Goal: Task Accomplishment & Management: Use online tool/utility

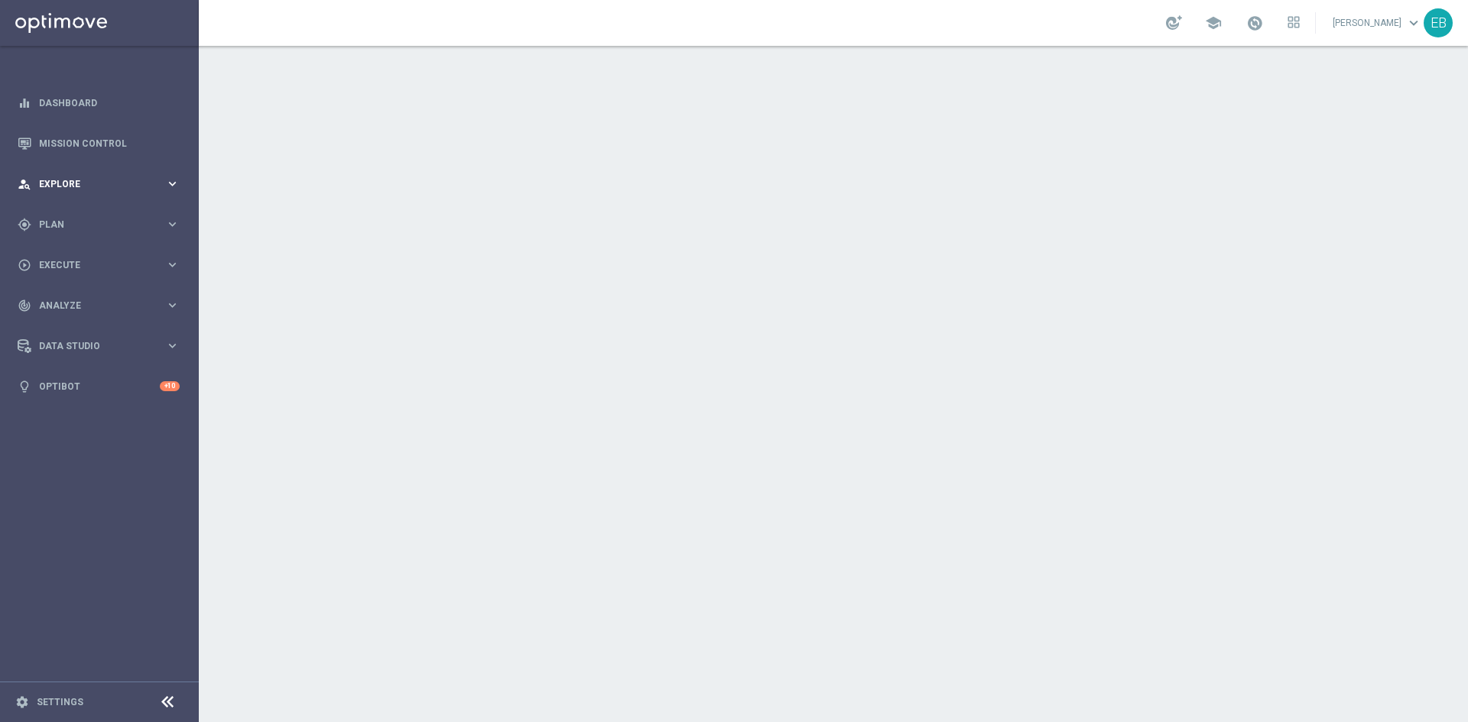
click at [86, 203] on div "person_search Explore keyboard_arrow_right" at bounding box center [98, 184] width 197 height 41
click at [95, 199] on div "person_search Explore keyboard_arrow_right" at bounding box center [98, 184] width 197 height 41
click at [101, 226] on span "Plan" at bounding box center [102, 224] width 126 height 9
click at [75, 300] on span "Templates" at bounding box center [95, 301] width 109 height 9
click at [70, 324] on link "Optimail" at bounding box center [103, 325] width 112 height 12
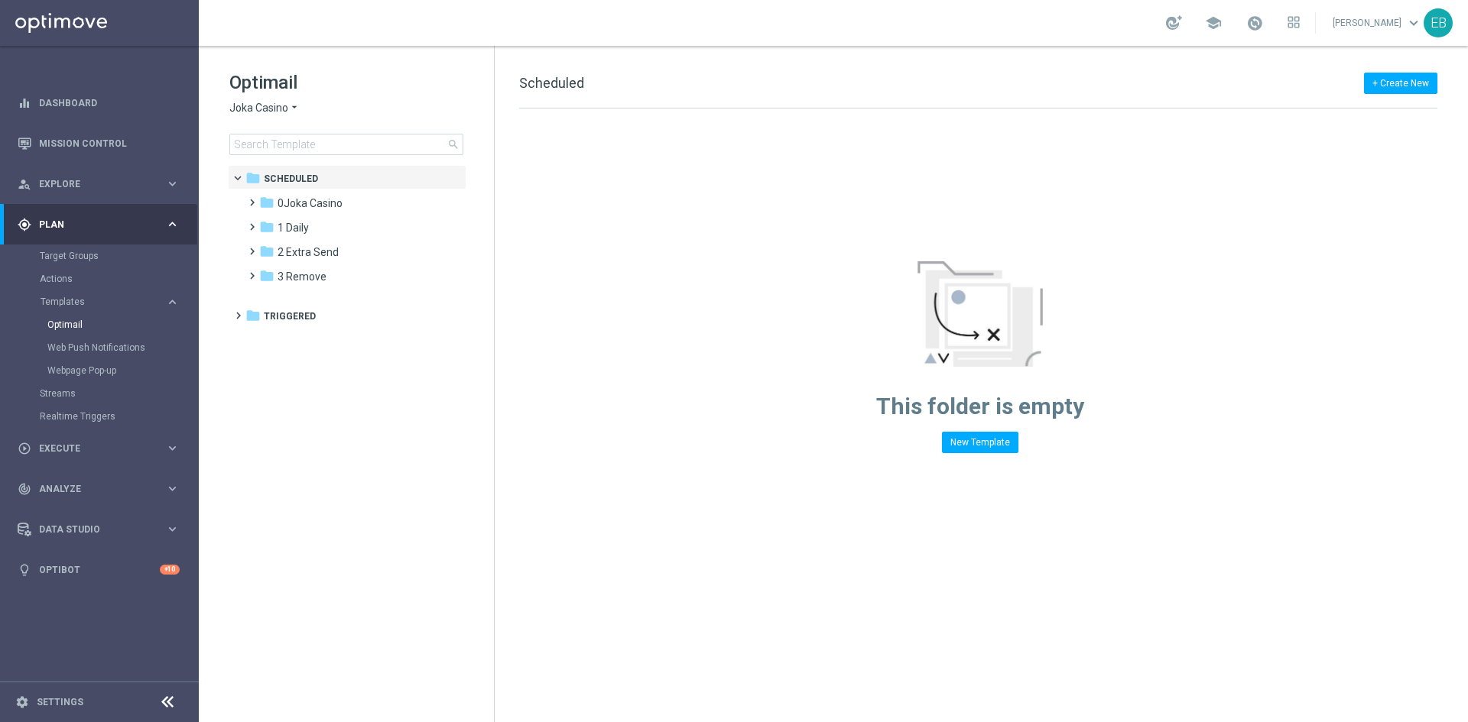
click at [248, 112] on span "Joka Casino" at bounding box center [258, 108] width 59 height 15
click at [282, 293] on div "IOM" at bounding box center [287, 290] width 115 height 18
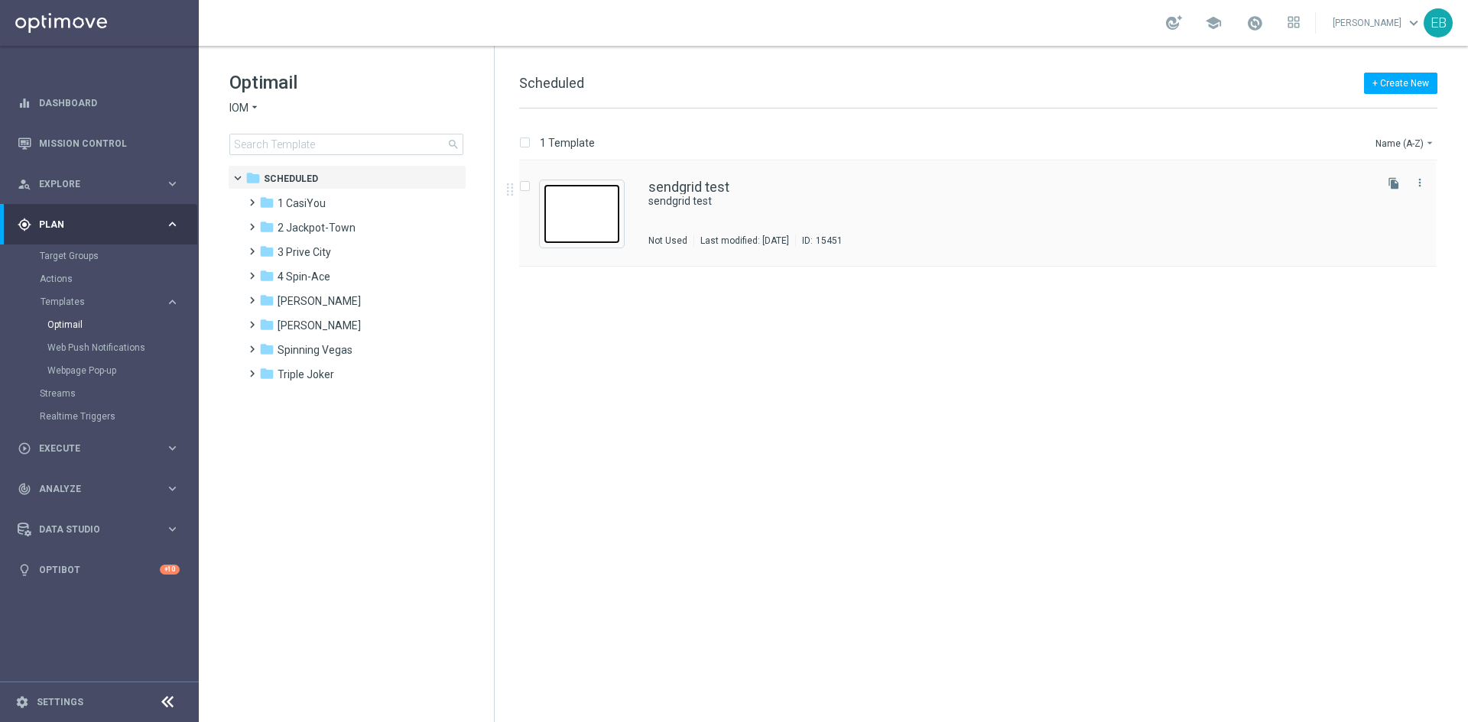
click at [550, 229] on img "Press SPACE to select this row." at bounding box center [581, 214] width 76 height 60
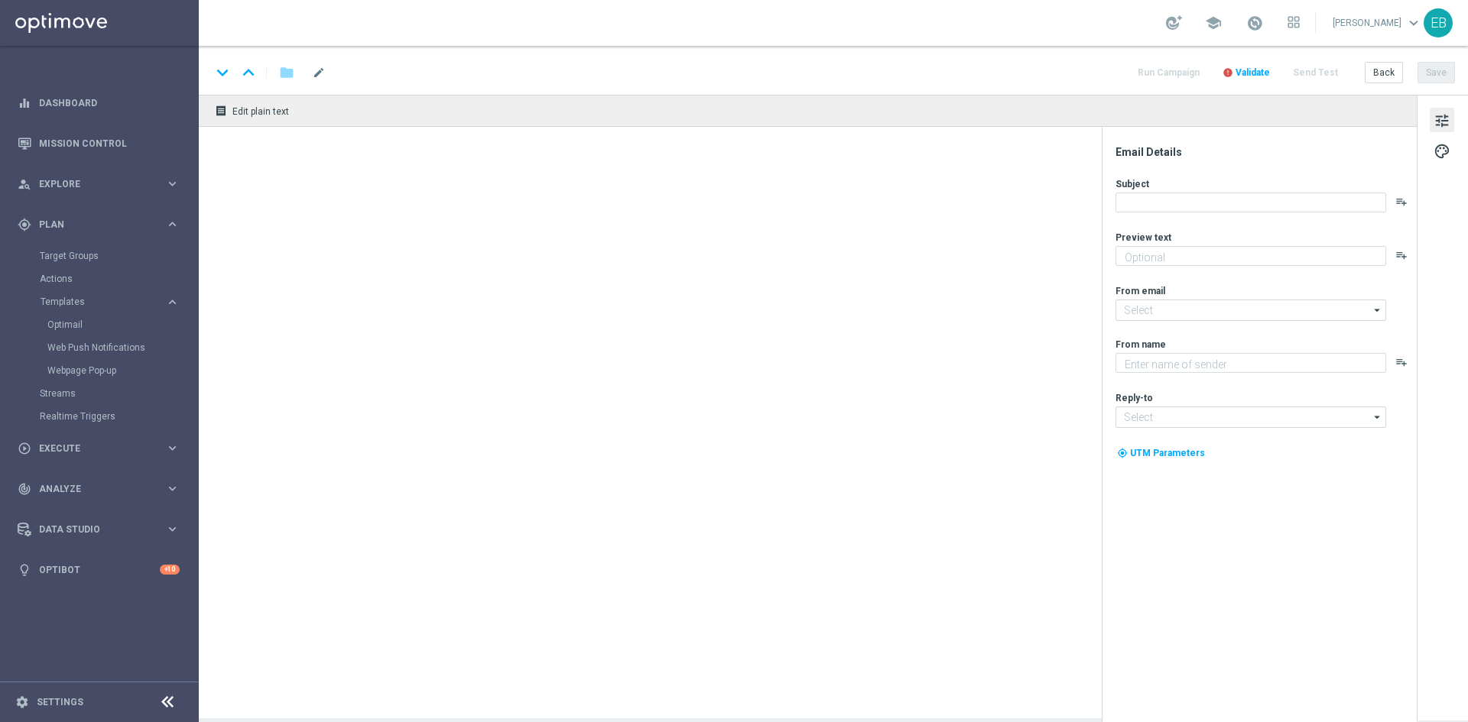
type input "casiyou@casino-mailing.com"
type textarea "IOM"
type input "acesupport@spin-ace.com"
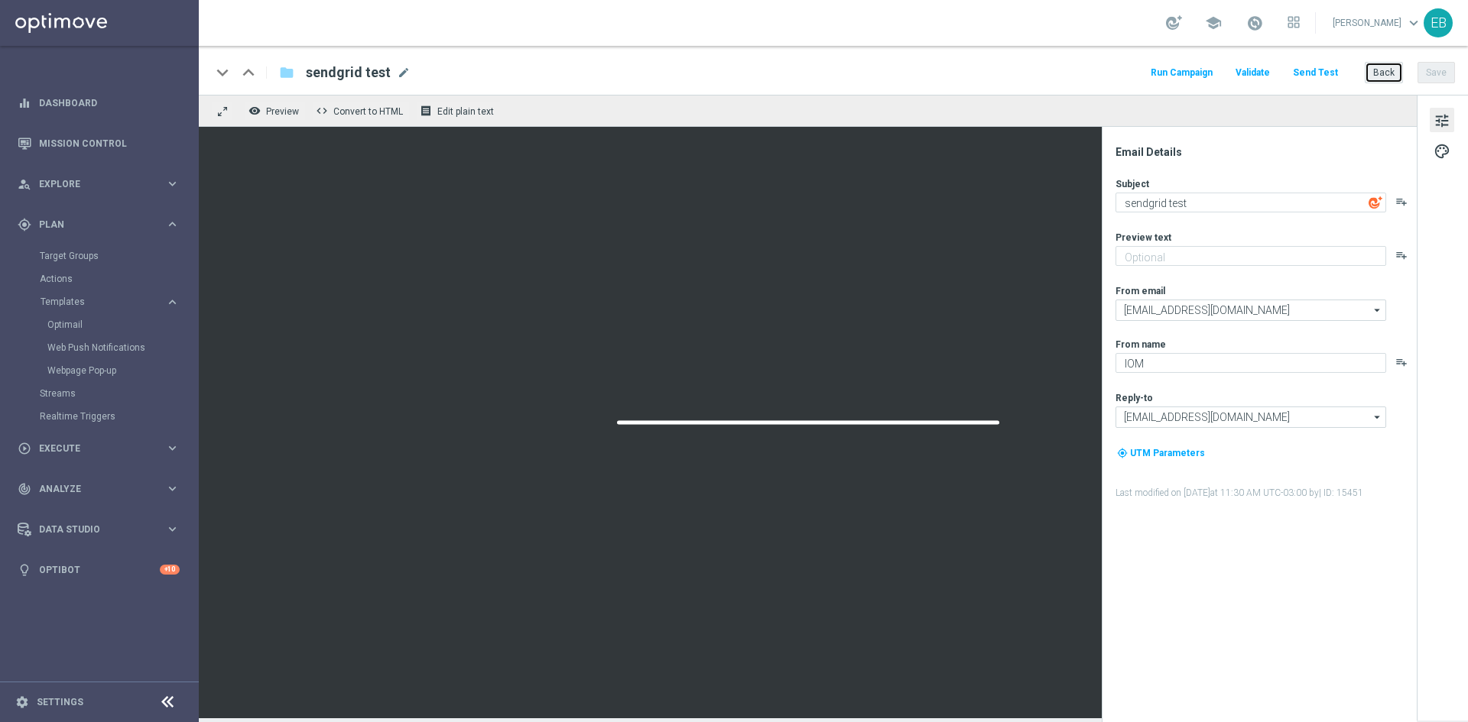
click at [1376, 73] on button "Back" at bounding box center [1383, 72] width 38 height 21
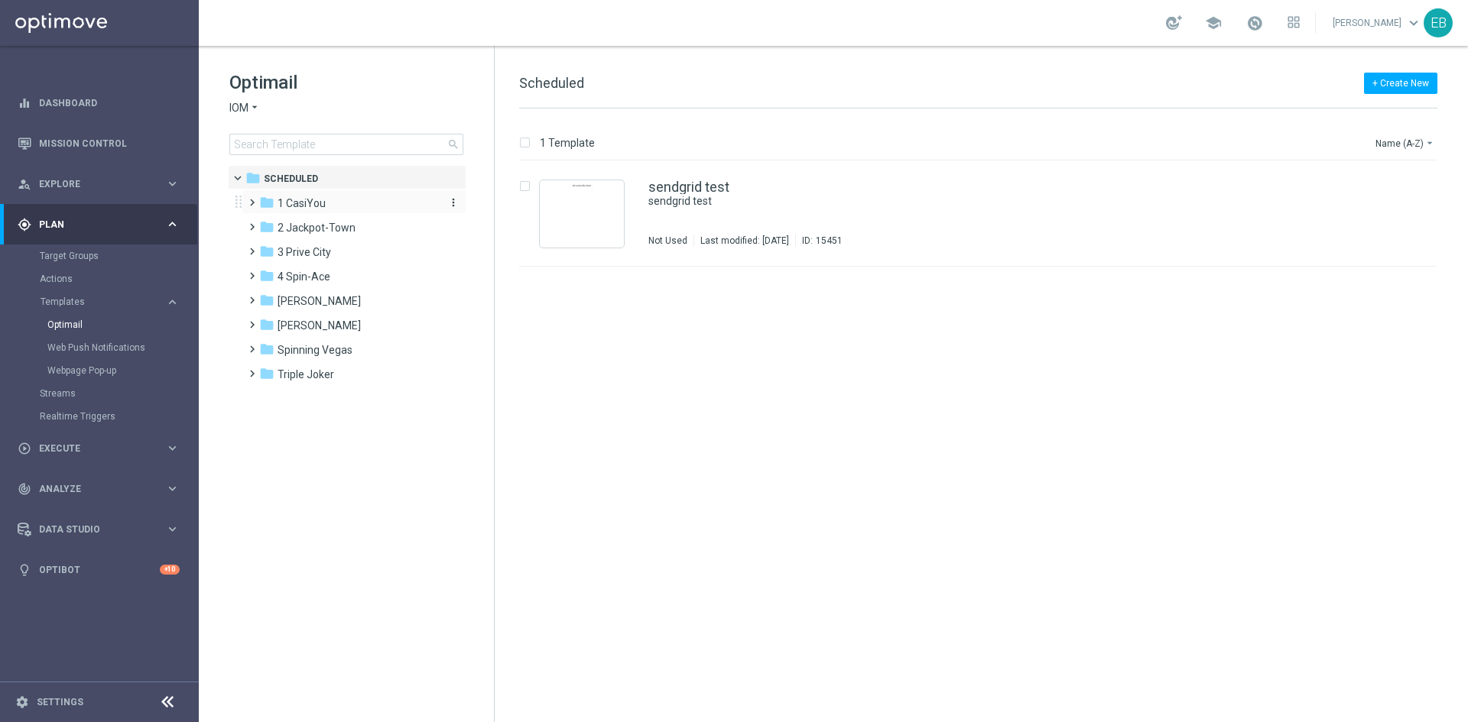
click at [277, 203] on span "1 CasiYou" at bounding box center [301, 203] width 48 height 14
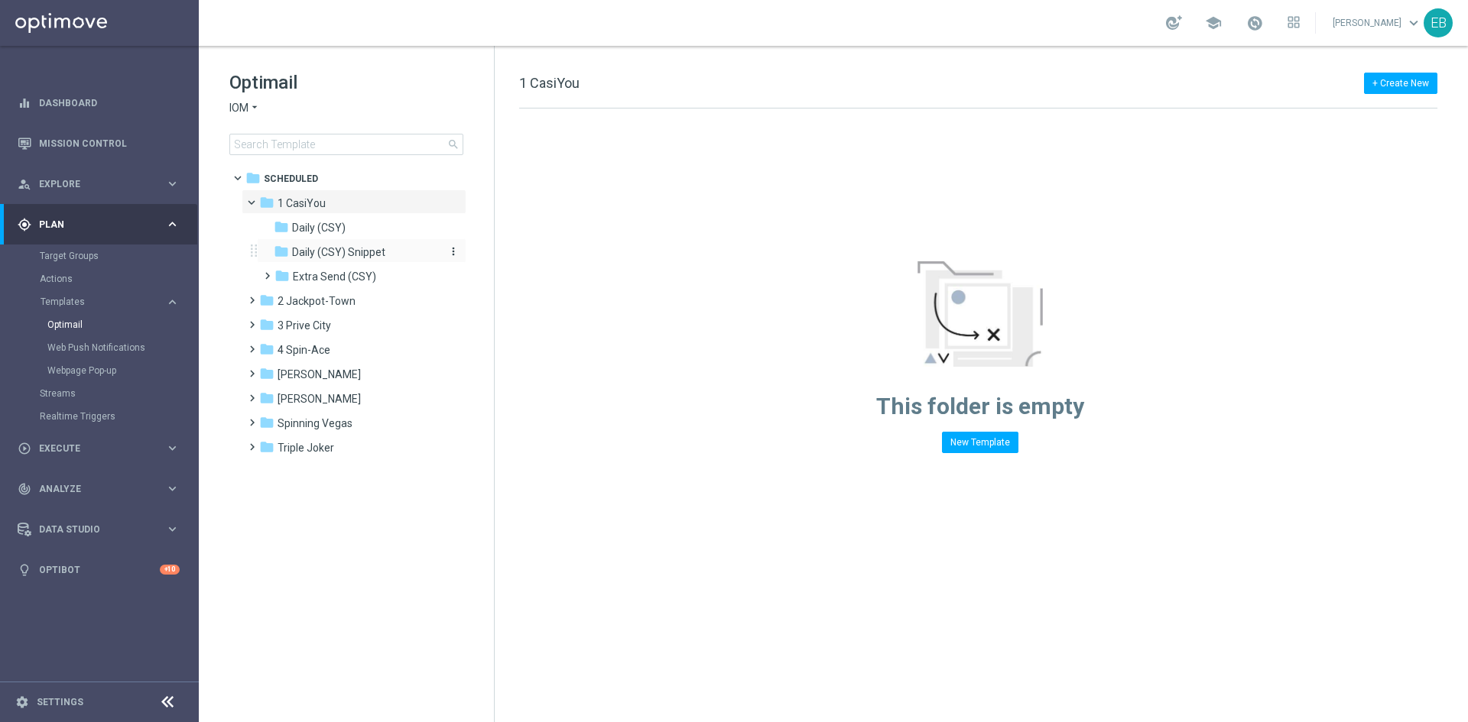
click at [367, 253] on span "Daily (CSY) Snippet" at bounding box center [338, 252] width 93 height 14
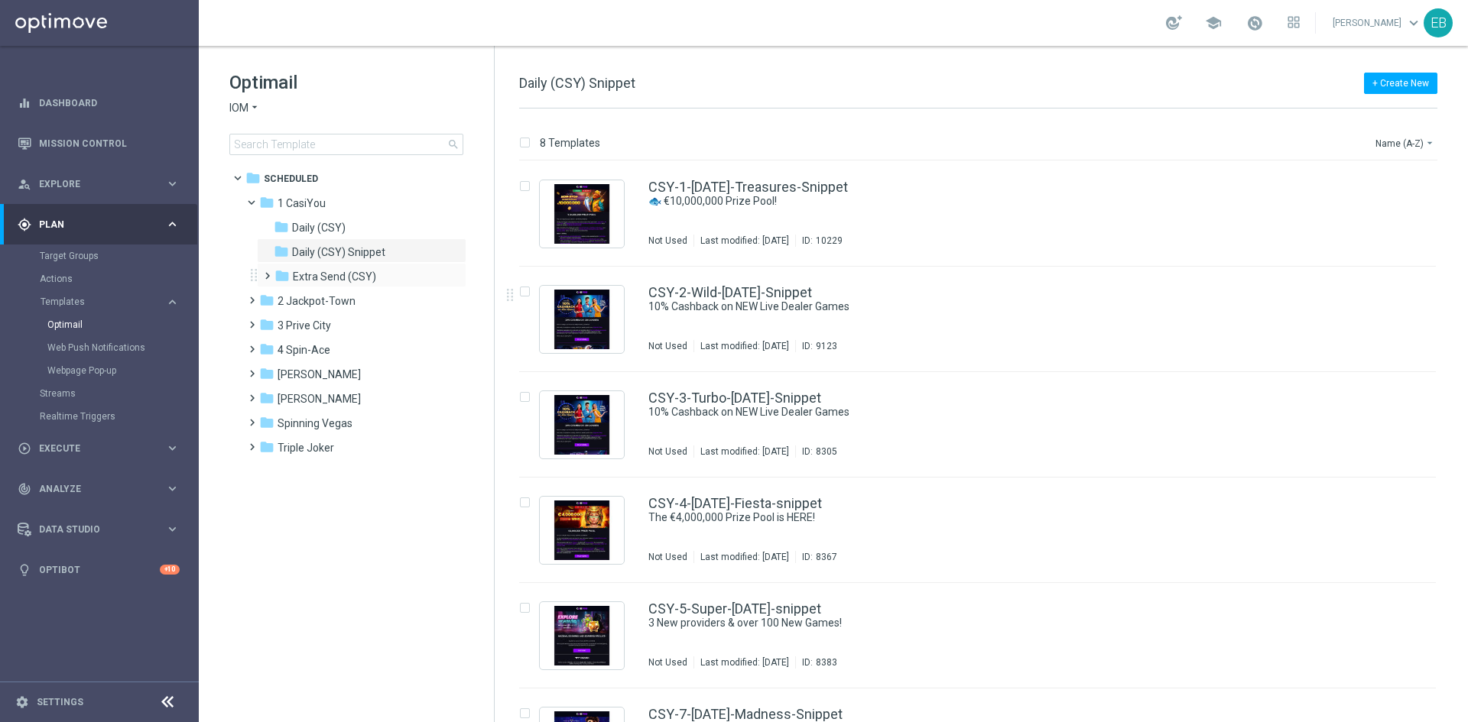
click at [384, 264] on div "folder Extra Send (CSY) more_vert" at bounding box center [361, 275] width 209 height 24
click at [416, 270] on div "folder Extra Send (CSY)" at bounding box center [355, 277] width 163 height 18
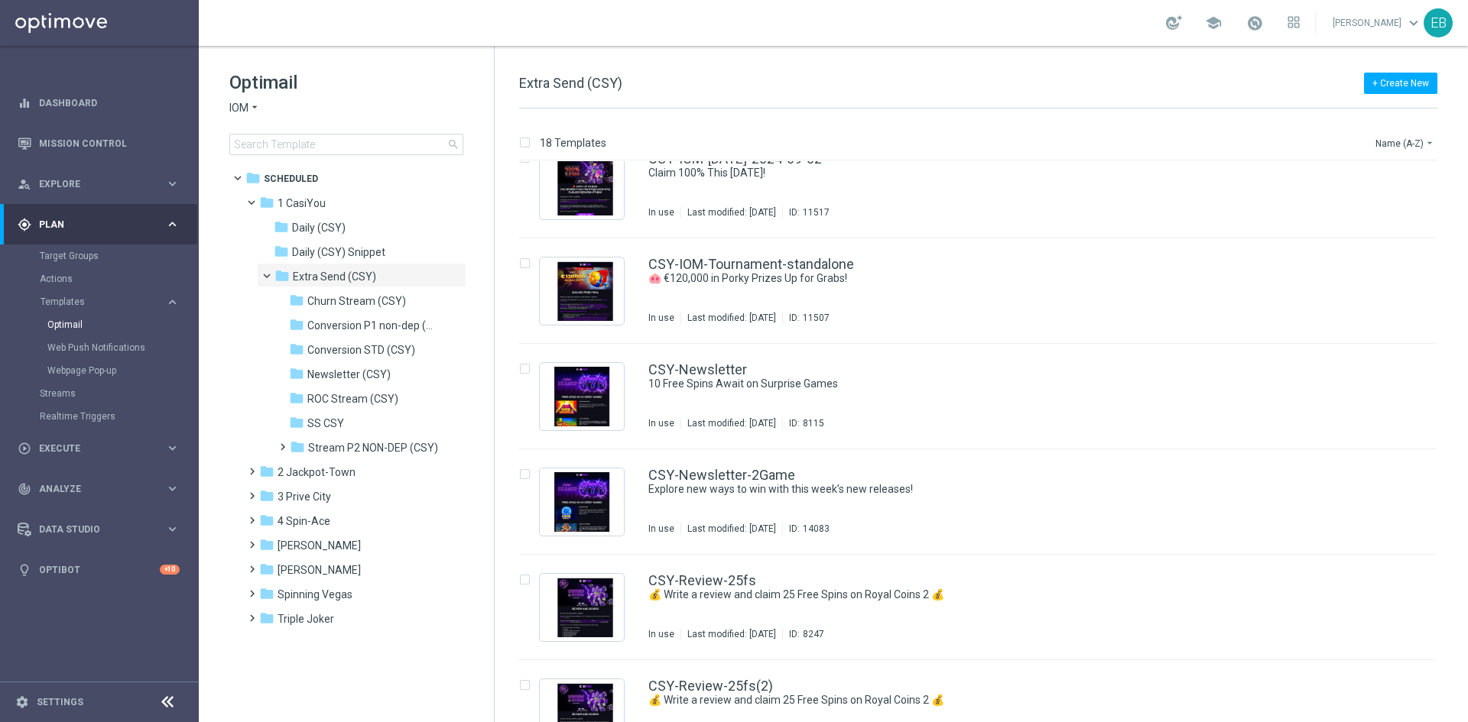
scroll to position [1146, 0]
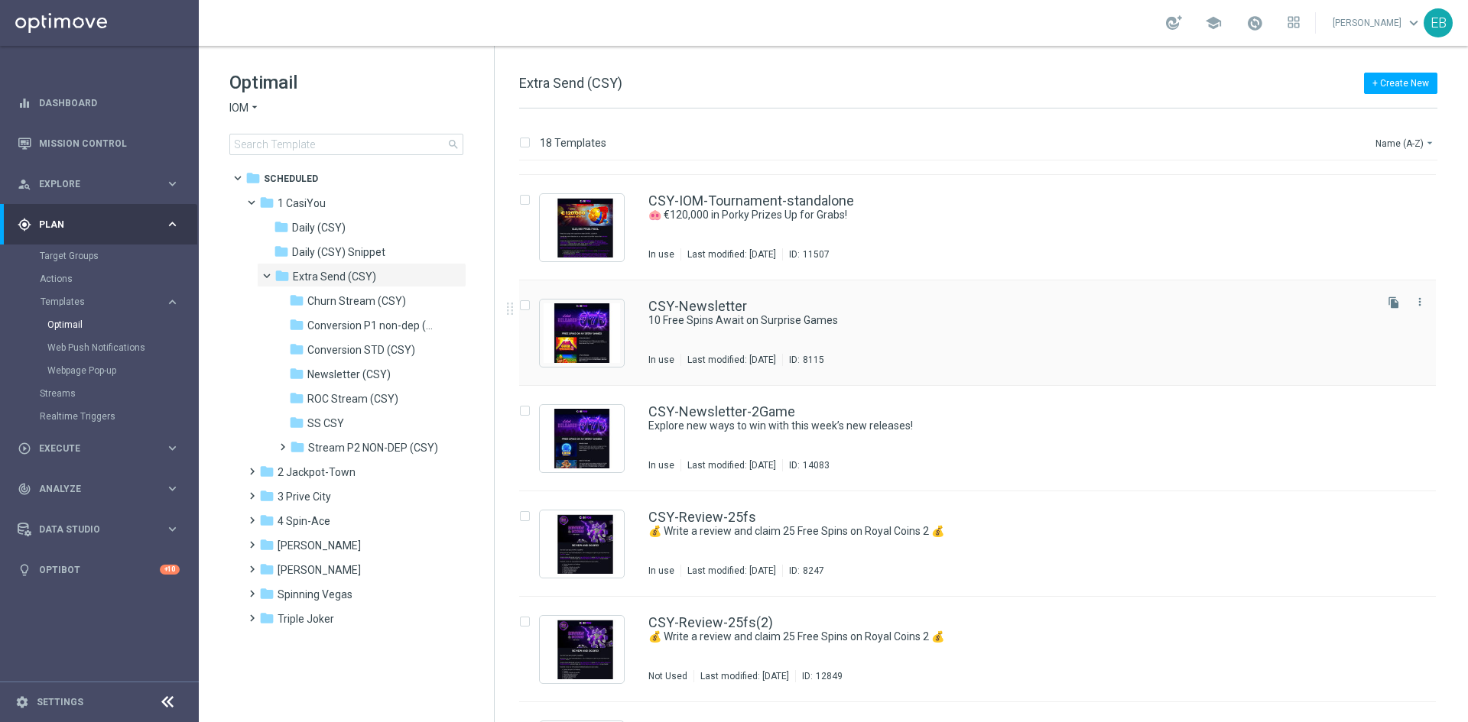
click at [1000, 328] on div "CSY-Newsletter 10 Free Spins Await on Surprise Games In use Last modified: Thur…" at bounding box center [1009, 333] width 723 height 66
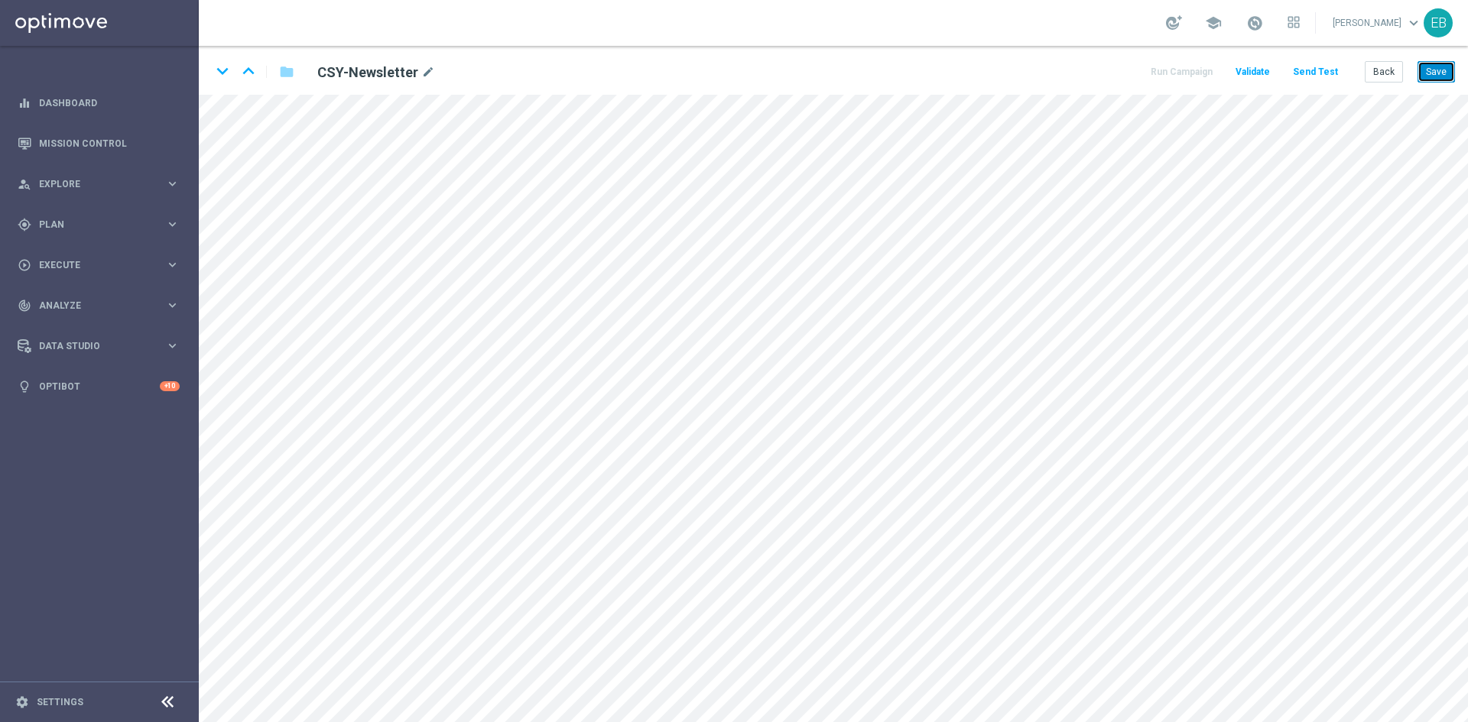
click at [1434, 76] on button "Save" at bounding box center [1435, 71] width 37 height 21
click at [1393, 66] on button "Back" at bounding box center [1383, 71] width 38 height 21
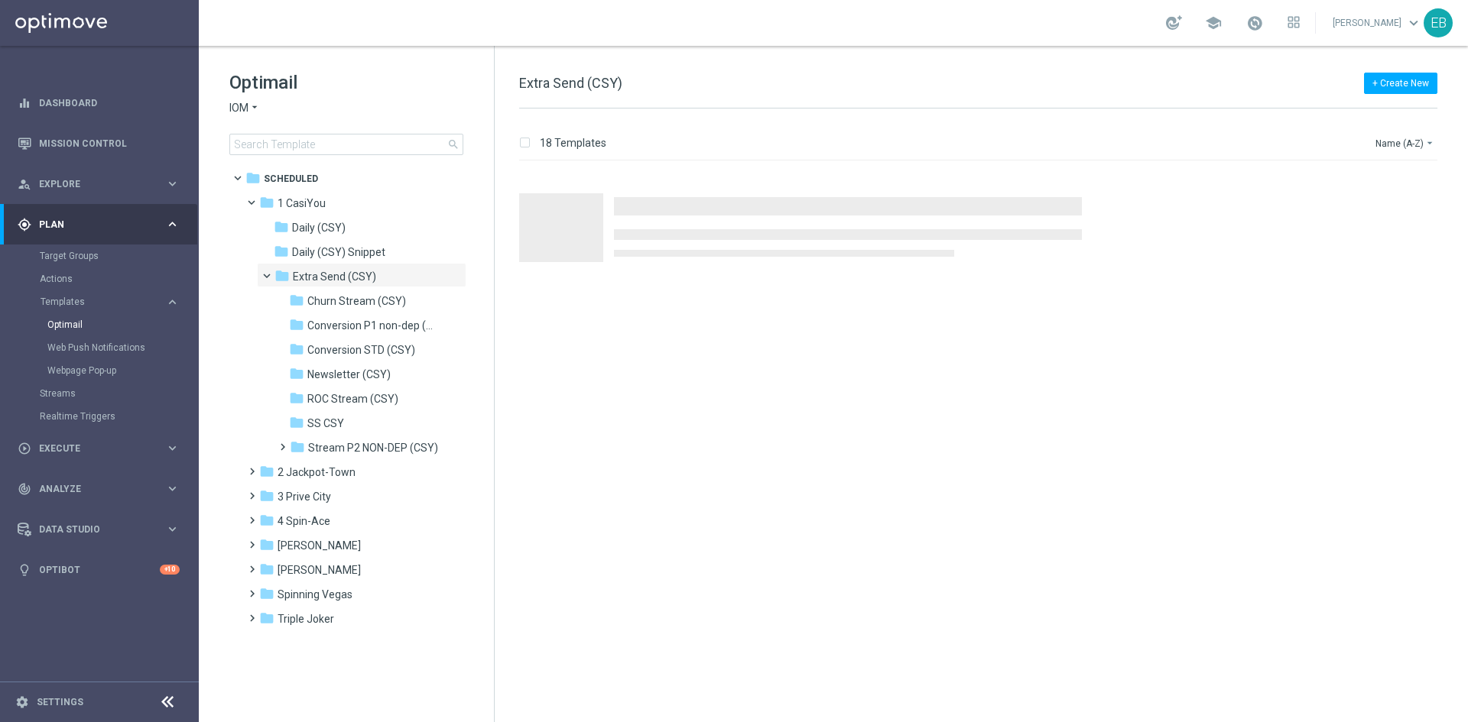
click at [254, 106] on icon "arrow_drop_down" at bounding box center [254, 108] width 12 height 15
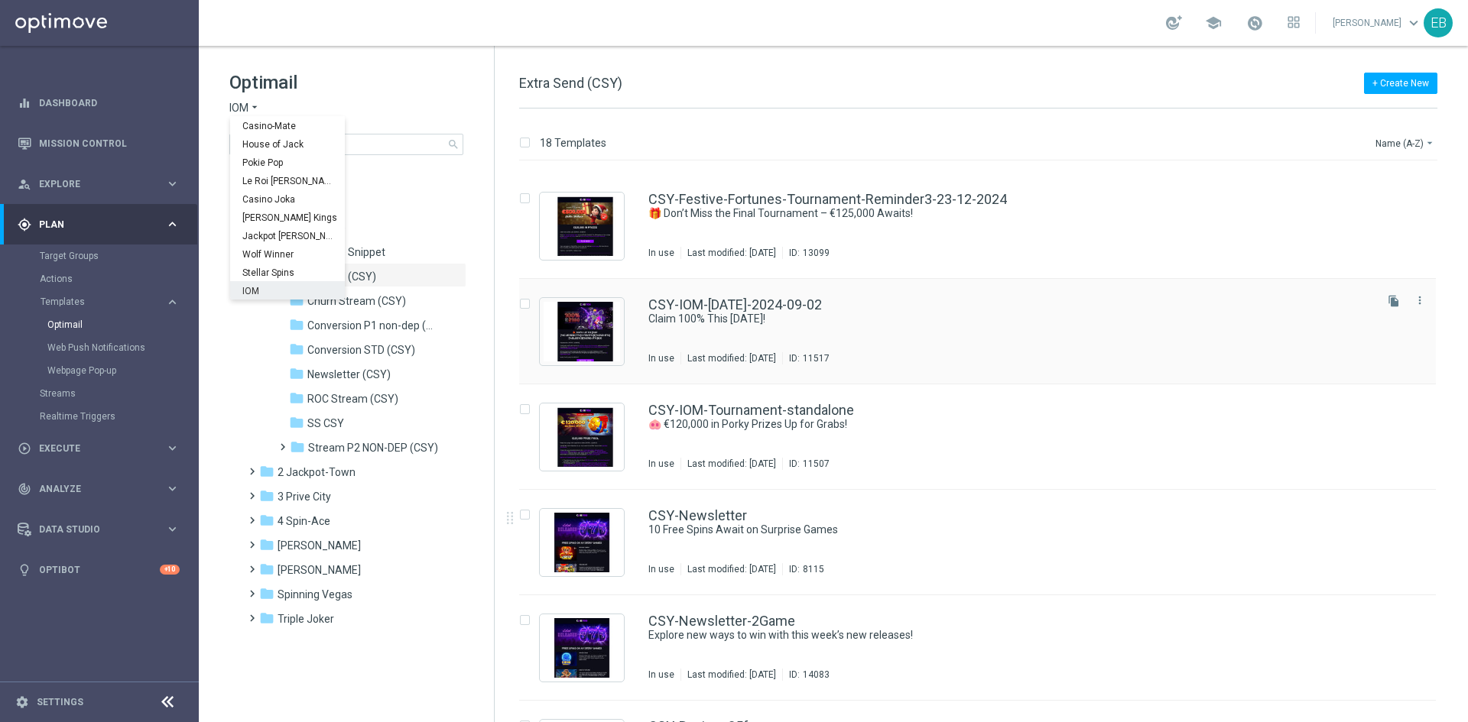
scroll to position [1070, 0]
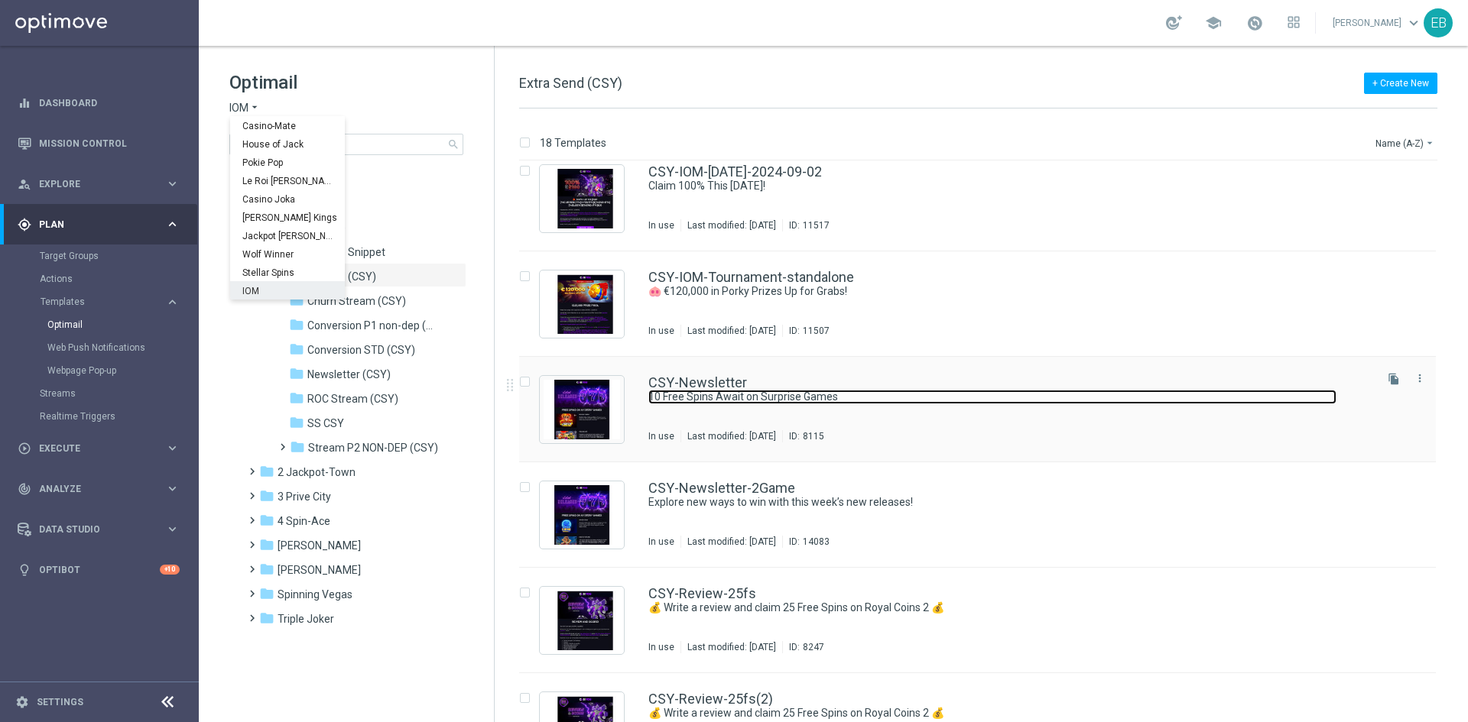
click at [965, 396] on link "10 Free Spins Await on Surprise Games" at bounding box center [992, 397] width 688 height 15
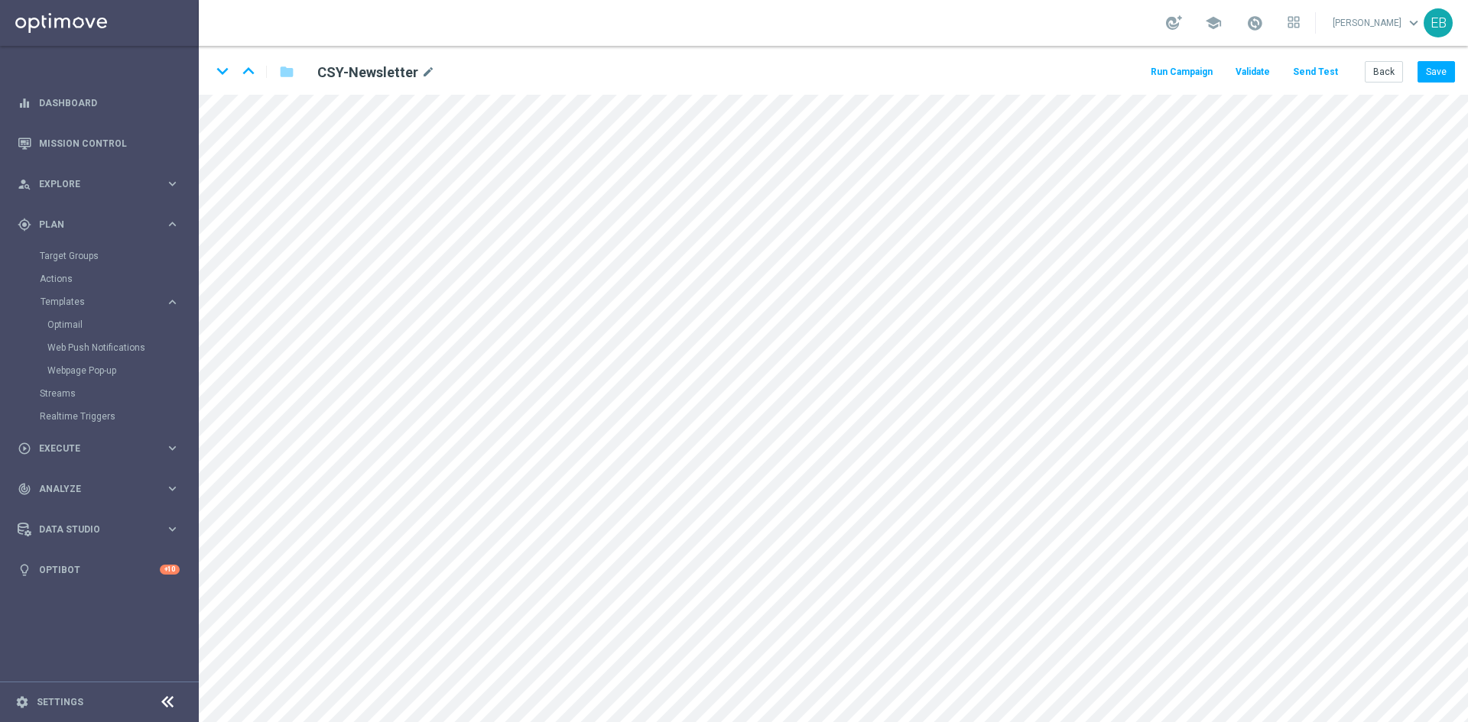
click at [1302, 69] on button "Send Test" at bounding box center [1315, 72] width 50 height 21
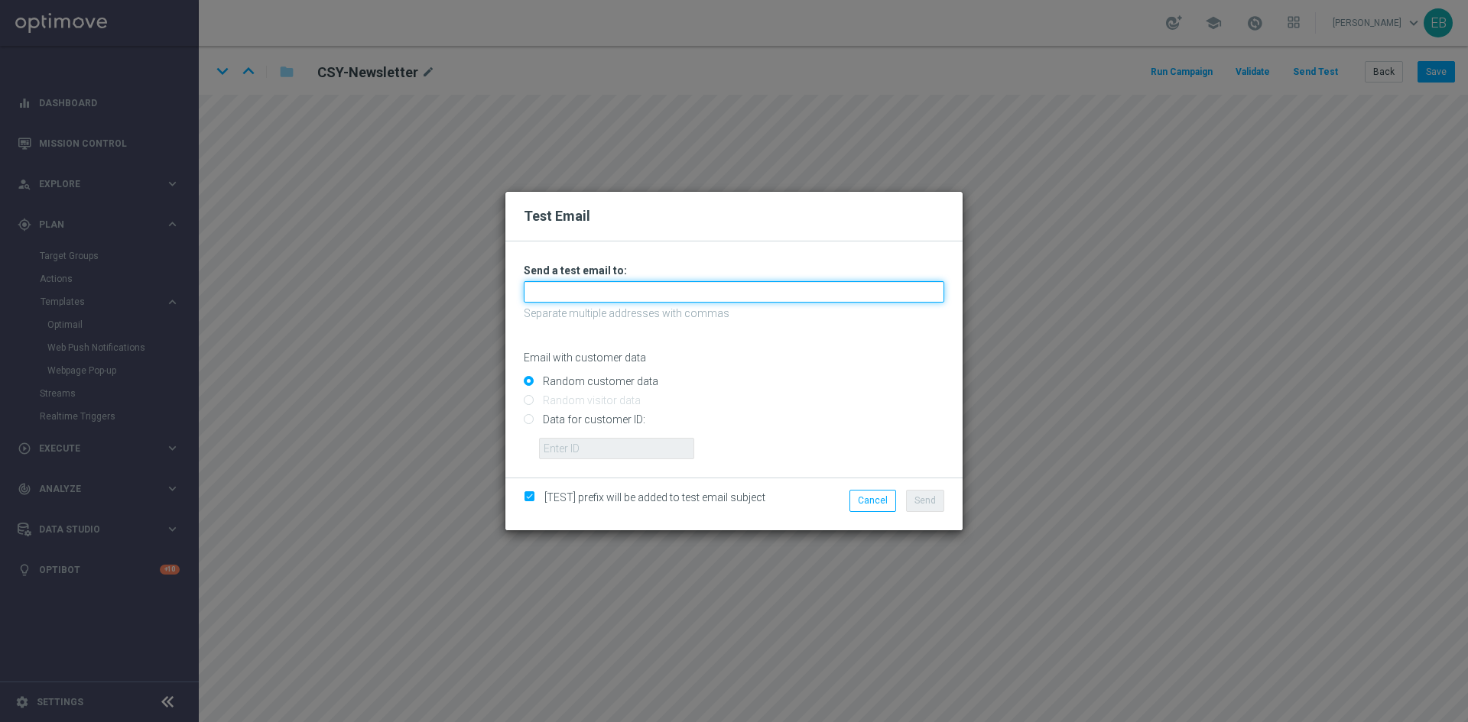
click at [544, 300] on input "text" at bounding box center [734, 291] width 420 height 21
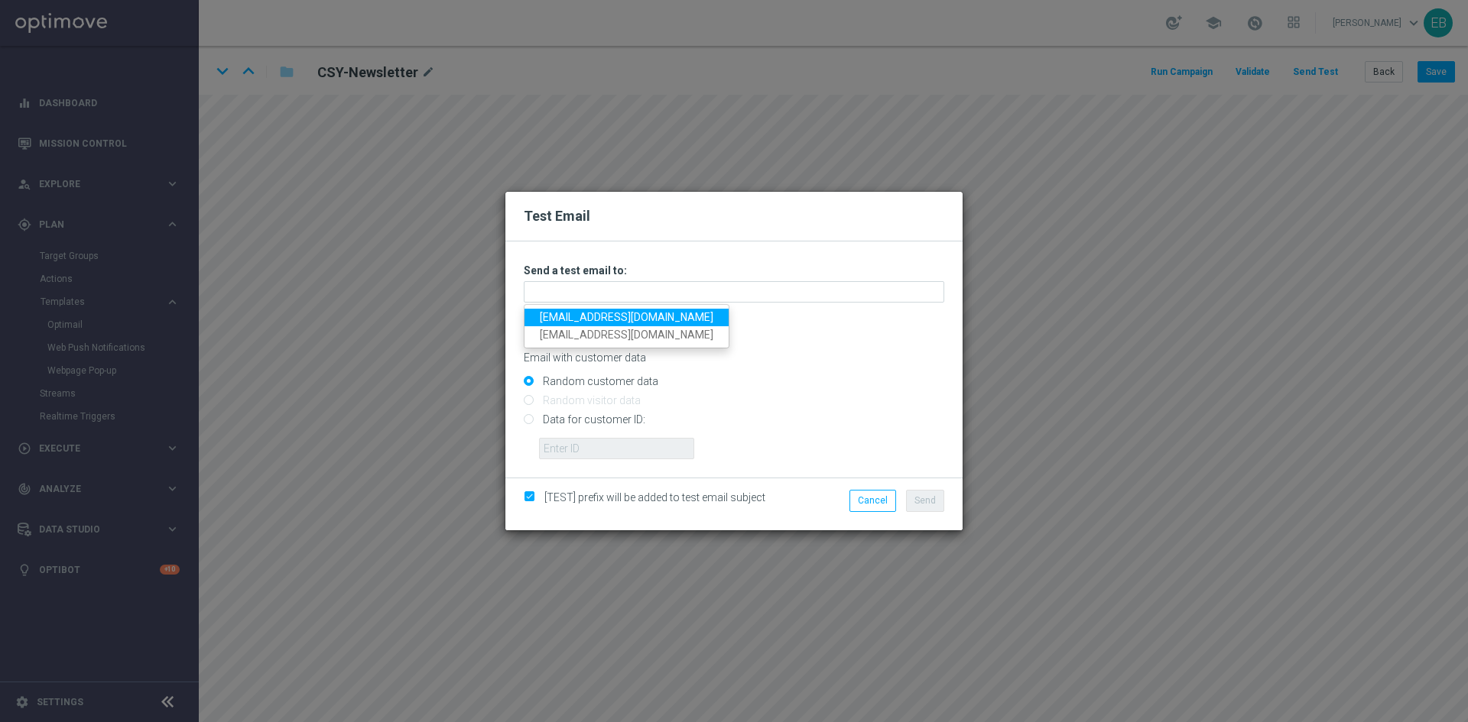
click at [548, 318] on link "[EMAIL_ADDRESS][DOMAIN_NAME]" at bounding box center [626, 318] width 204 height 18
type input "[EMAIL_ADDRESS][DOMAIN_NAME]"
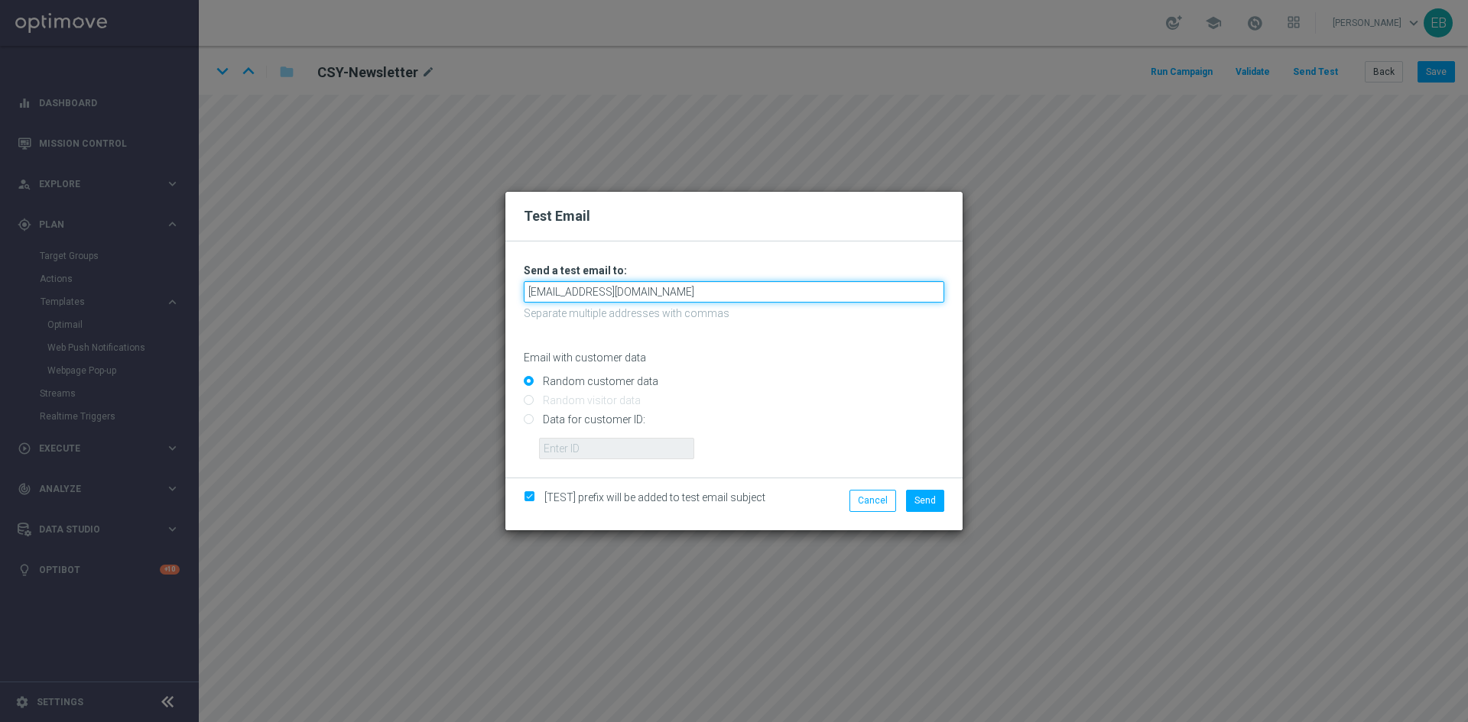
drag, startPoint x: 713, startPoint y: 295, endPoint x: 268, endPoint y: 270, distance: 446.3
click at [268, 275] on div "Test Email Unable to send test email. If this problem persists, contact your CS…" at bounding box center [734, 361] width 1468 height 722
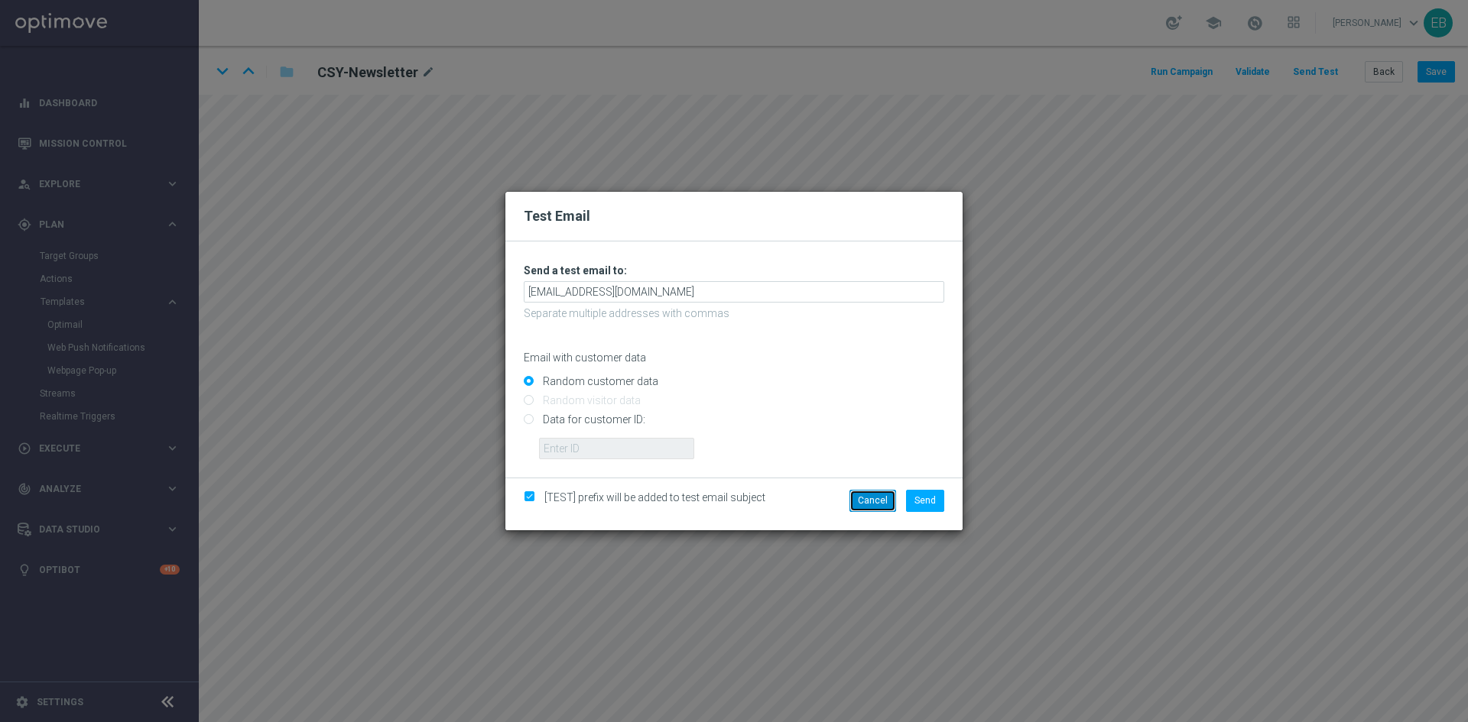
click at [881, 498] on button "Cancel" at bounding box center [872, 500] width 47 height 21
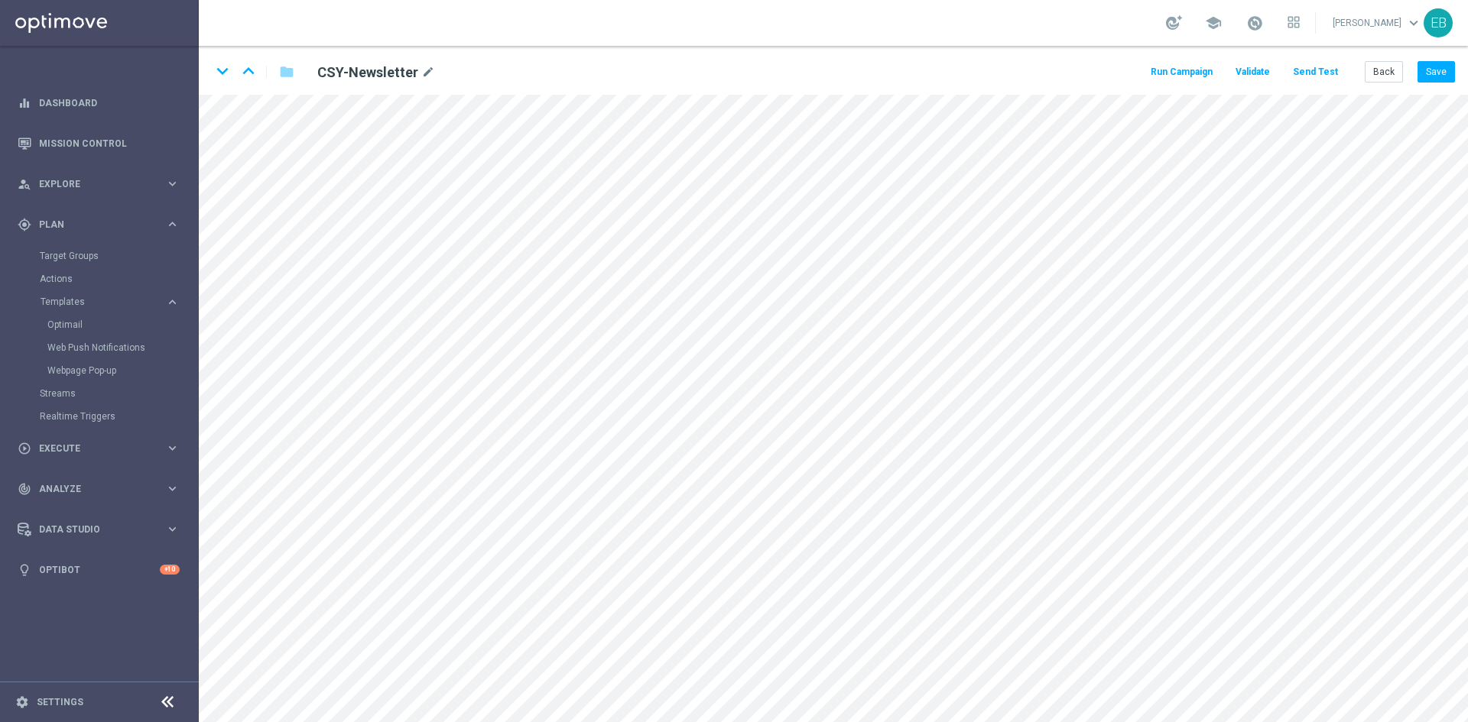
click at [1403, 71] on div "Back Save" at bounding box center [1409, 71] width 90 height 21
click at [1388, 78] on button "Back" at bounding box center [1383, 71] width 38 height 21
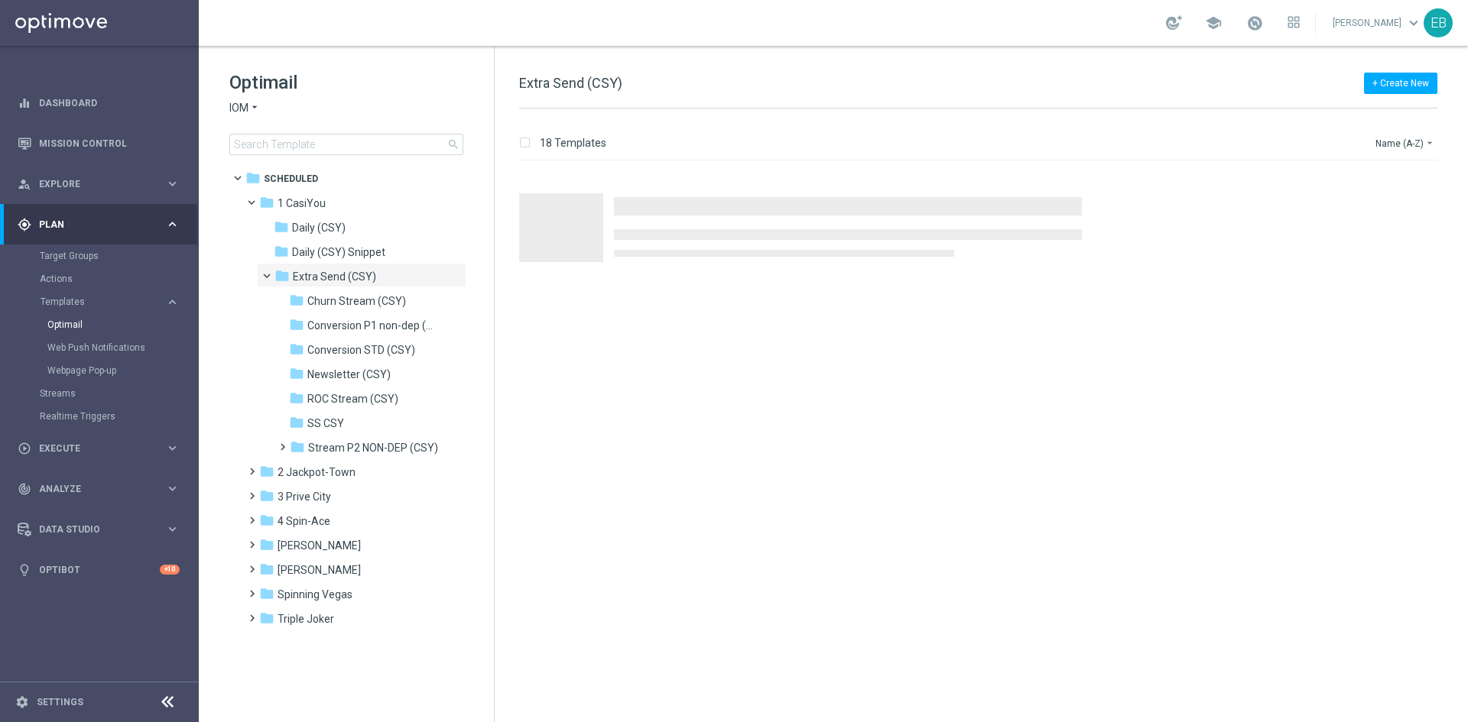
click at [258, 102] on icon "arrow_drop_down" at bounding box center [254, 108] width 12 height 15
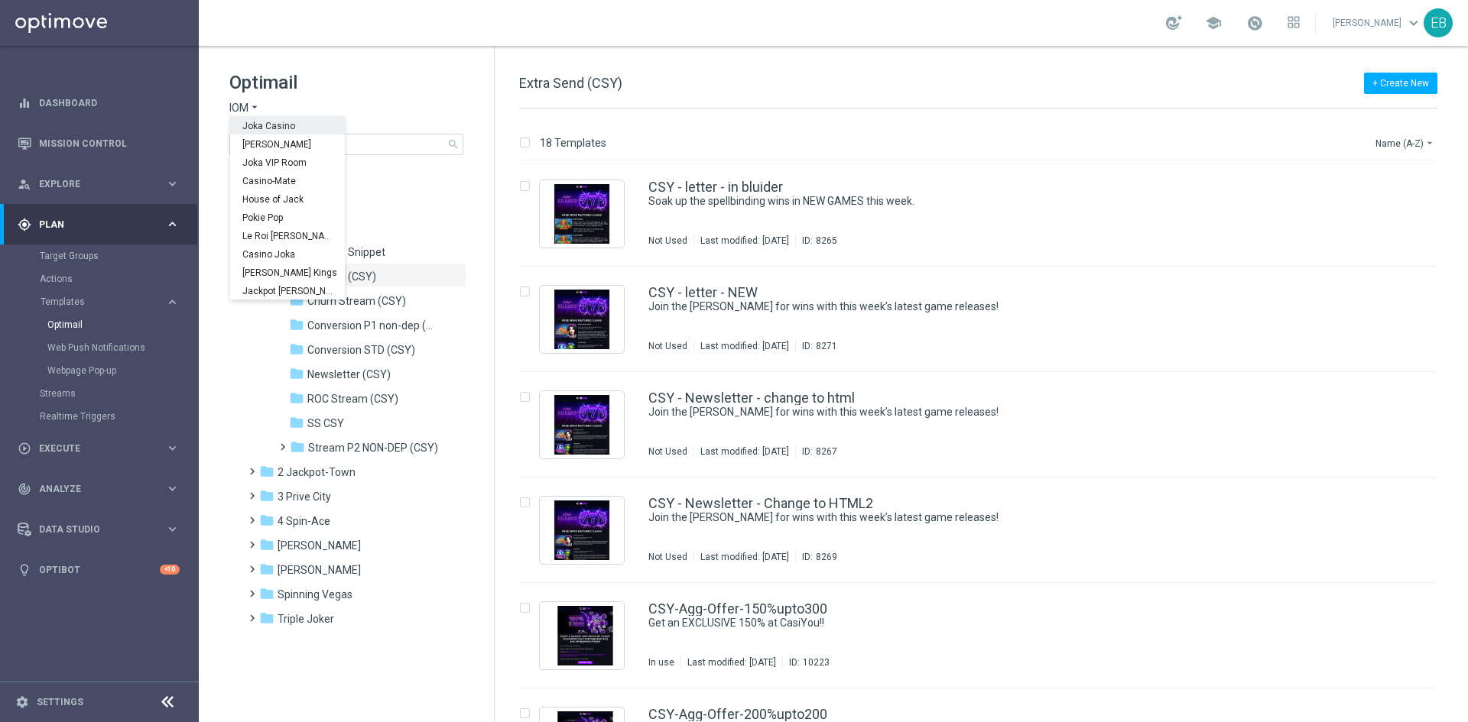
click at [277, 120] on div "Joka Casino" at bounding box center [287, 125] width 115 height 18
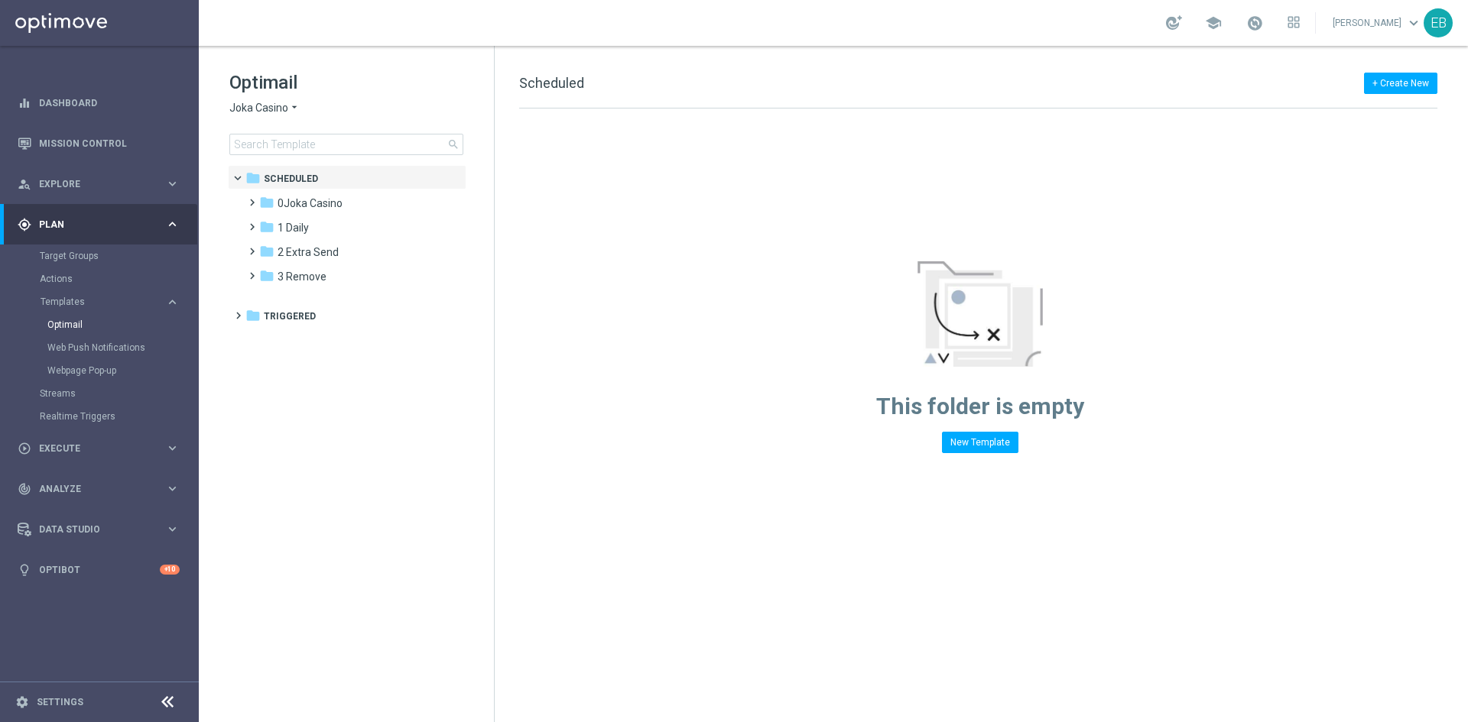
click at [391, 202] on div "folder [GEOGRAPHIC_DATA]" at bounding box center [347, 204] width 176 height 18
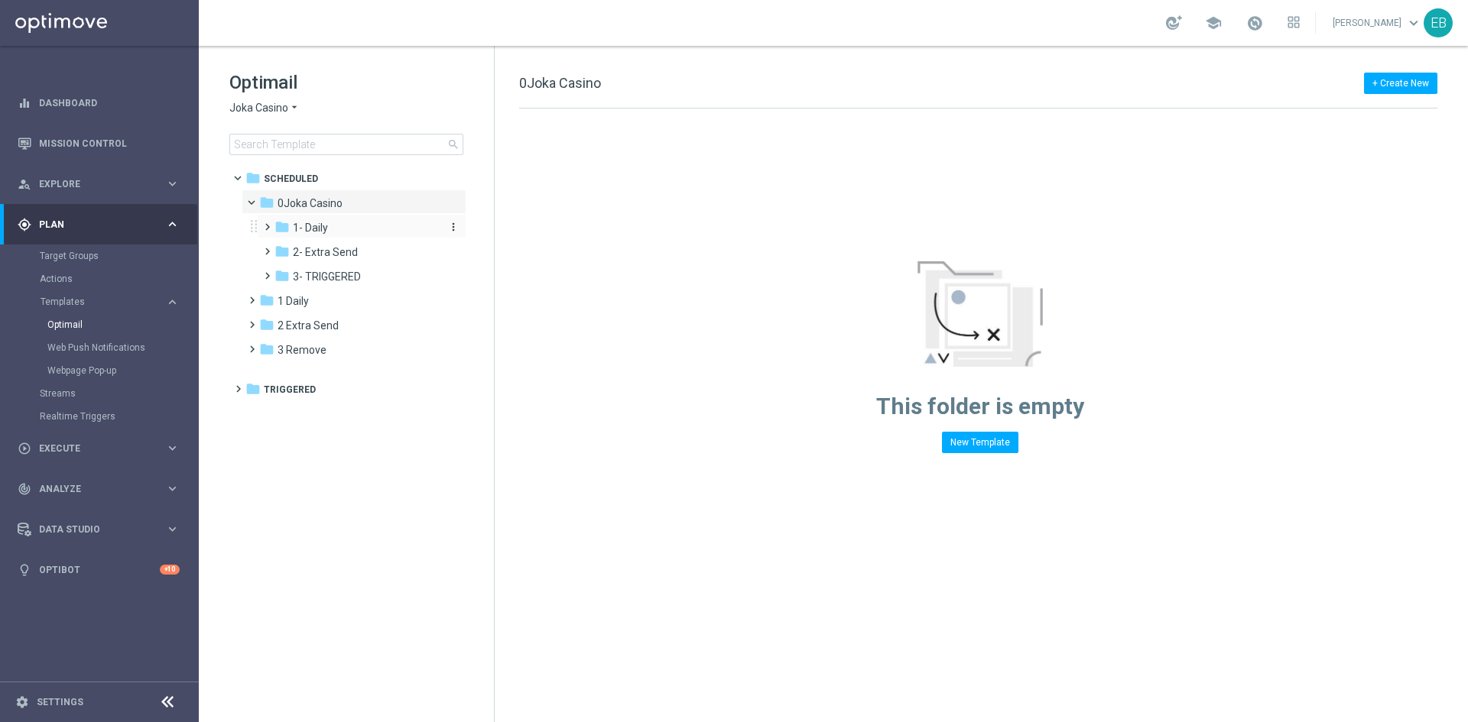
click at [372, 231] on div "folder 1- Daily" at bounding box center [355, 228] width 163 height 18
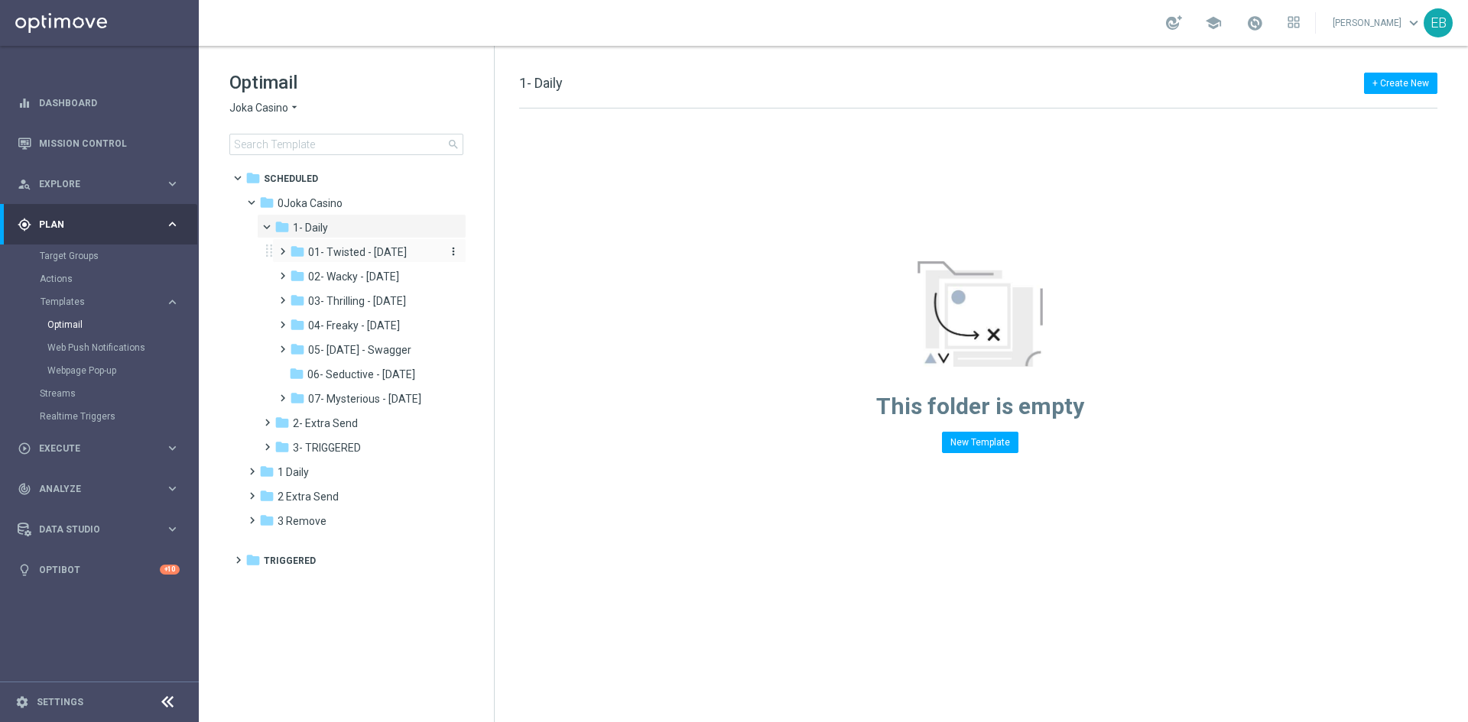
click at [406, 255] on span "01- Twisted - [DATE]" at bounding box center [357, 252] width 99 height 14
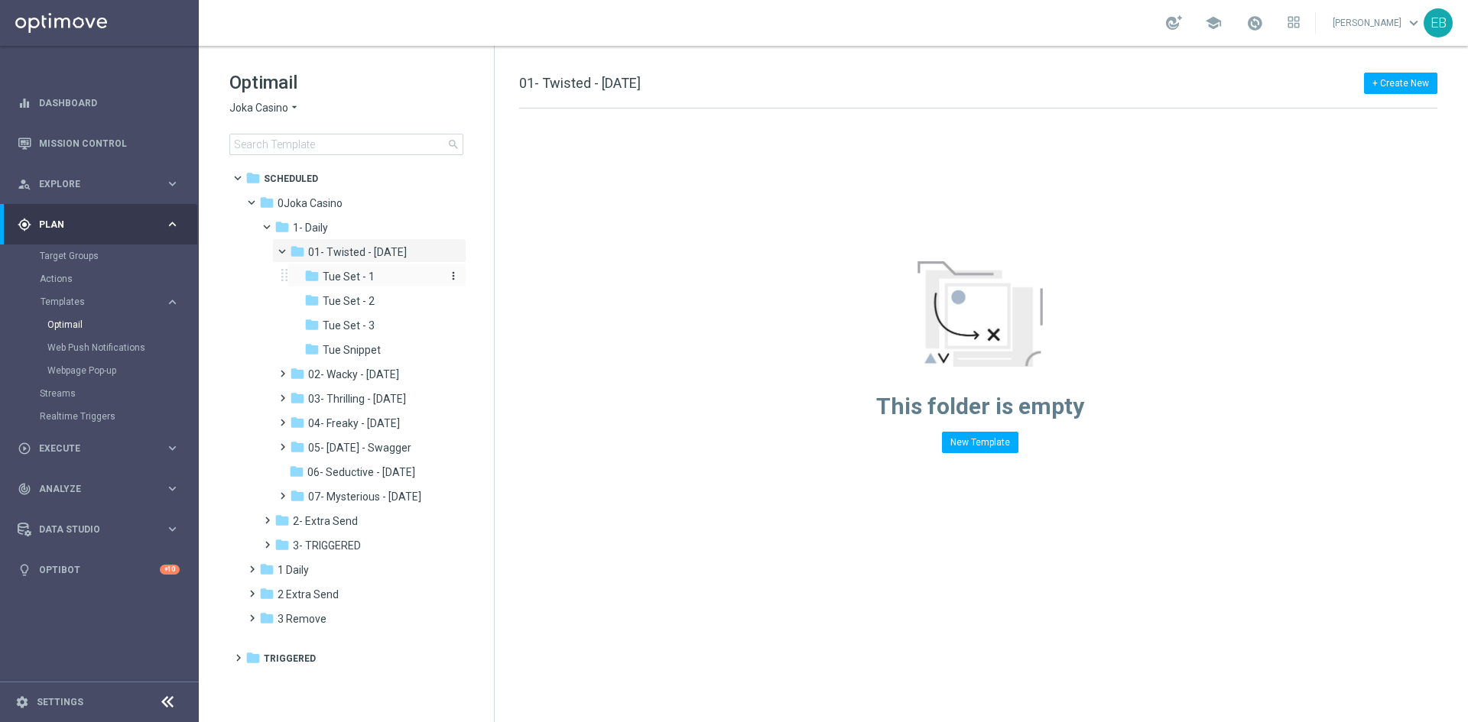
click at [368, 278] on span "Tue Set - 1" at bounding box center [349, 277] width 52 height 14
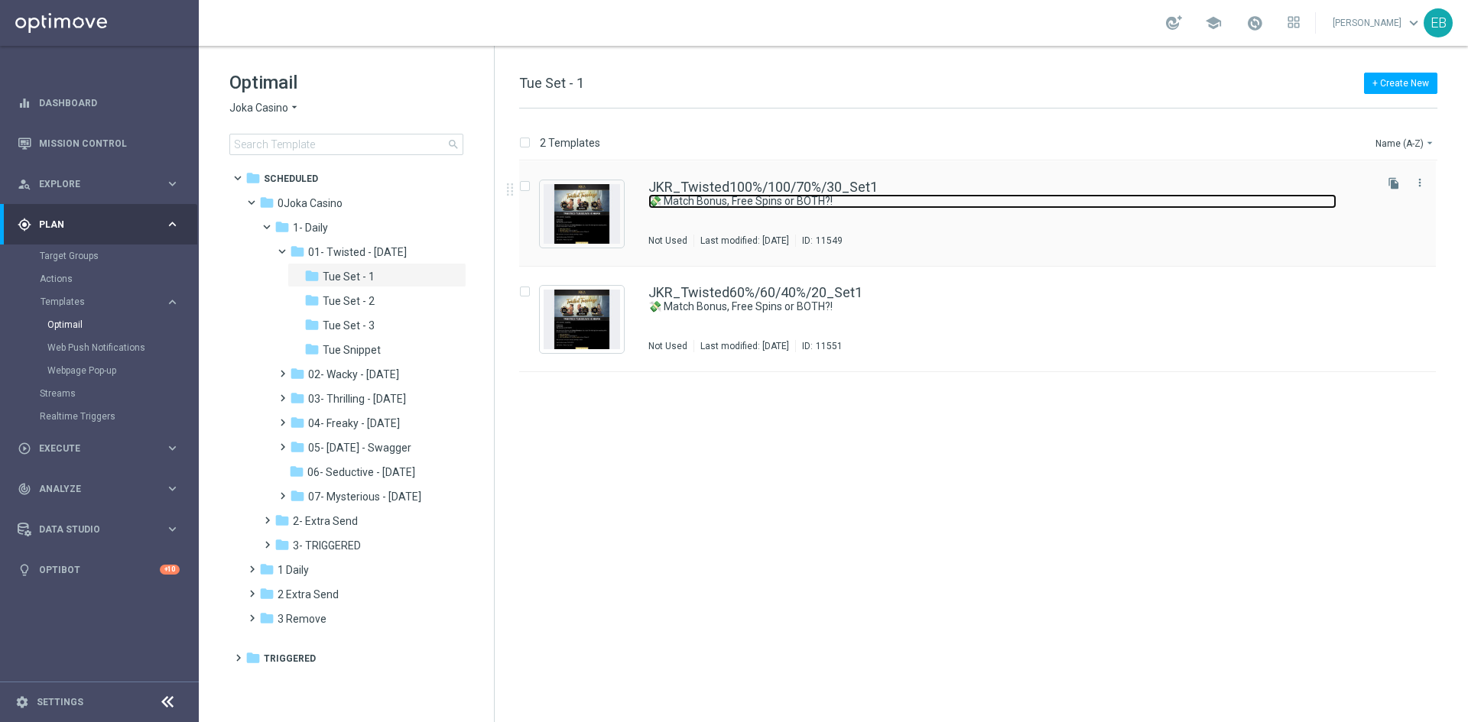
click at [1014, 196] on link "💸 Match Bonus, Free Spins or BOTH?!" at bounding box center [992, 201] width 688 height 15
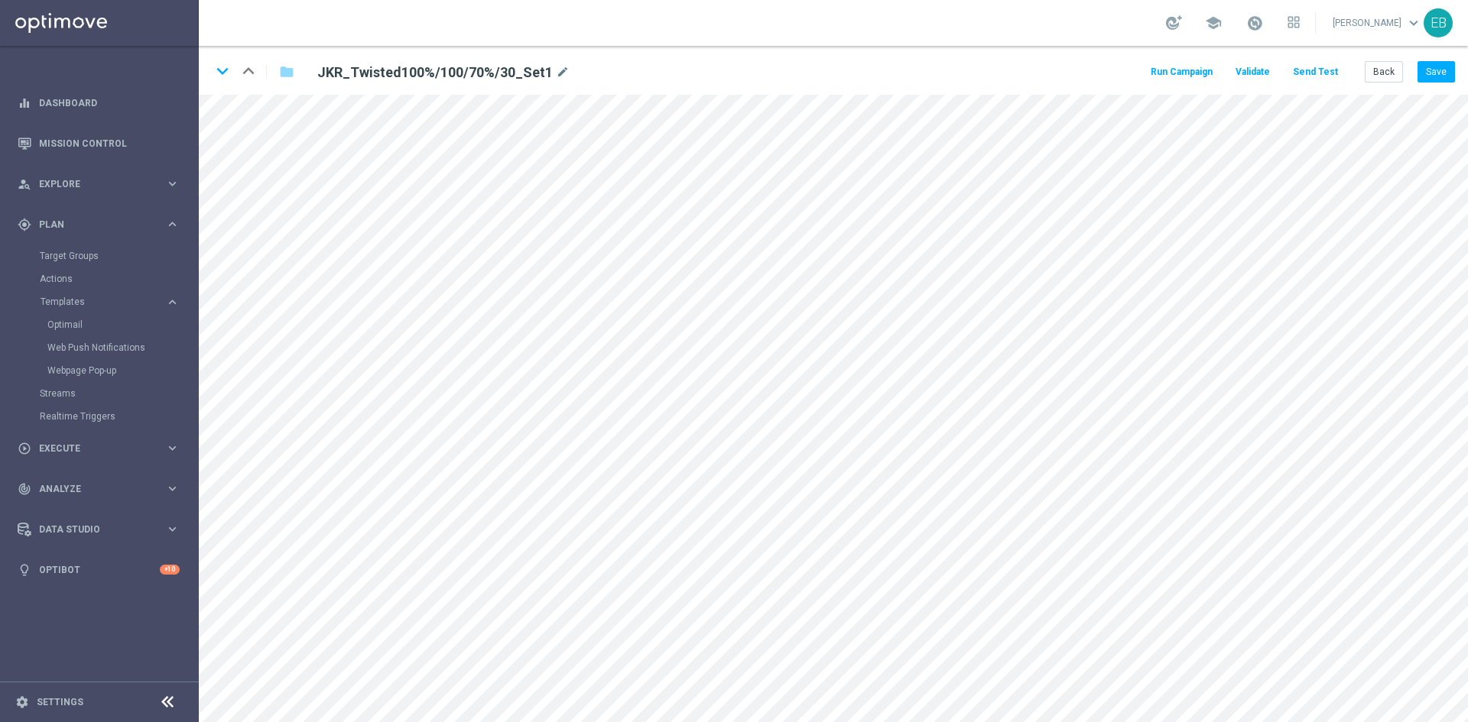
click at [1343, 71] on div "Run Campaign Validate Send Test Back Save" at bounding box center [1301, 71] width 306 height 21
click at [1326, 71] on button "Send Test" at bounding box center [1315, 72] width 50 height 21
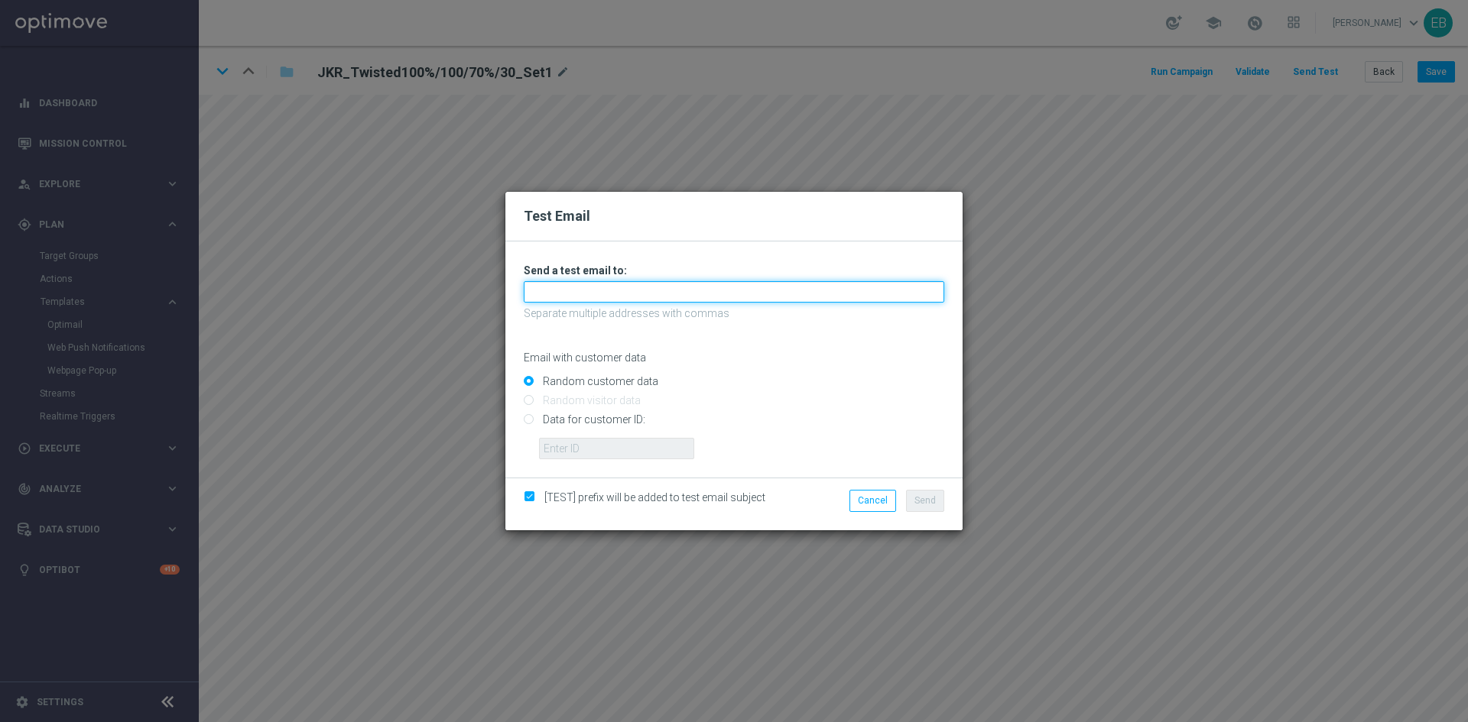
click at [527, 287] on input "text" at bounding box center [734, 291] width 420 height 21
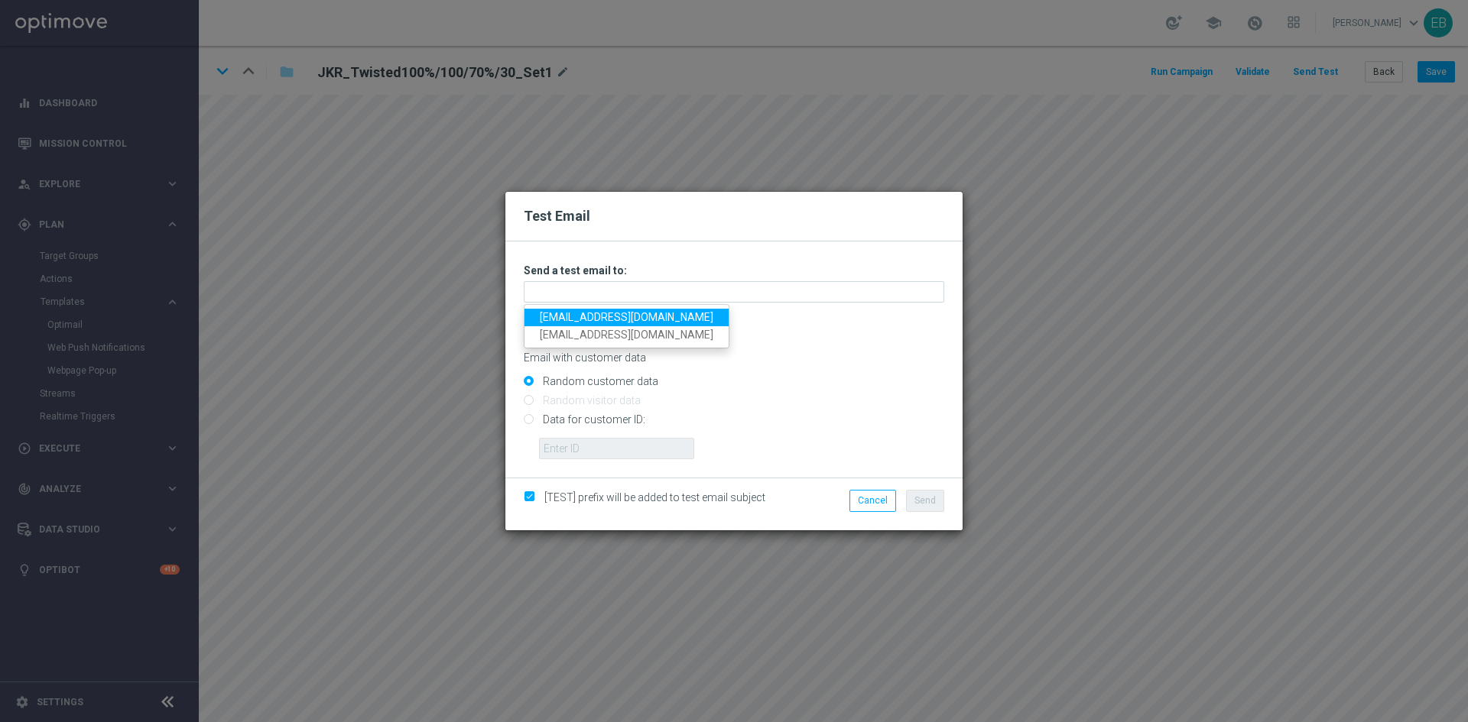
click at [552, 318] on link "[EMAIL_ADDRESS][DOMAIN_NAME]" at bounding box center [626, 318] width 204 height 18
type input "[EMAIL_ADDRESS][DOMAIN_NAME]"
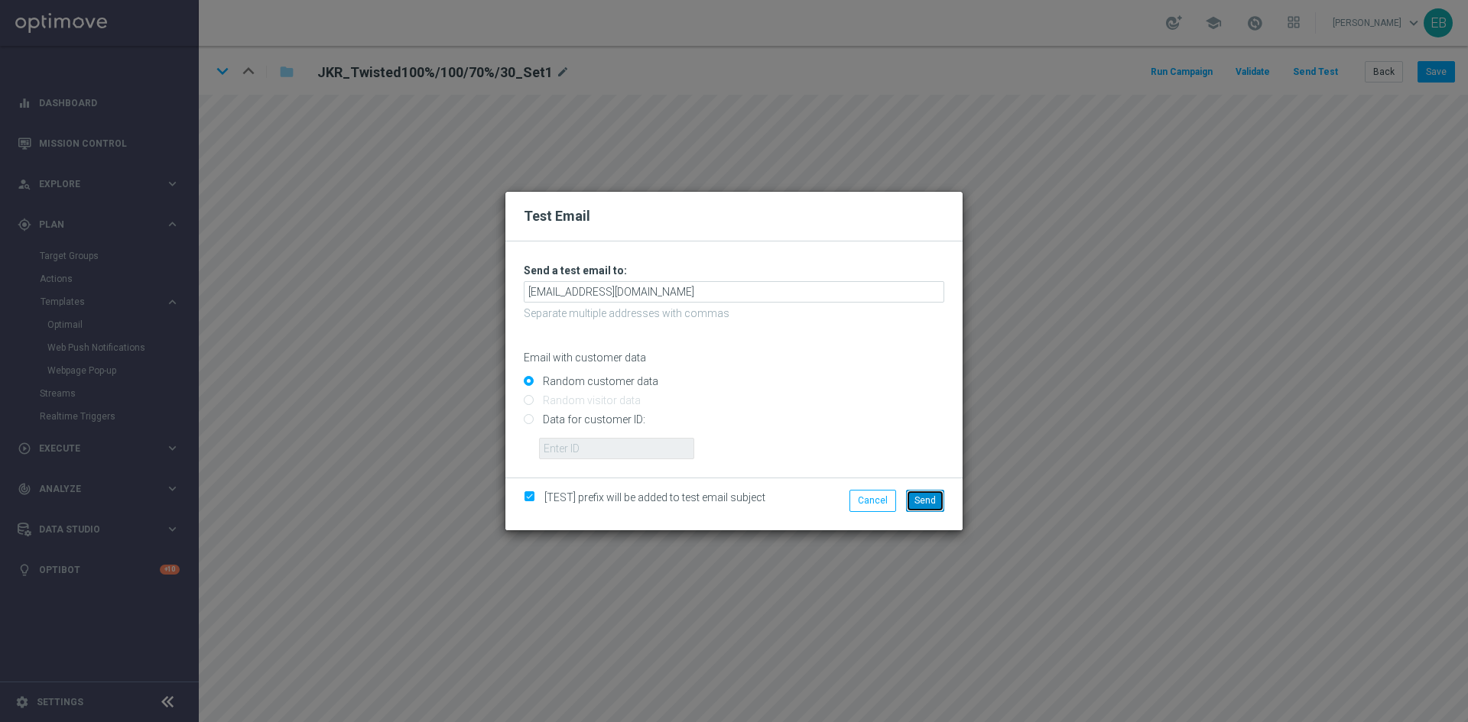
click at [921, 499] on span "Send" at bounding box center [924, 500] width 21 height 11
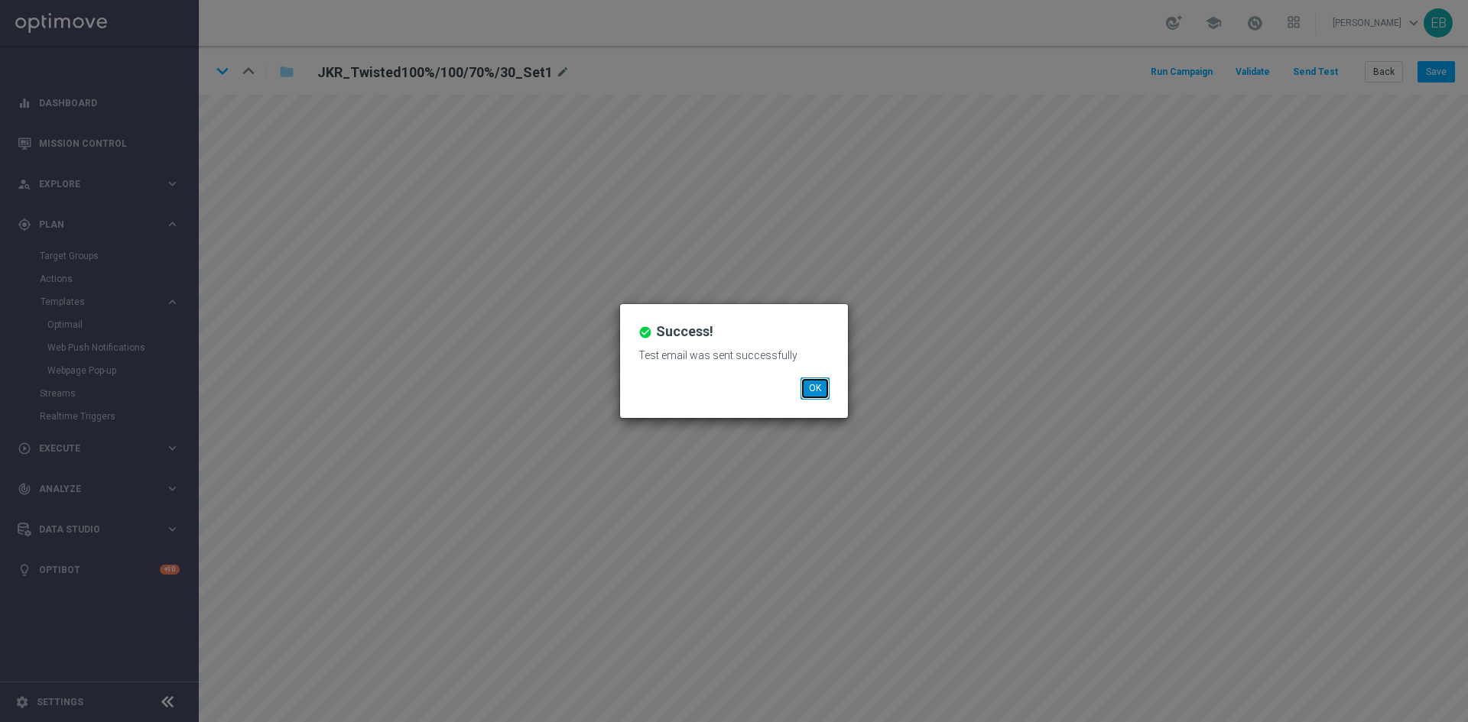
click at [812, 390] on button "OK" at bounding box center [814, 388] width 29 height 21
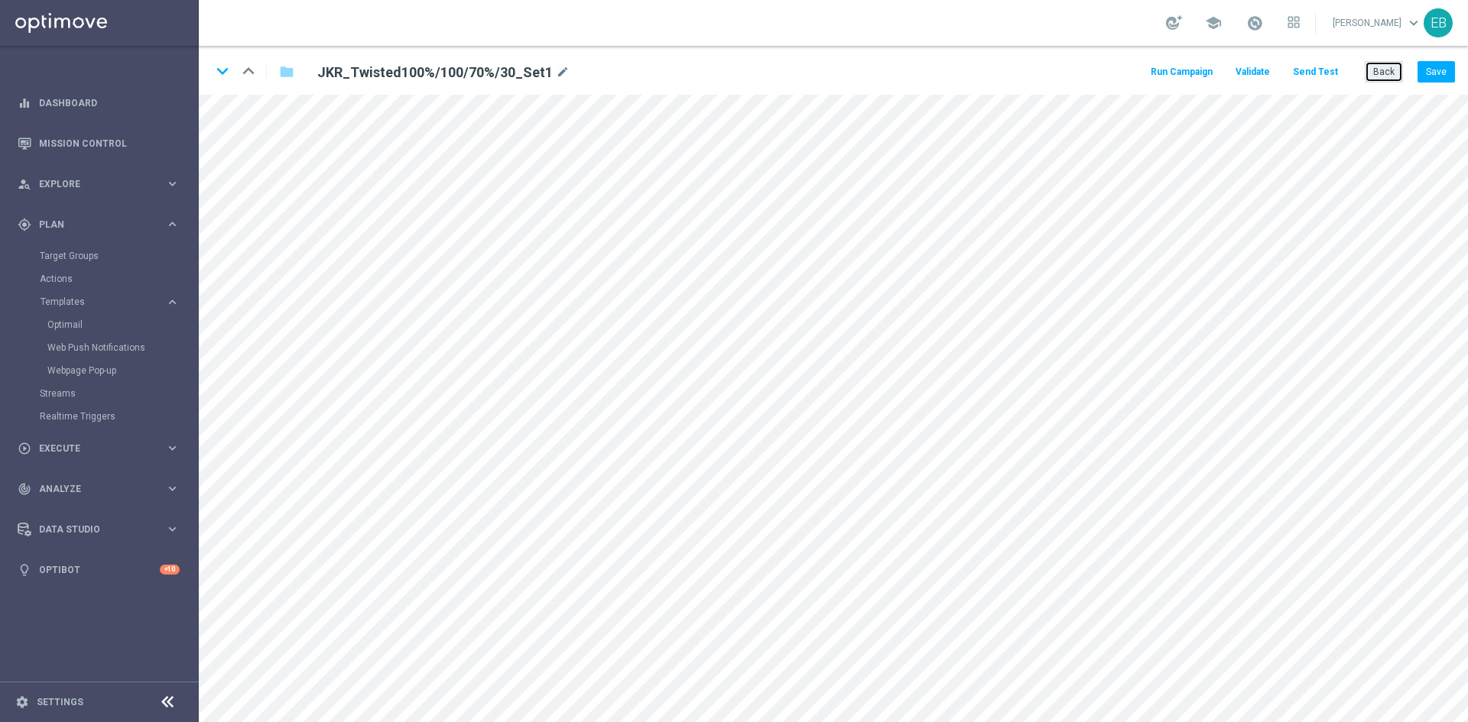
click at [1372, 76] on button "Back" at bounding box center [1383, 71] width 38 height 21
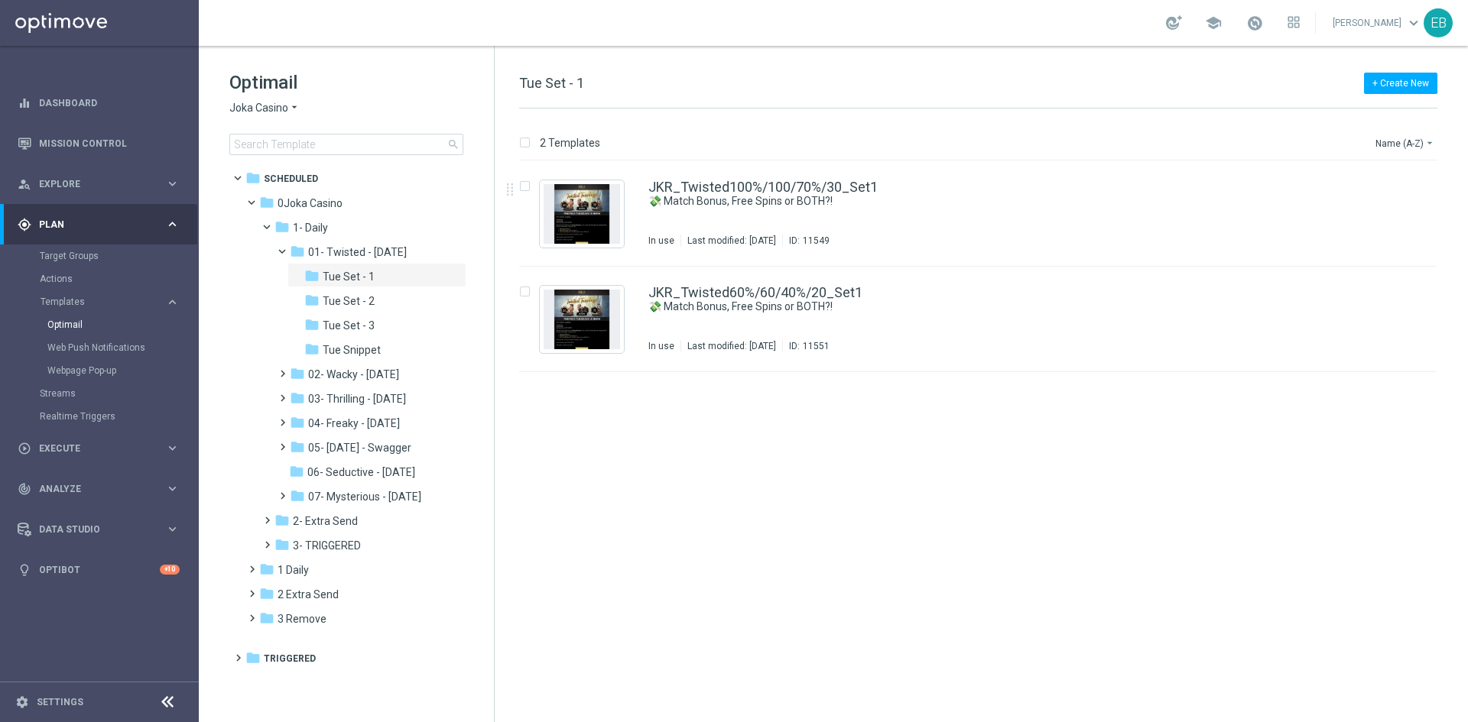
click at [270, 105] on span "Joka Casino" at bounding box center [258, 108] width 59 height 15
click at [264, 293] on div "IOM" at bounding box center [287, 290] width 115 height 18
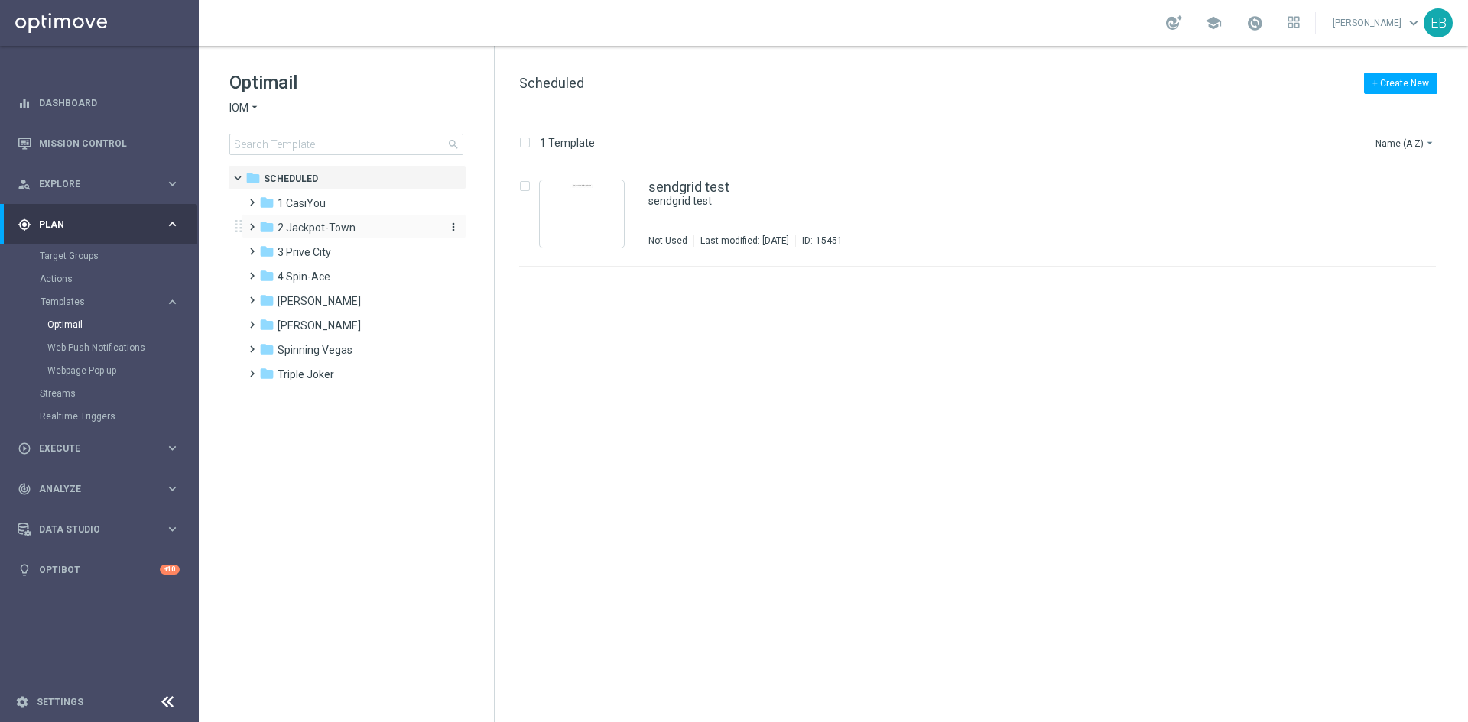
click at [374, 223] on div "folder 2 Jackpot-Town" at bounding box center [347, 228] width 176 height 18
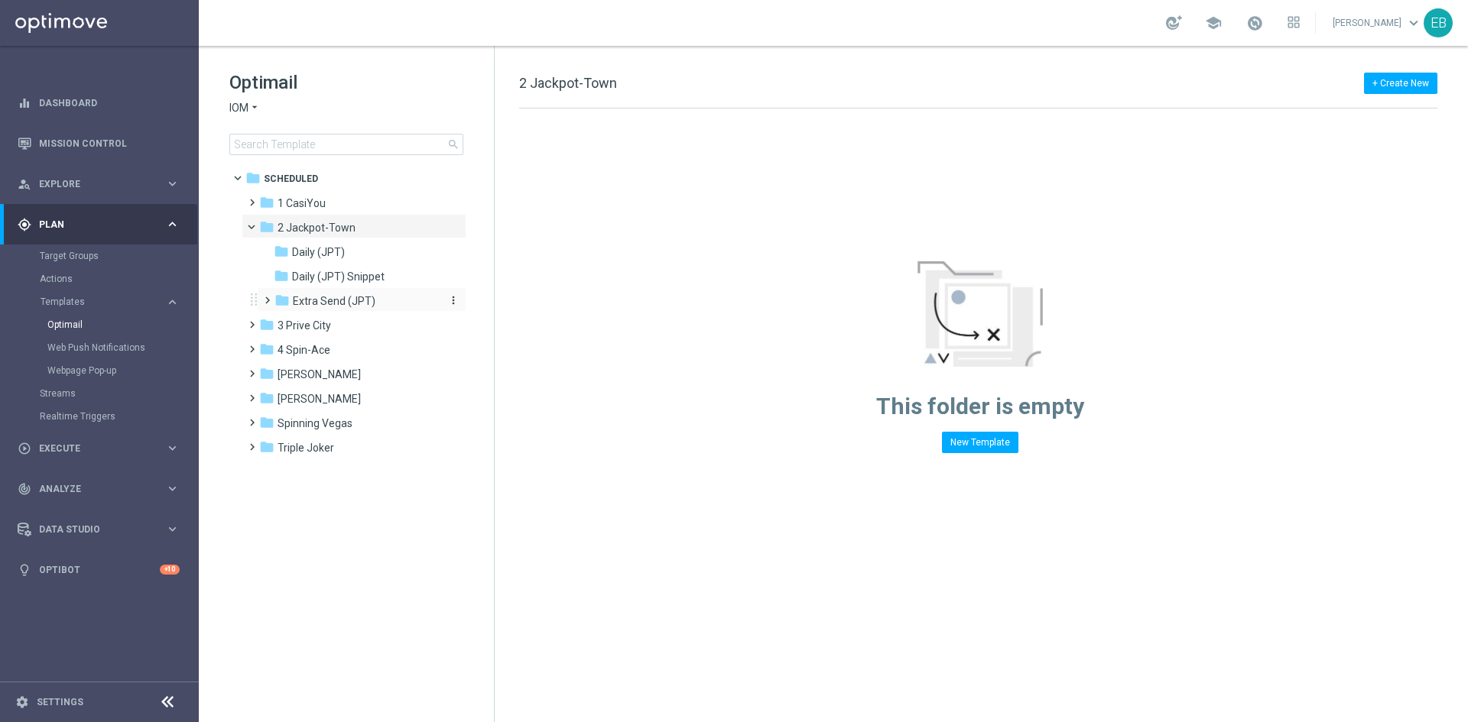
click at [371, 304] on span "Extra Send (JPT)" at bounding box center [334, 301] width 83 height 14
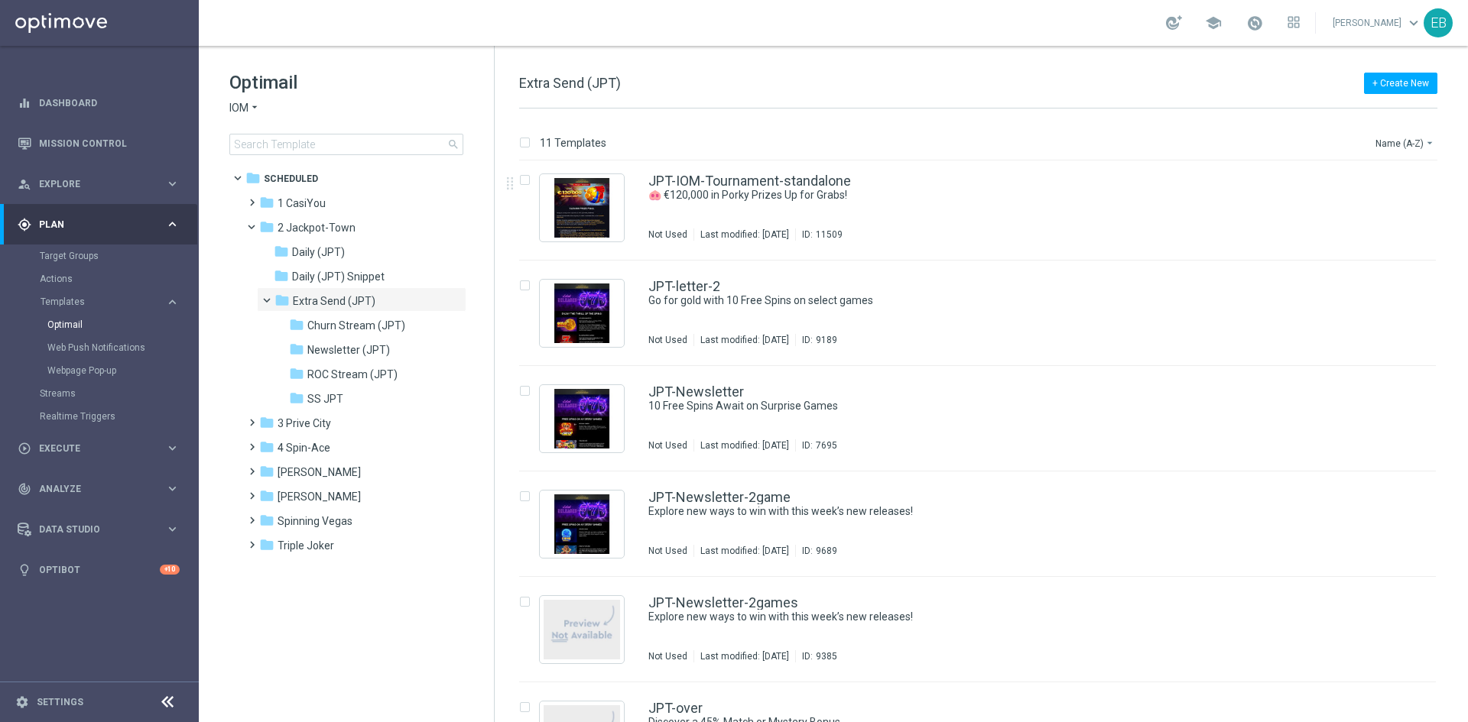
scroll to position [535, 0]
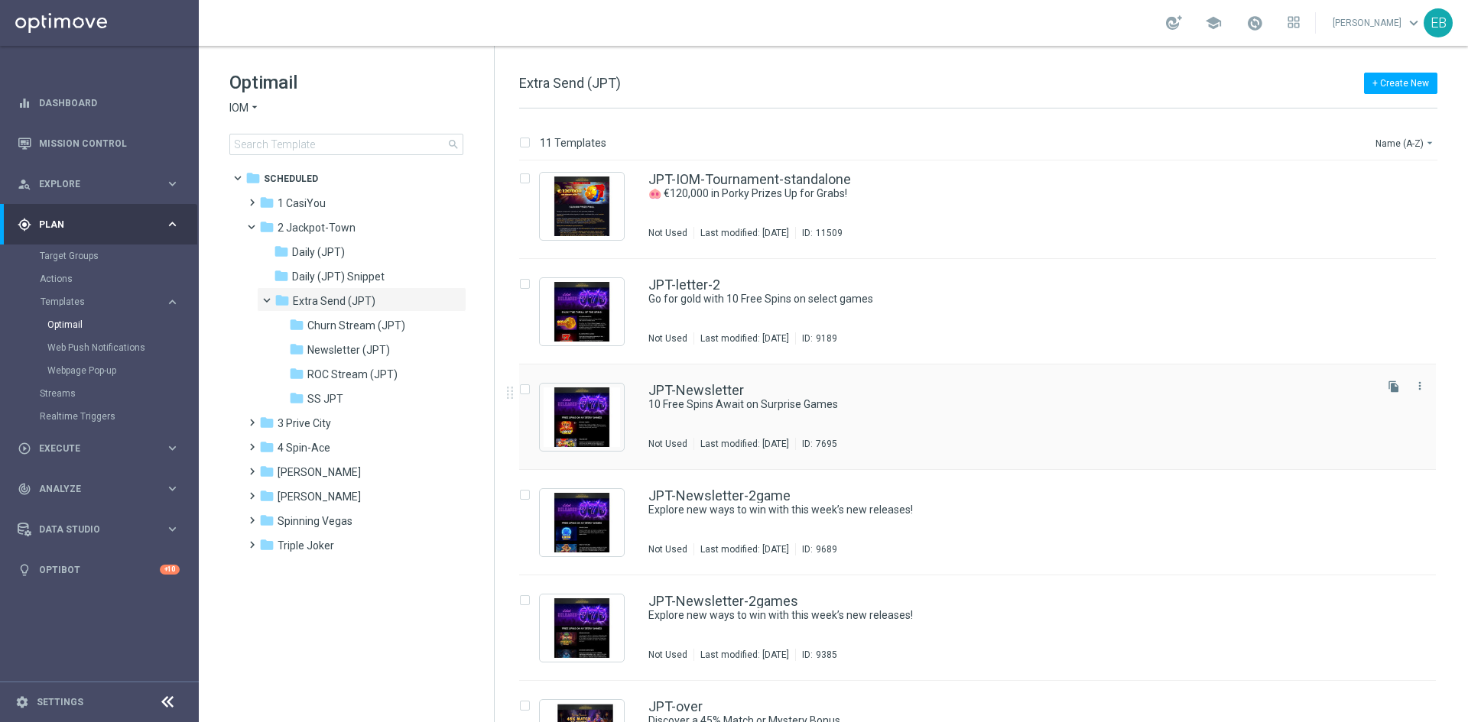
click at [1027, 384] on div "JPT-Newsletter" at bounding box center [1009, 391] width 723 height 14
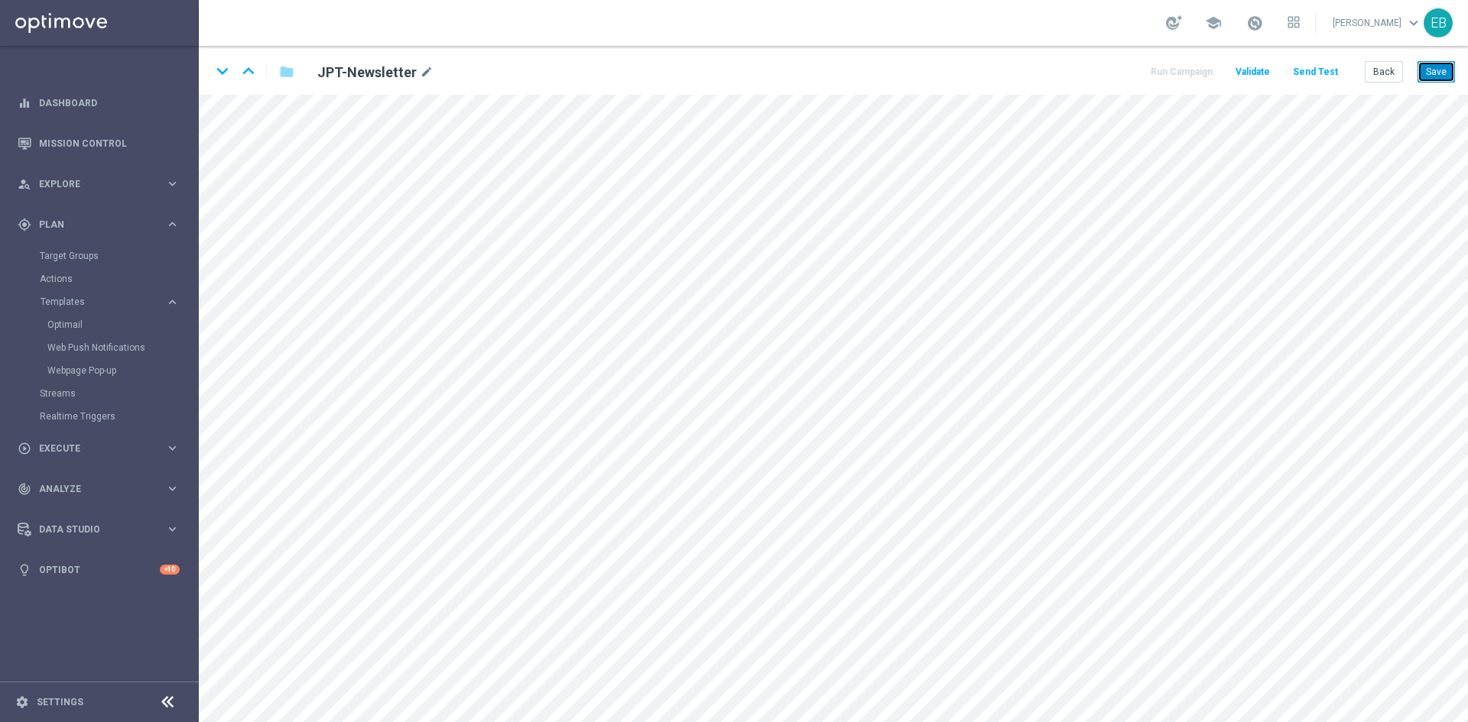
click at [1437, 74] on button "Save" at bounding box center [1435, 71] width 37 height 21
click at [1394, 74] on button "Back" at bounding box center [1383, 71] width 38 height 21
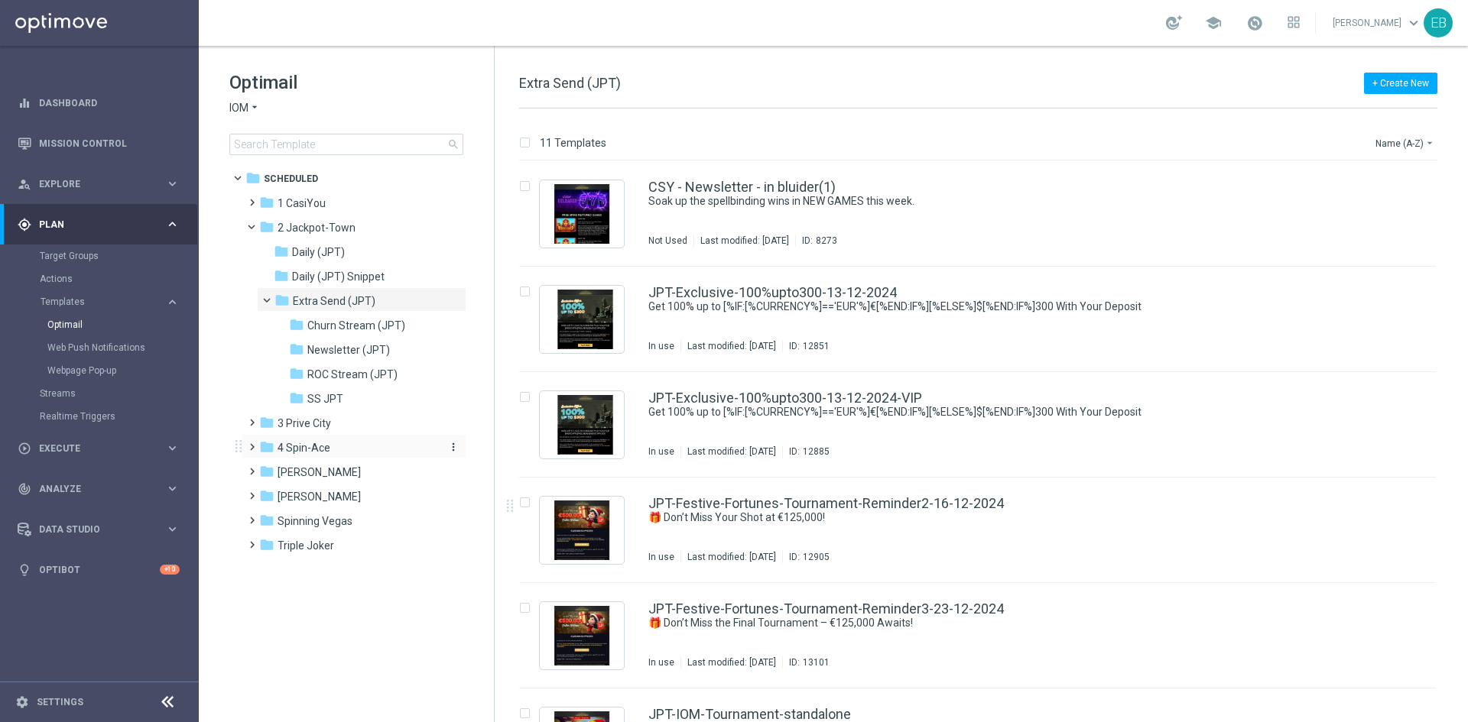
click at [365, 447] on div "folder 4 Spin-Ace" at bounding box center [347, 448] width 176 height 18
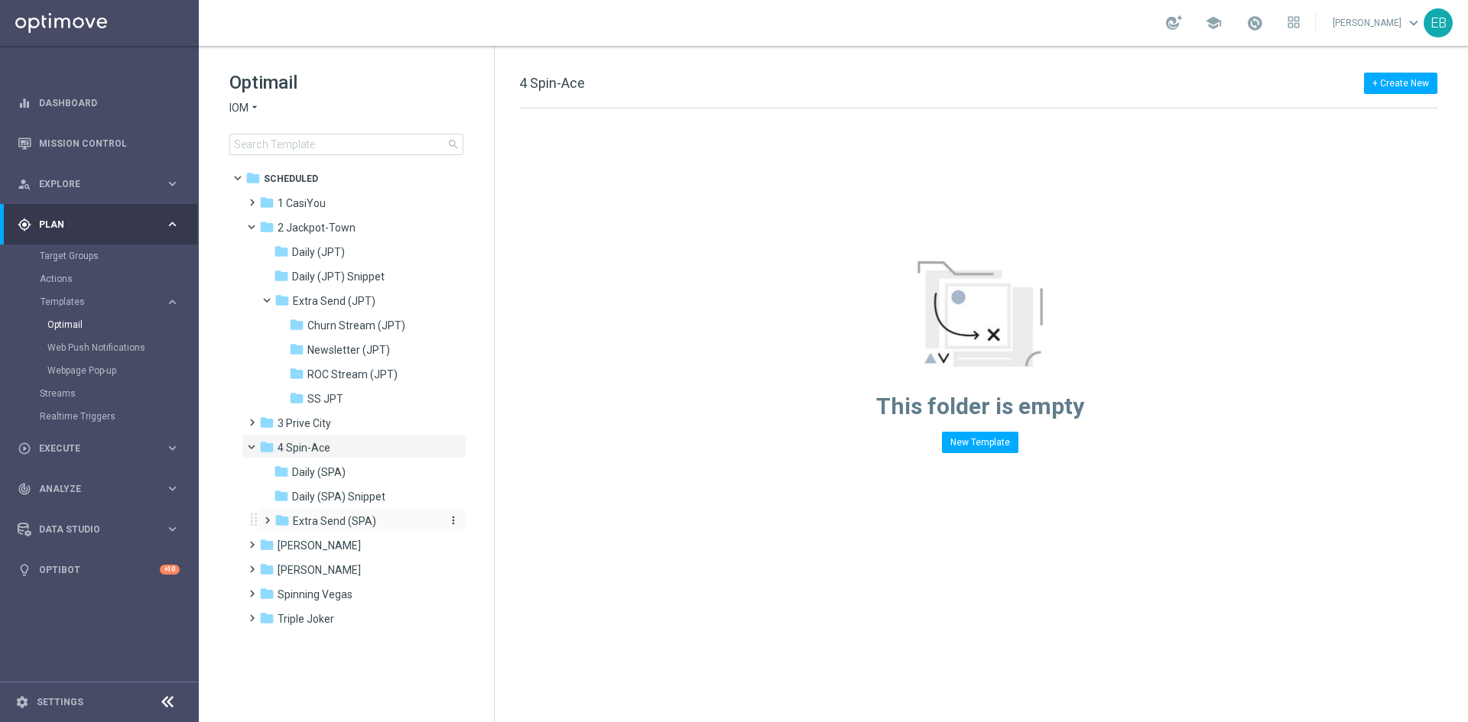
click at [406, 527] on div "folder Extra Send (SPA)" at bounding box center [355, 522] width 163 height 18
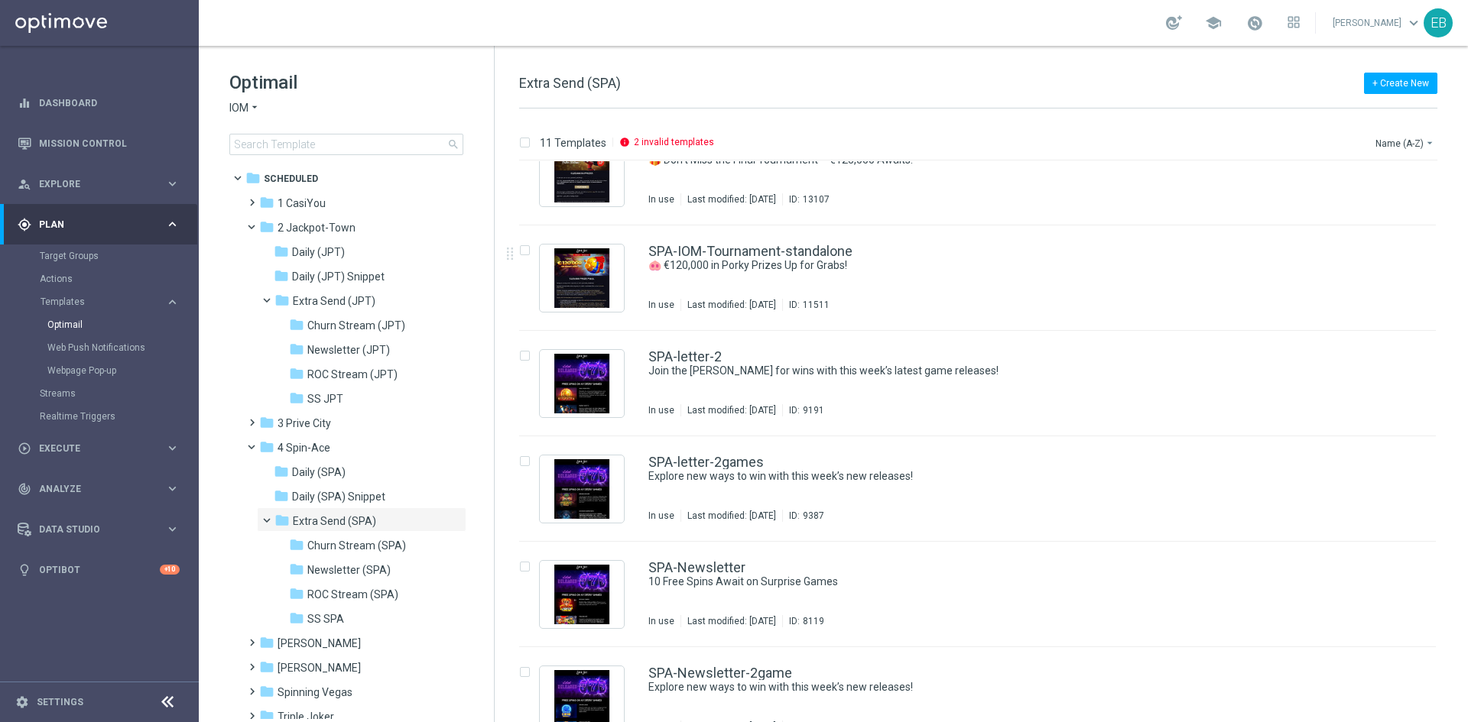
scroll to position [599, 0]
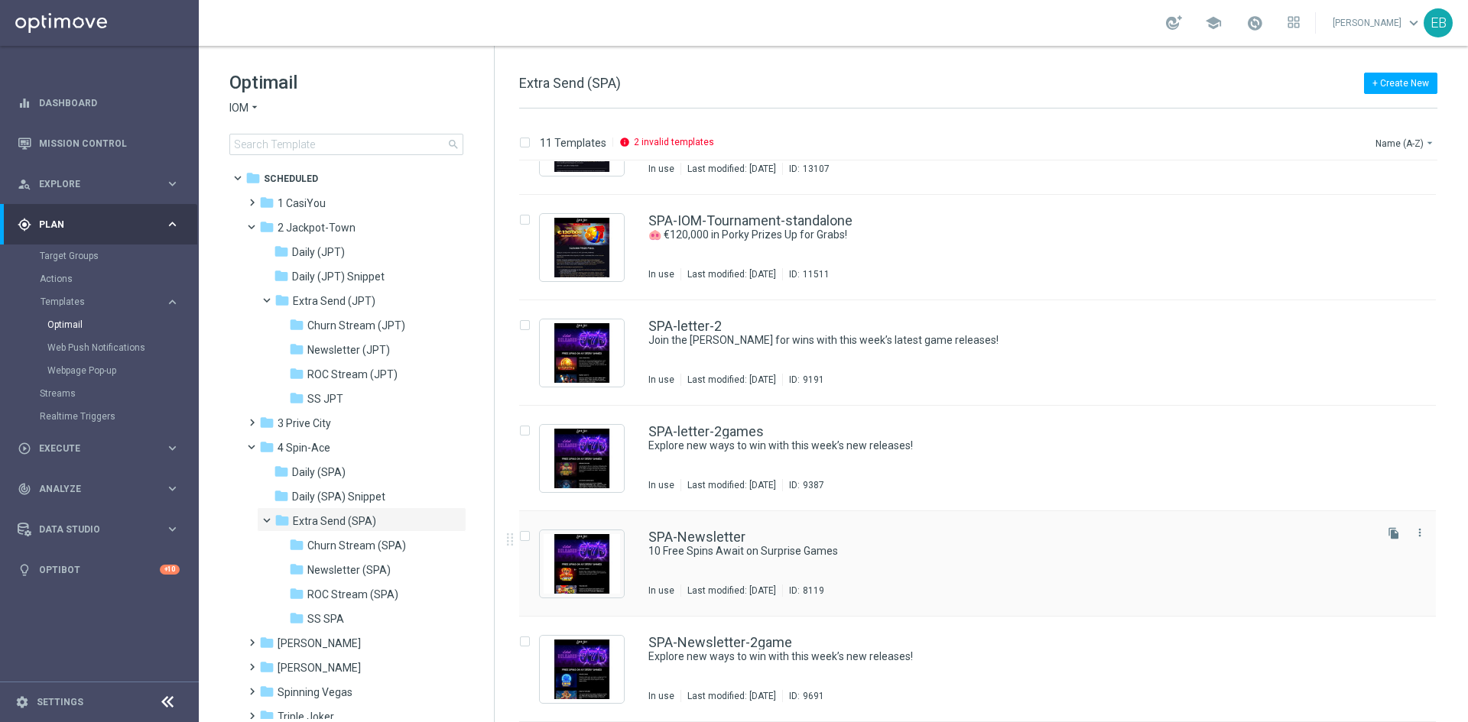
click at [997, 527] on div "SPA-Newsletter 10 Free Spins Await on Surprise Games In use Last modified: [DAT…" at bounding box center [977, 563] width 916 height 105
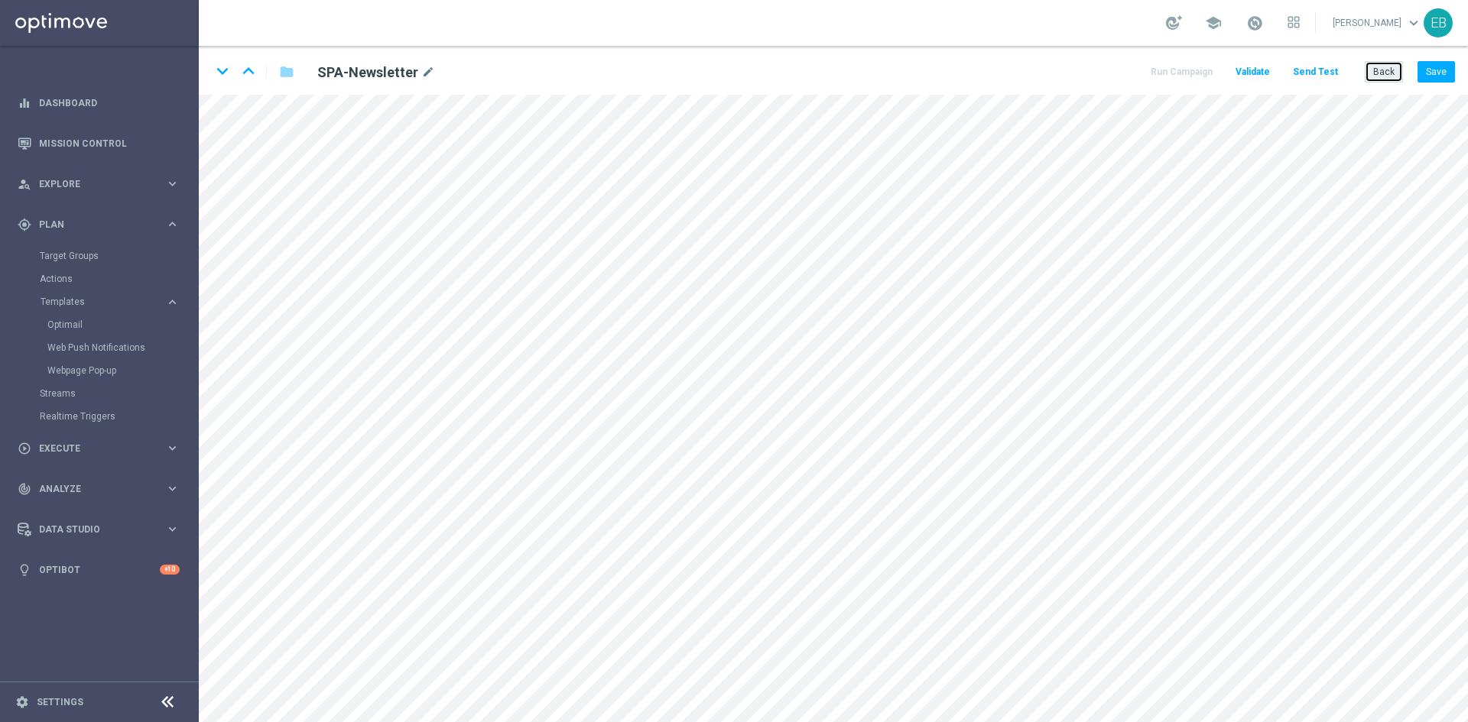
click at [1374, 75] on button "Back" at bounding box center [1383, 71] width 38 height 21
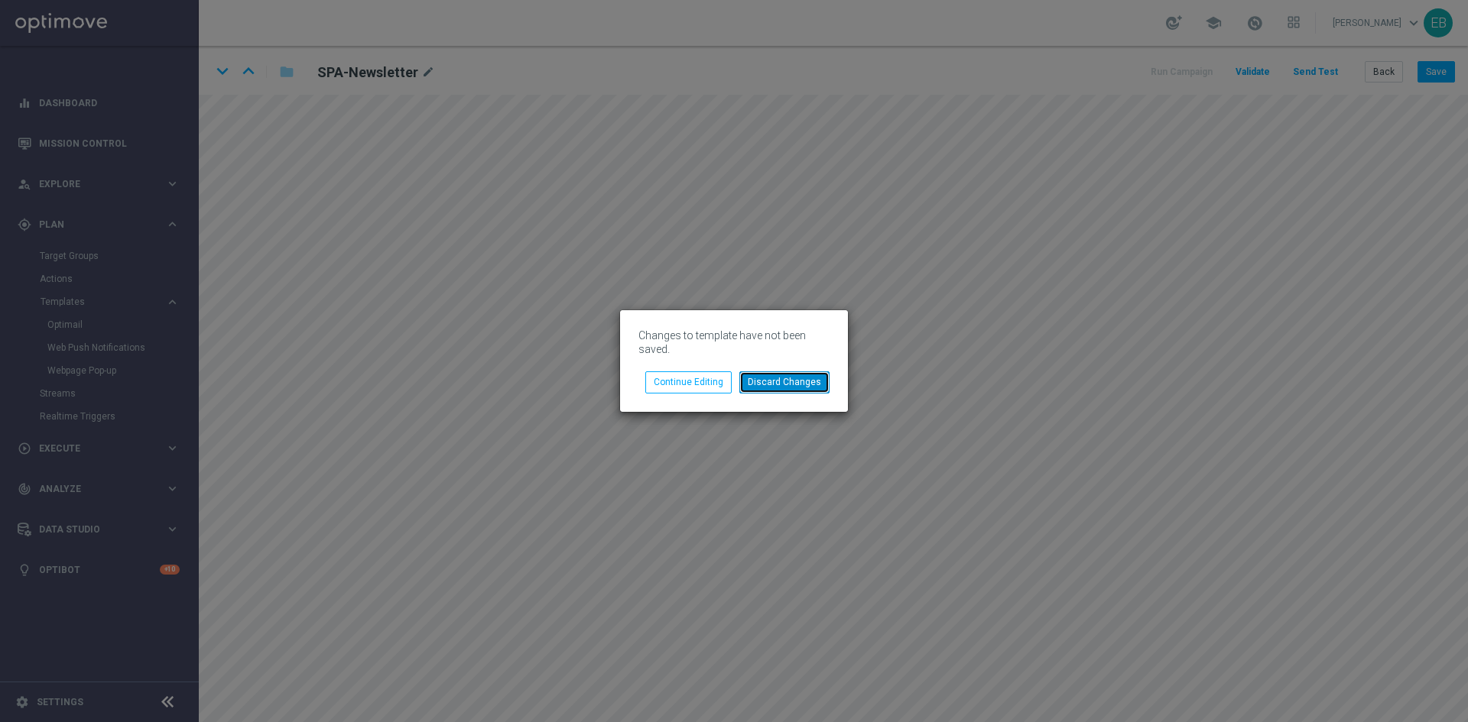
click at [809, 380] on button "Discard Changes" at bounding box center [784, 381] width 90 height 21
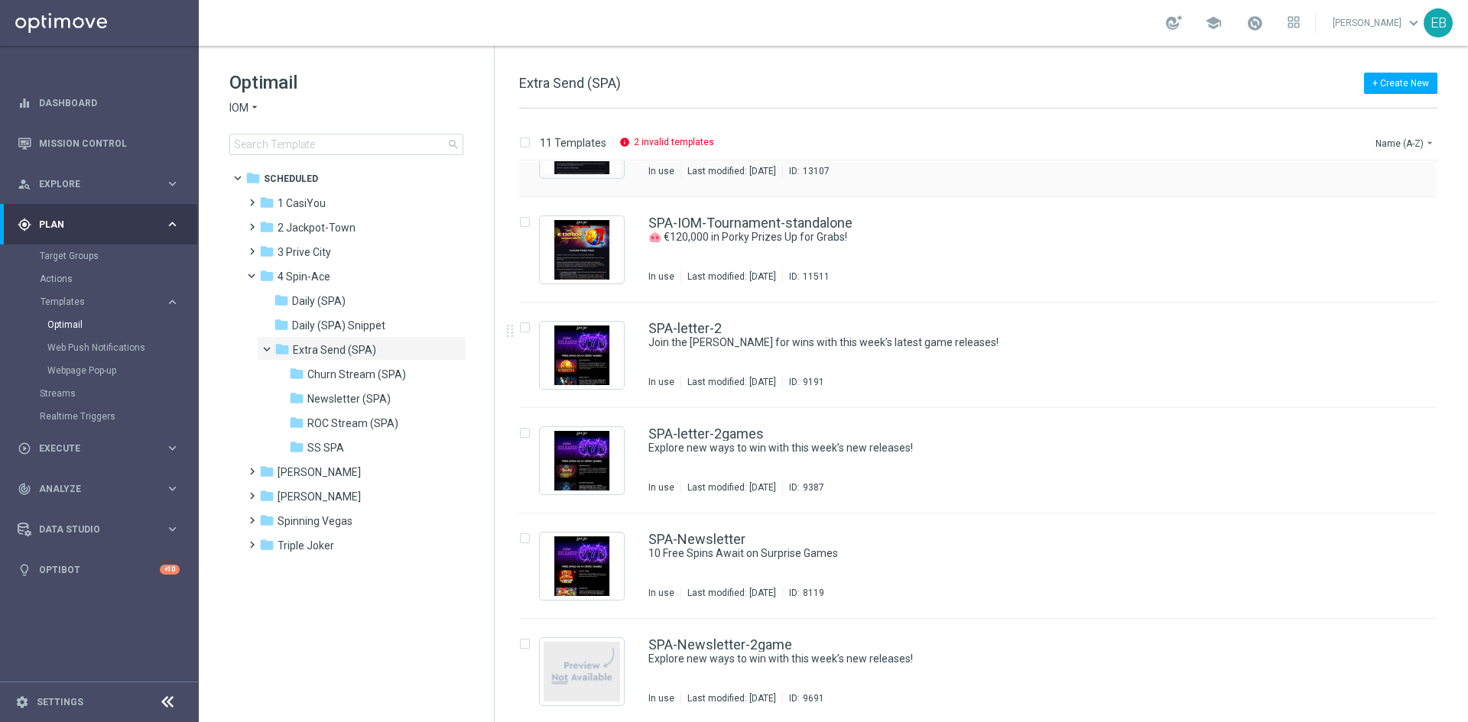
scroll to position [599, 0]
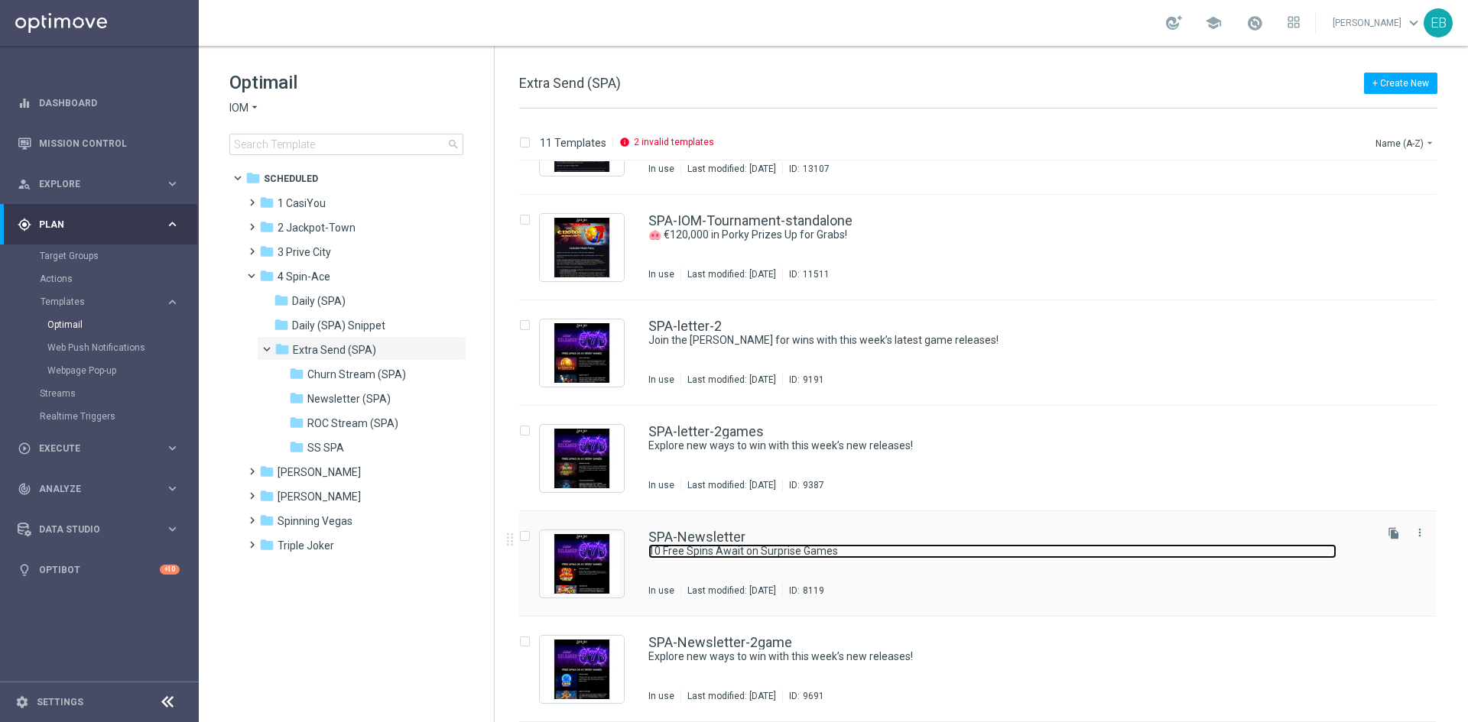
click at [966, 545] on link "10 Free Spins Await on Surprise Games" at bounding box center [992, 551] width 688 height 15
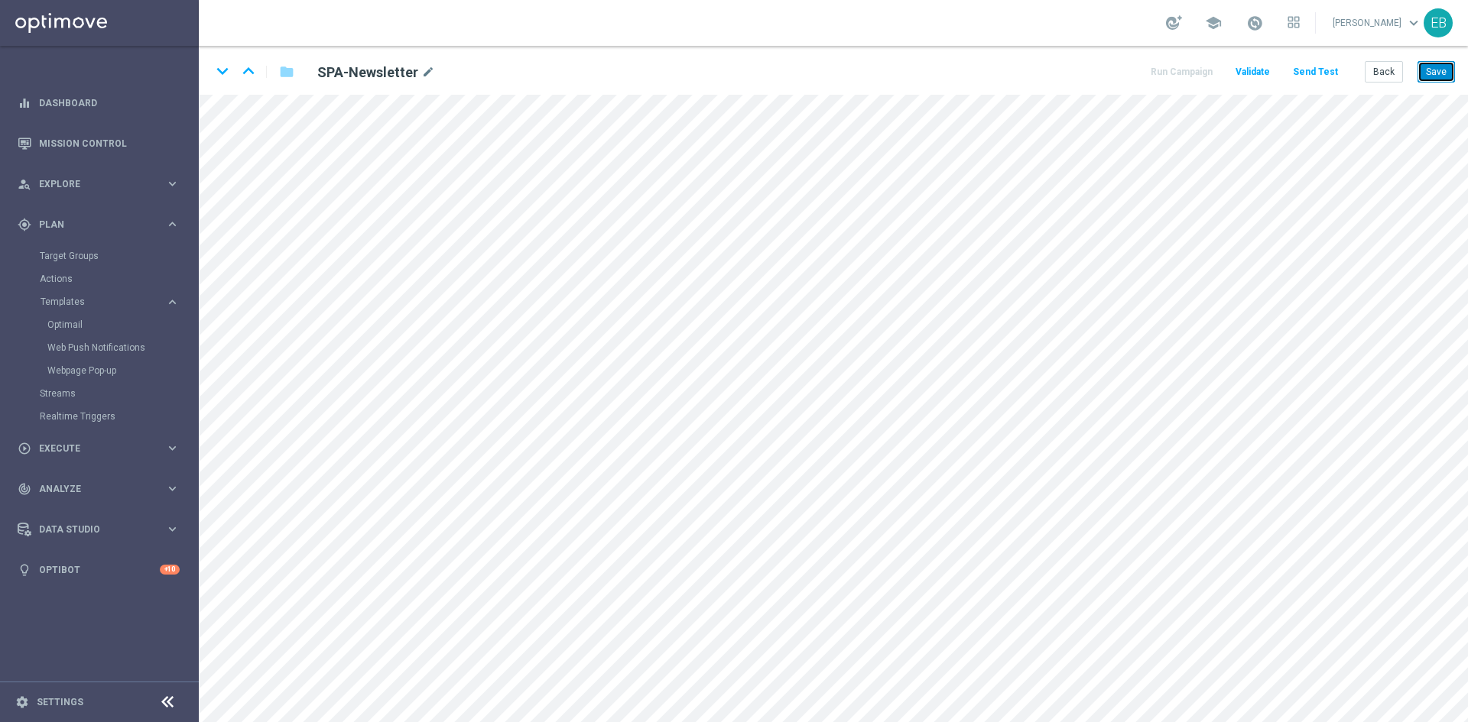
click at [1433, 73] on button "Save" at bounding box center [1435, 71] width 37 height 21
click at [1432, 74] on button "Save" at bounding box center [1435, 71] width 37 height 21
click at [1452, 76] on button "Save" at bounding box center [1435, 71] width 37 height 21
click at [1389, 70] on button "Back" at bounding box center [1383, 71] width 38 height 21
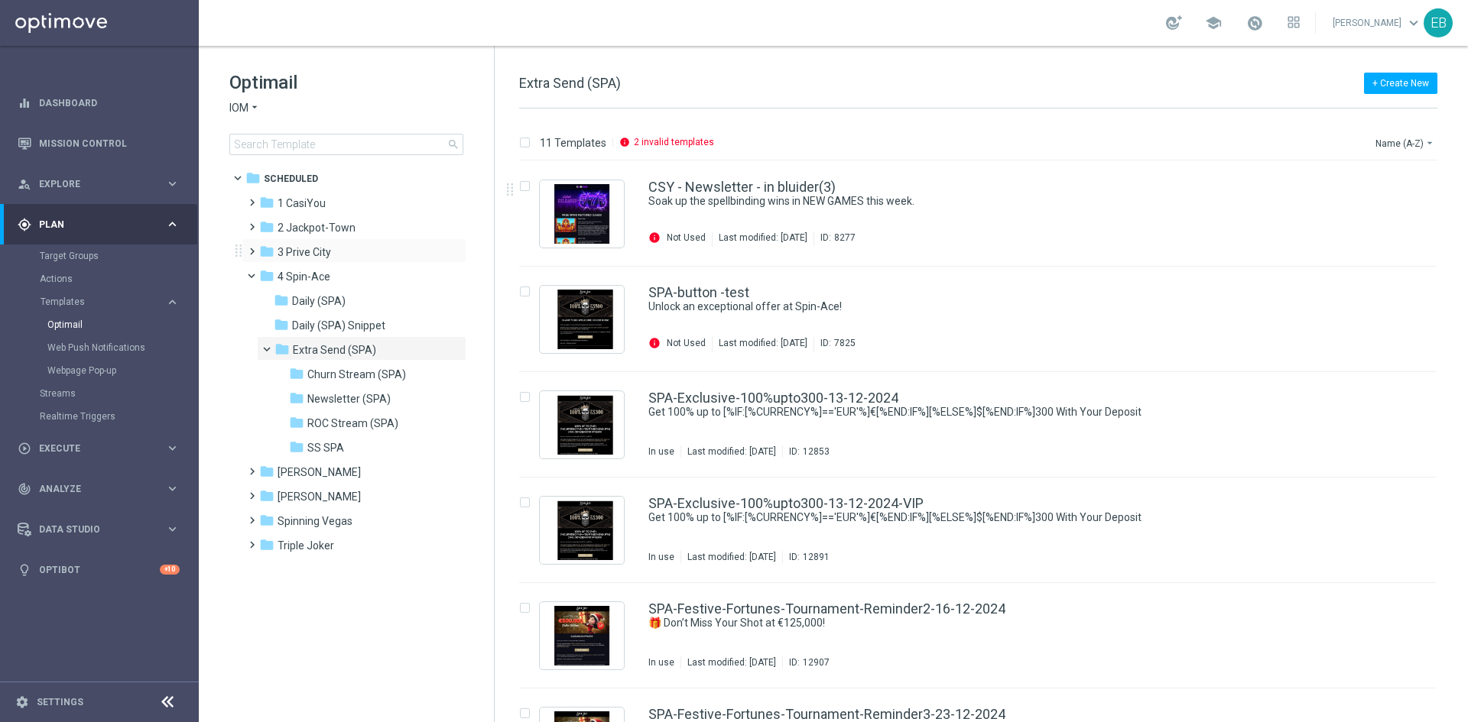
click at [326, 242] on div "folder 3 [GEOGRAPHIC_DATA] more_vert" at bounding box center [354, 250] width 225 height 24
click at [310, 252] on span "3 Prive City" at bounding box center [304, 252] width 54 height 14
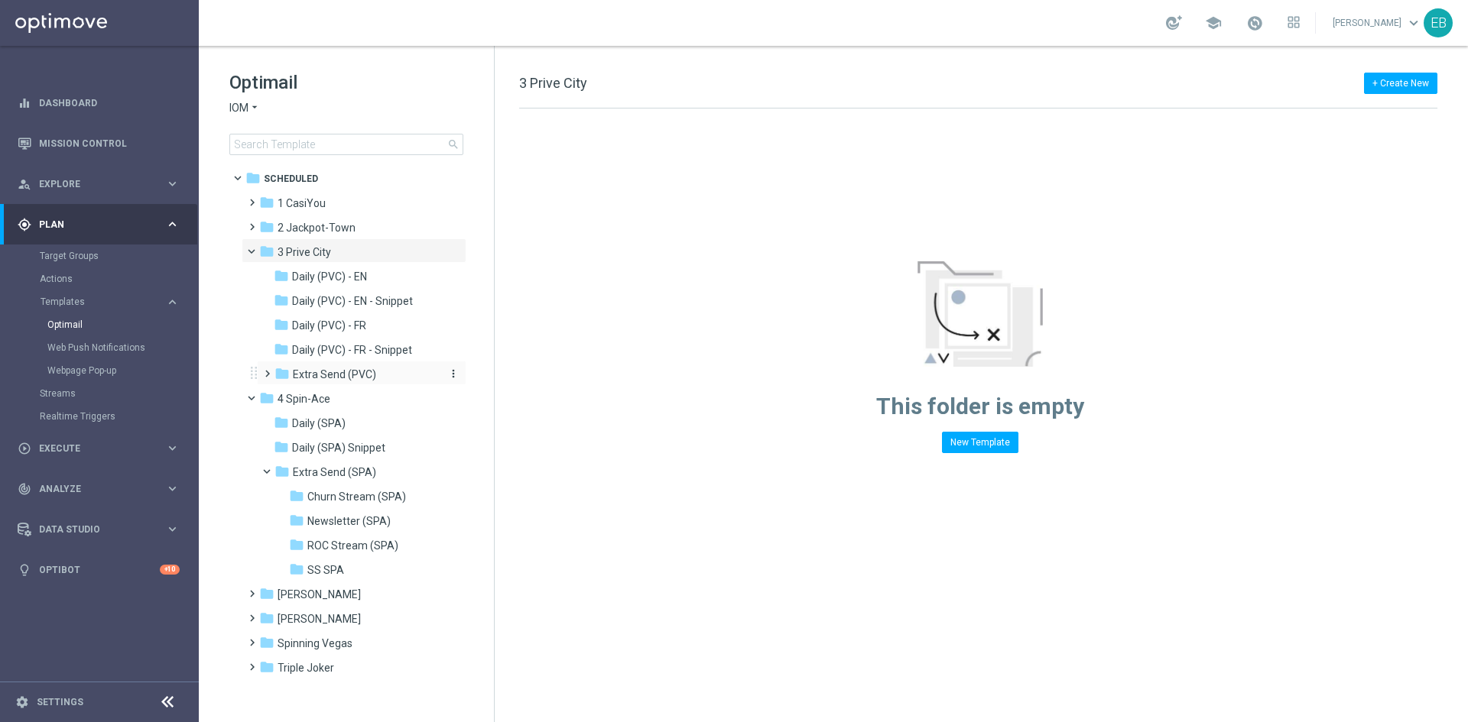
click at [380, 371] on div "folder Extra Send (PVC)" at bounding box center [355, 375] width 163 height 18
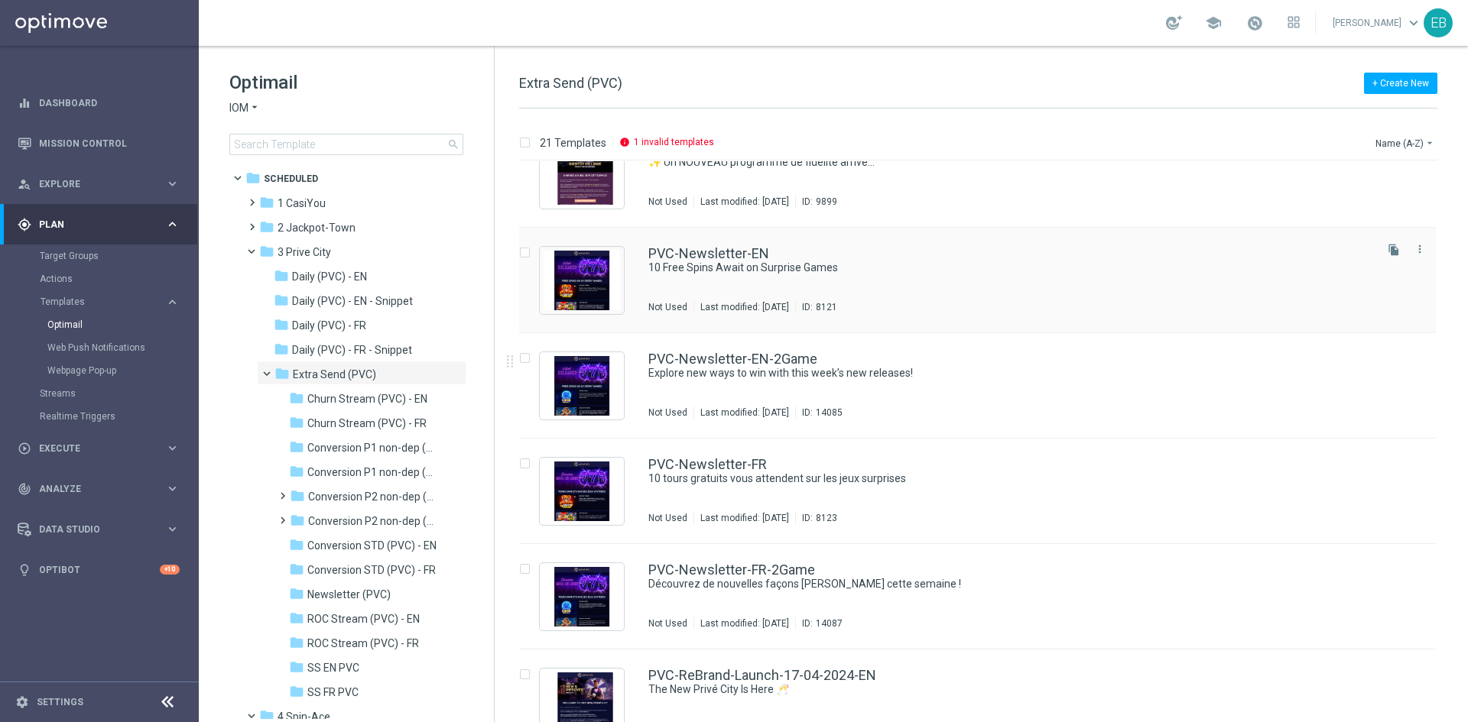
scroll to position [1452, 0]
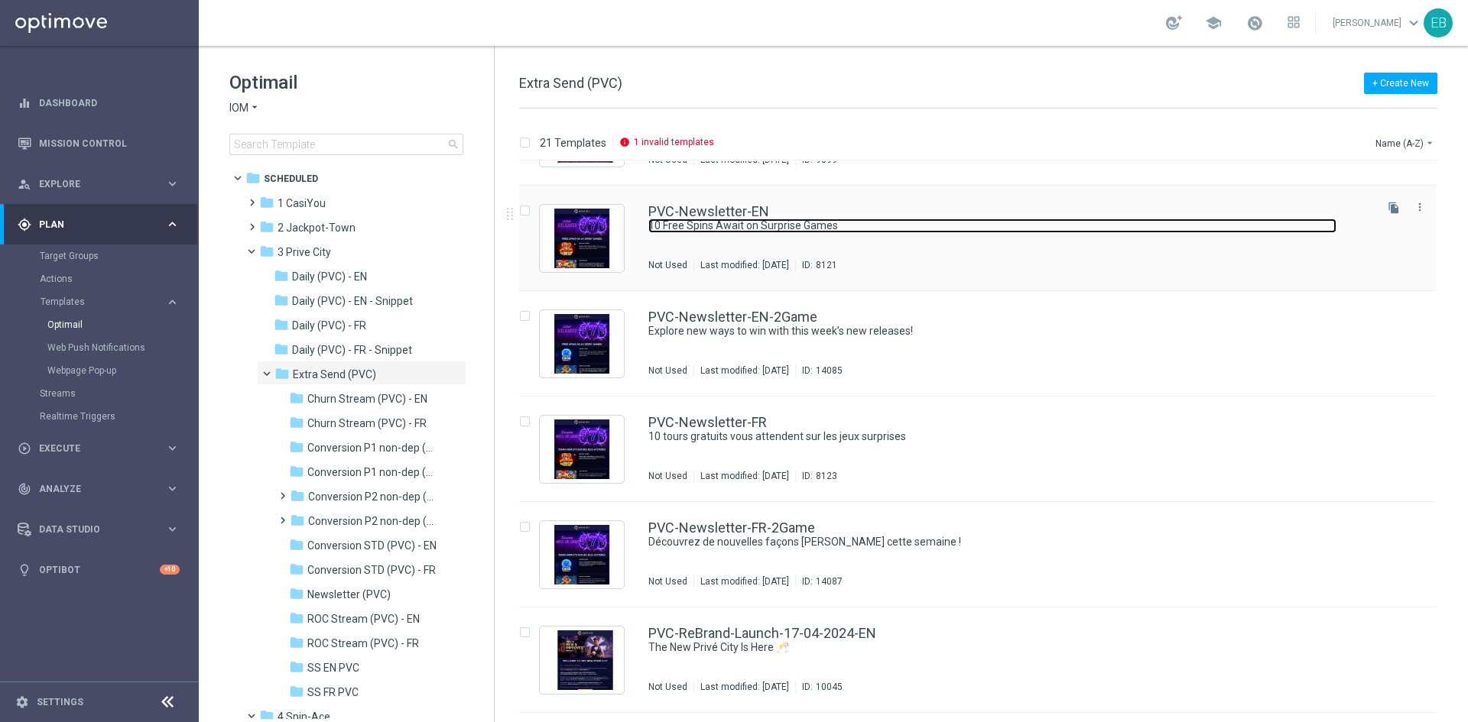
click at [931, 228] on link "10 Free Spins Await on Surprise Games" at bounding box center [992, 226] width 688 height 15
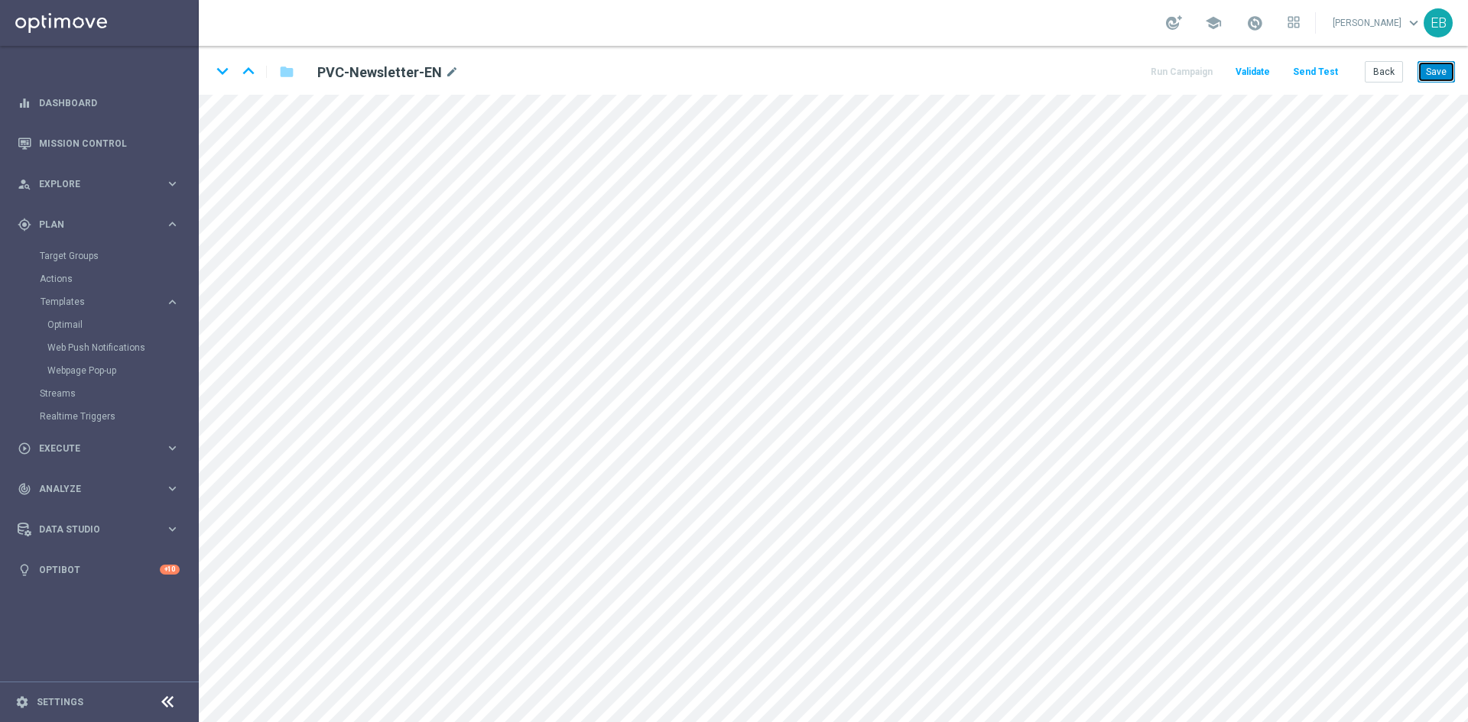
click at [1440, 70] on button "Save" at bounding box center [1435, 71] width 37 height 21
click at [1382, 68] on button "Back" at bounding box center [1383, 71] width 38 height 21
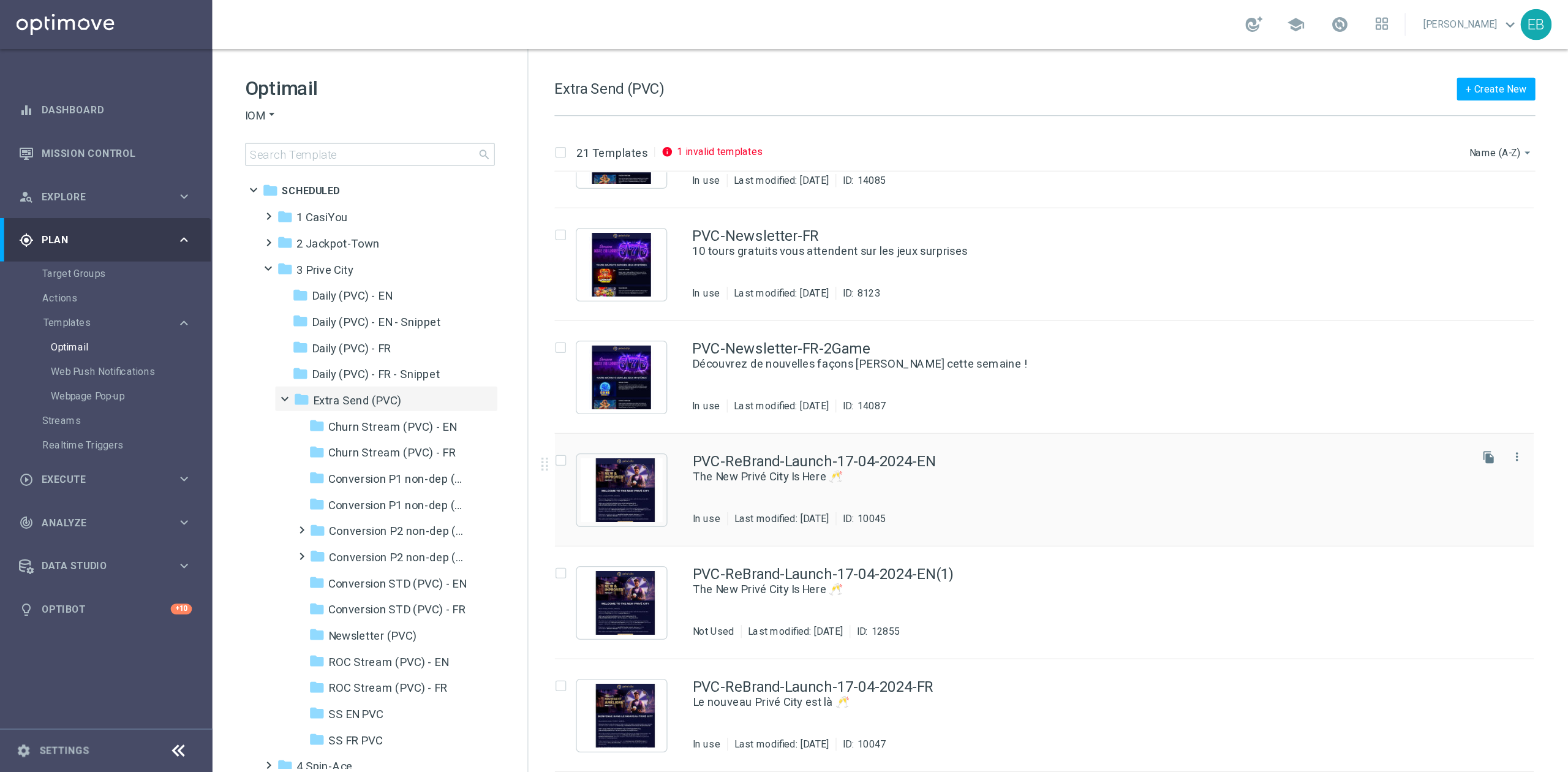
scroll to position [1265, 0]
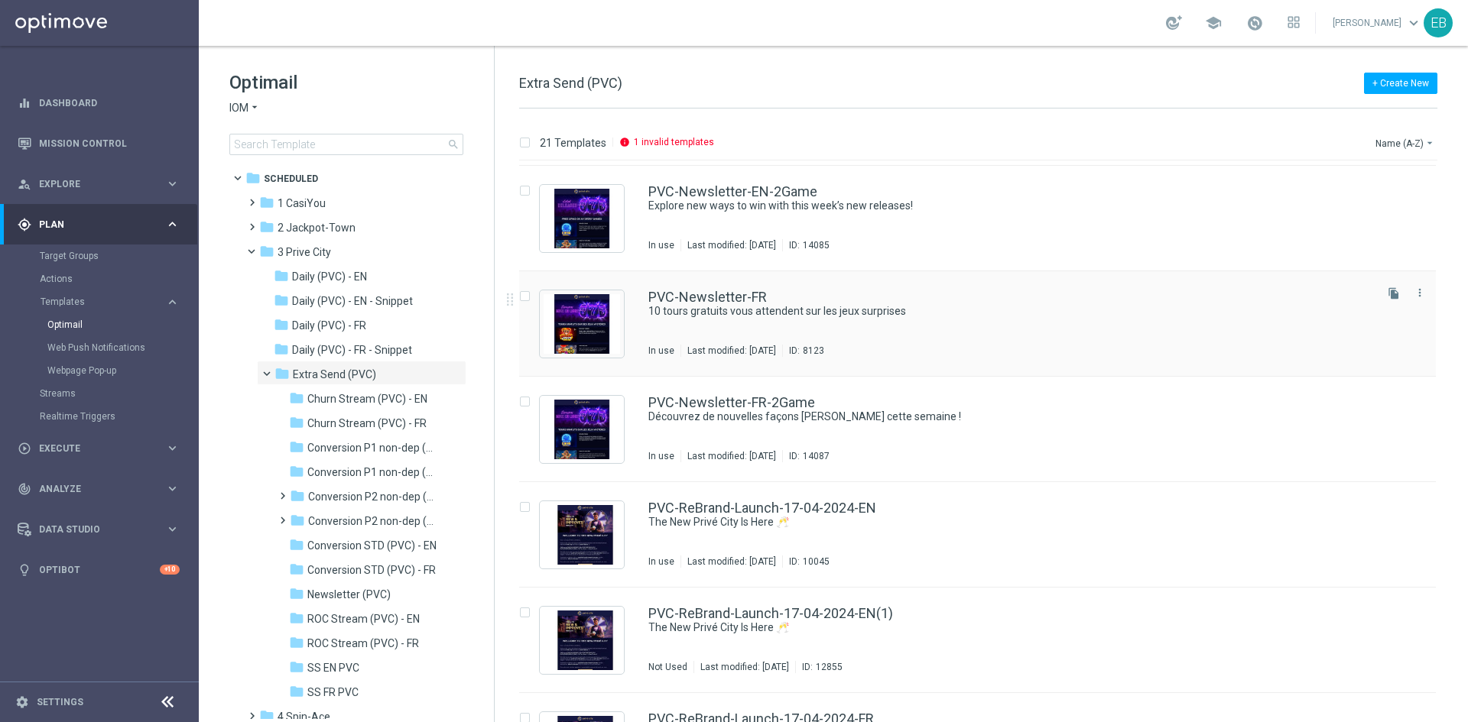
click at [994, 301] on div "PVC-Newsletter-FR" at bounding box center [1009, 297] width 723 height 14
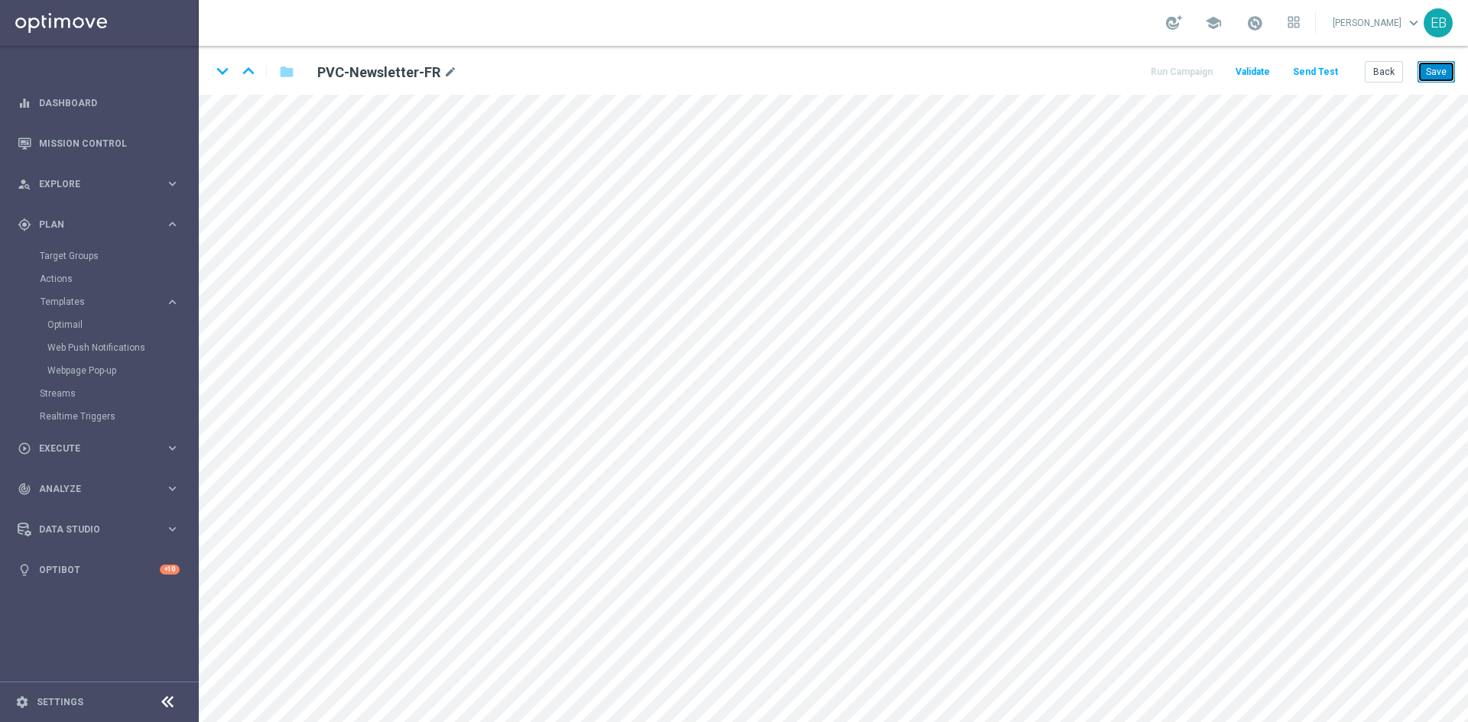
click at [1423, 71] on button "Save" at bounding box center [1435, 71] width 37 height 21
click at [1451, 79] on button "Save" at bounding box center [1435, 71] width 37 height 21
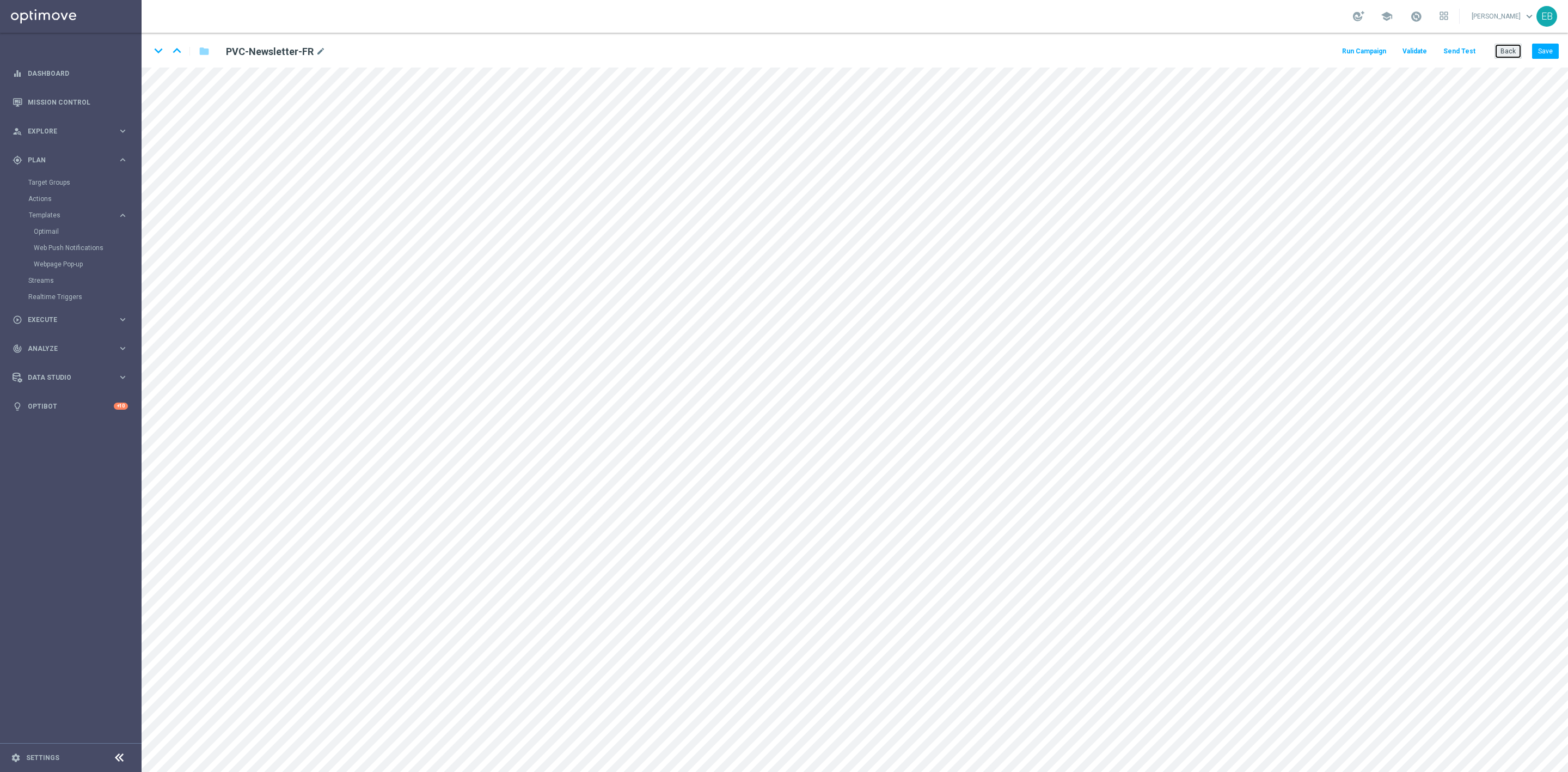
click at [1045, 48] on button "Back" at bounding box center [1508, 51] width 27 height 15
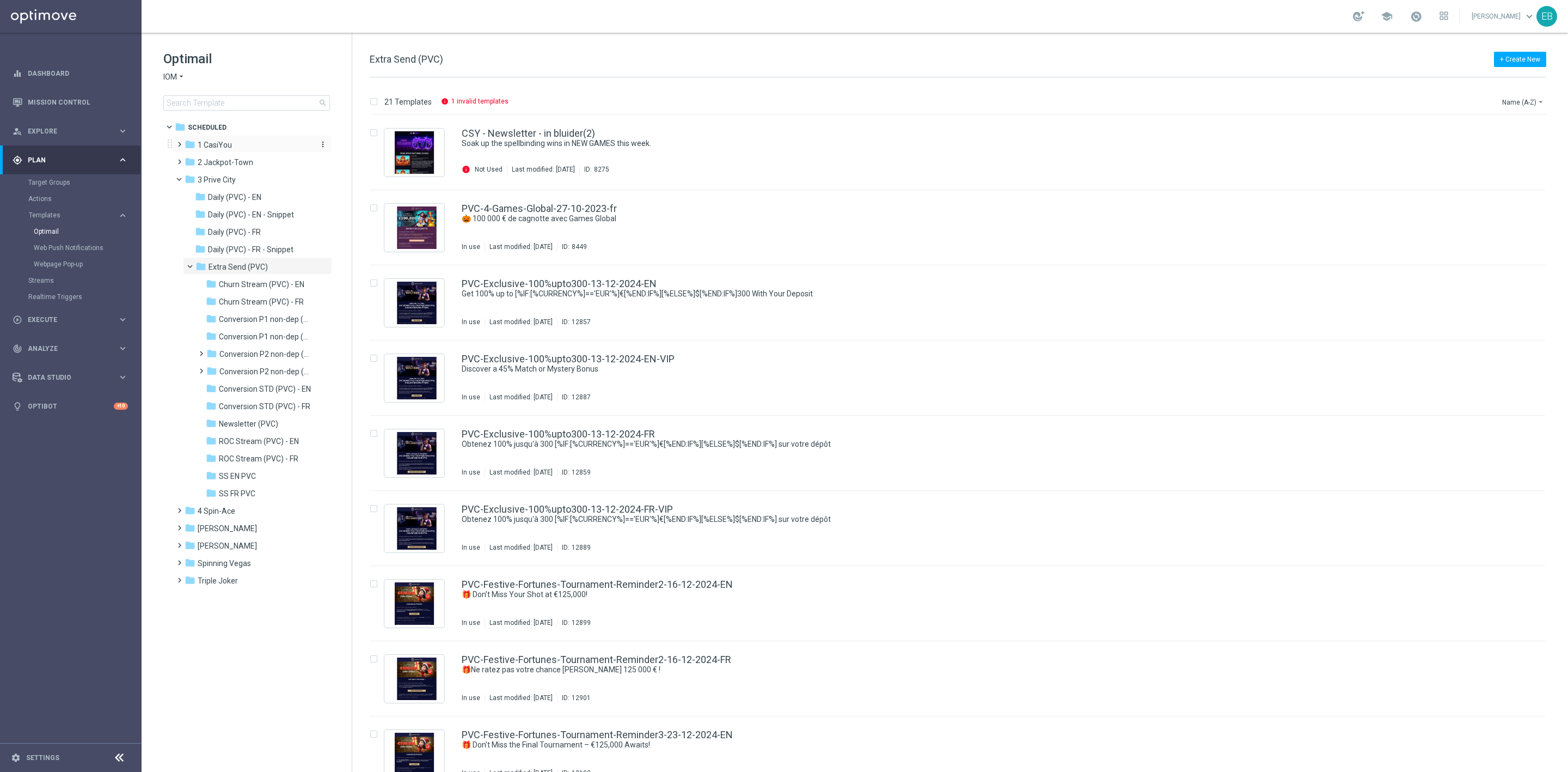
click at [241, 145] on div "folder 1 CasiYou" at bounding box center [247, 145] width 125 height 13
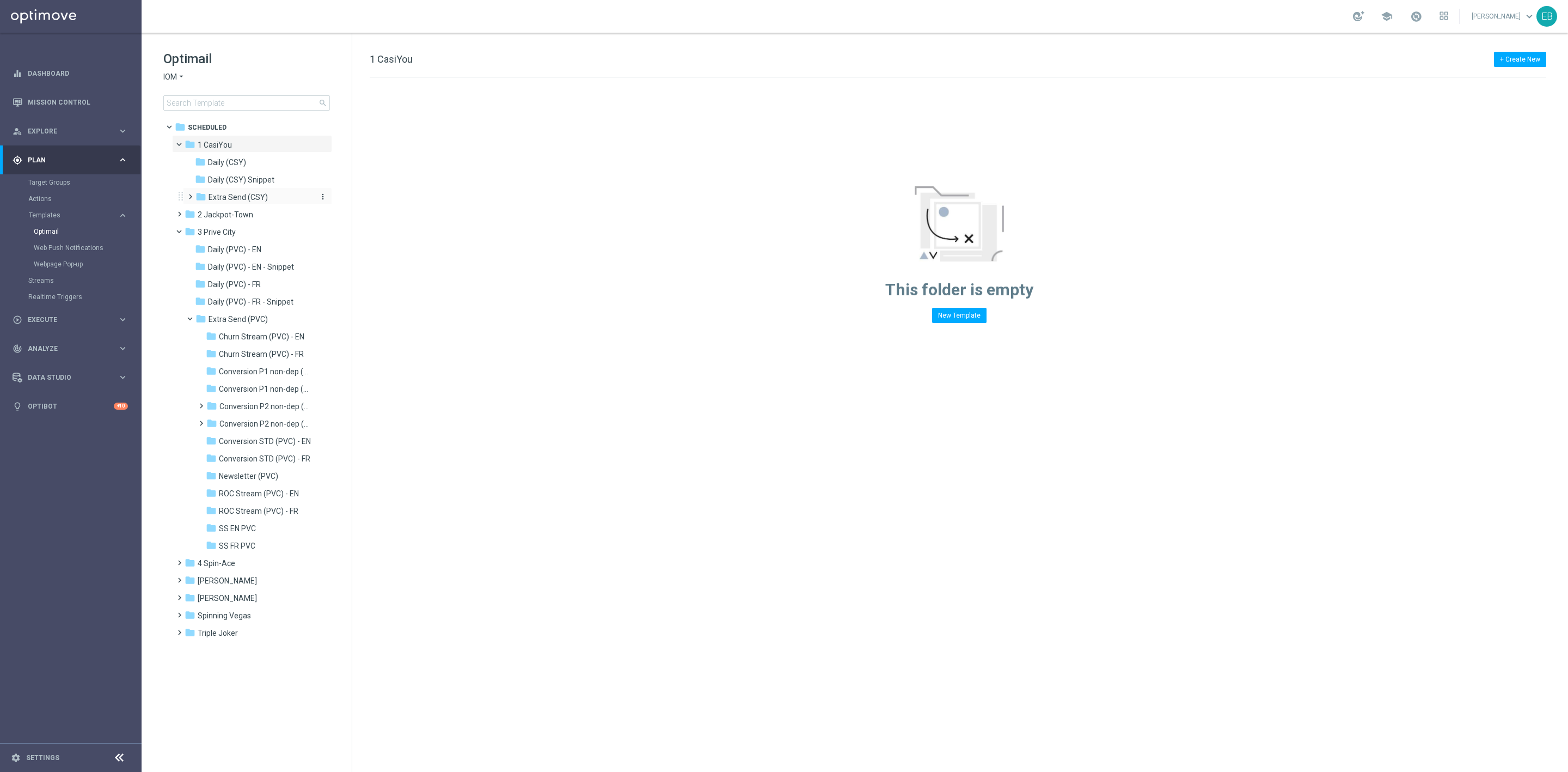
click at [269, 193] on div "folder Extra Send (CSY)" at bounding box center [253, 197] width 116 height 13
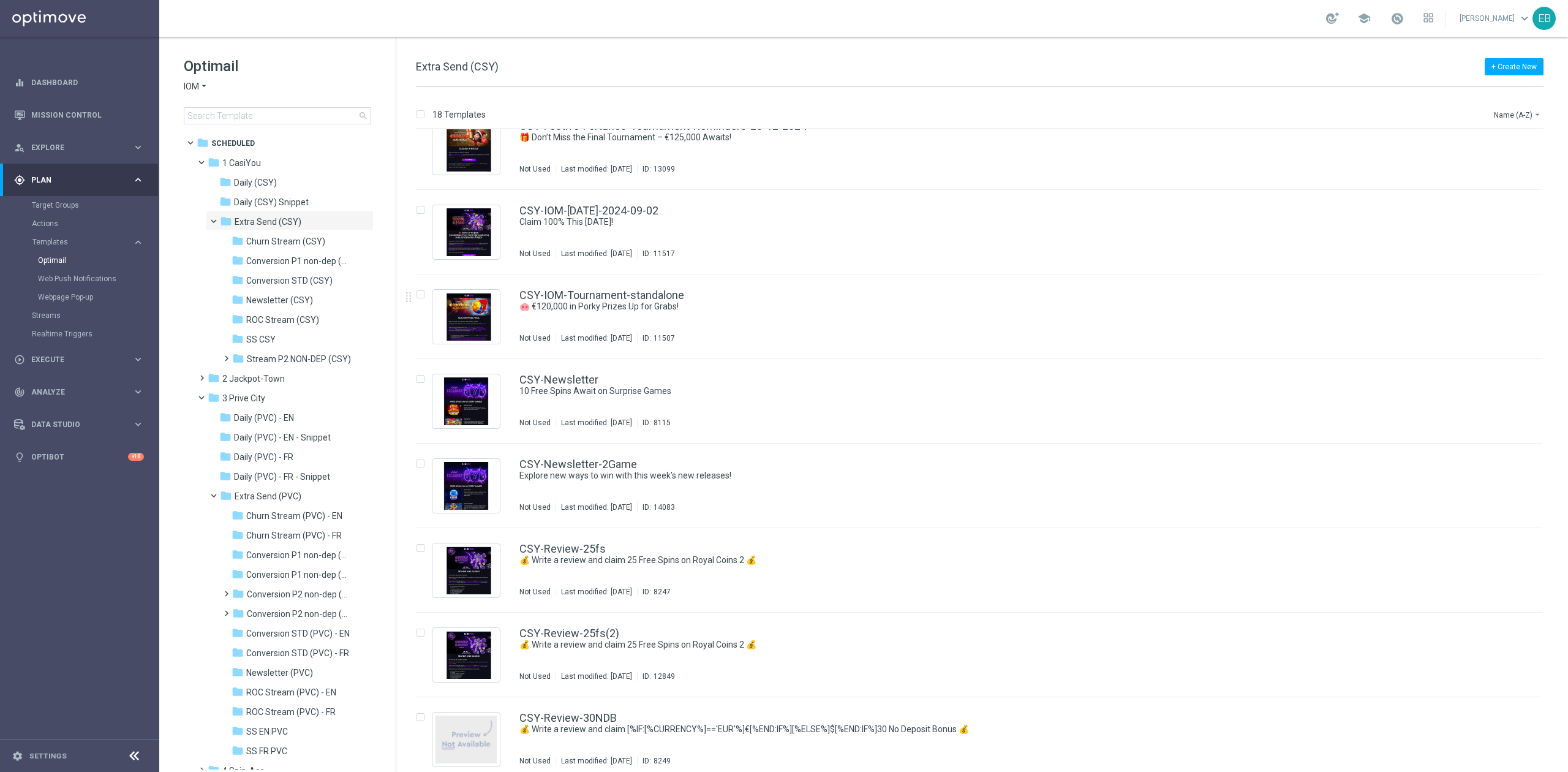
scroll to position [817, 0]
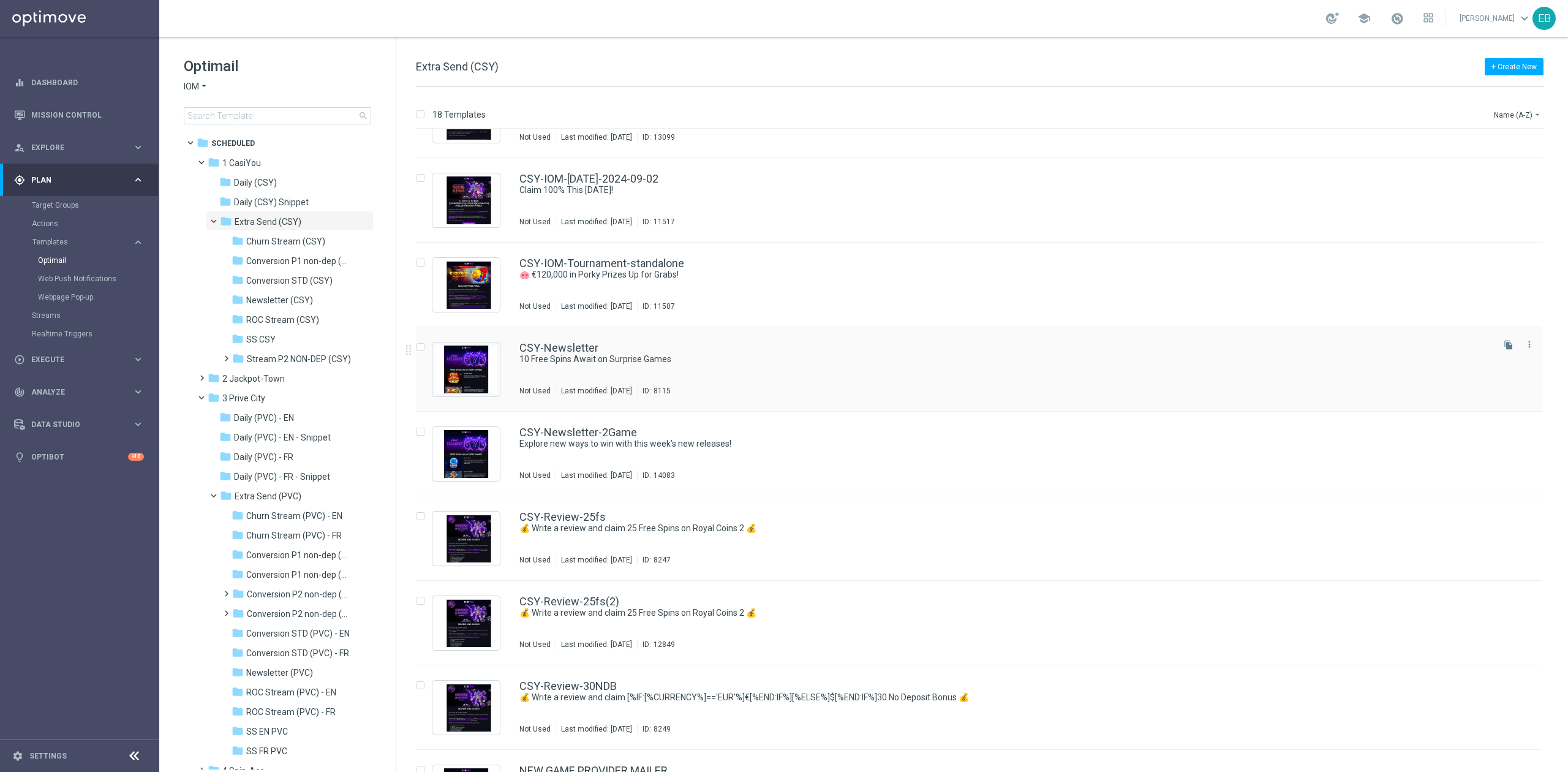
click at [848, 376] on div "CSY-Newsletter 10 Free Spins Await on Surprise Games Not Used Last modified: [D…" at bounding box center [1005, 369] width 971 height 53
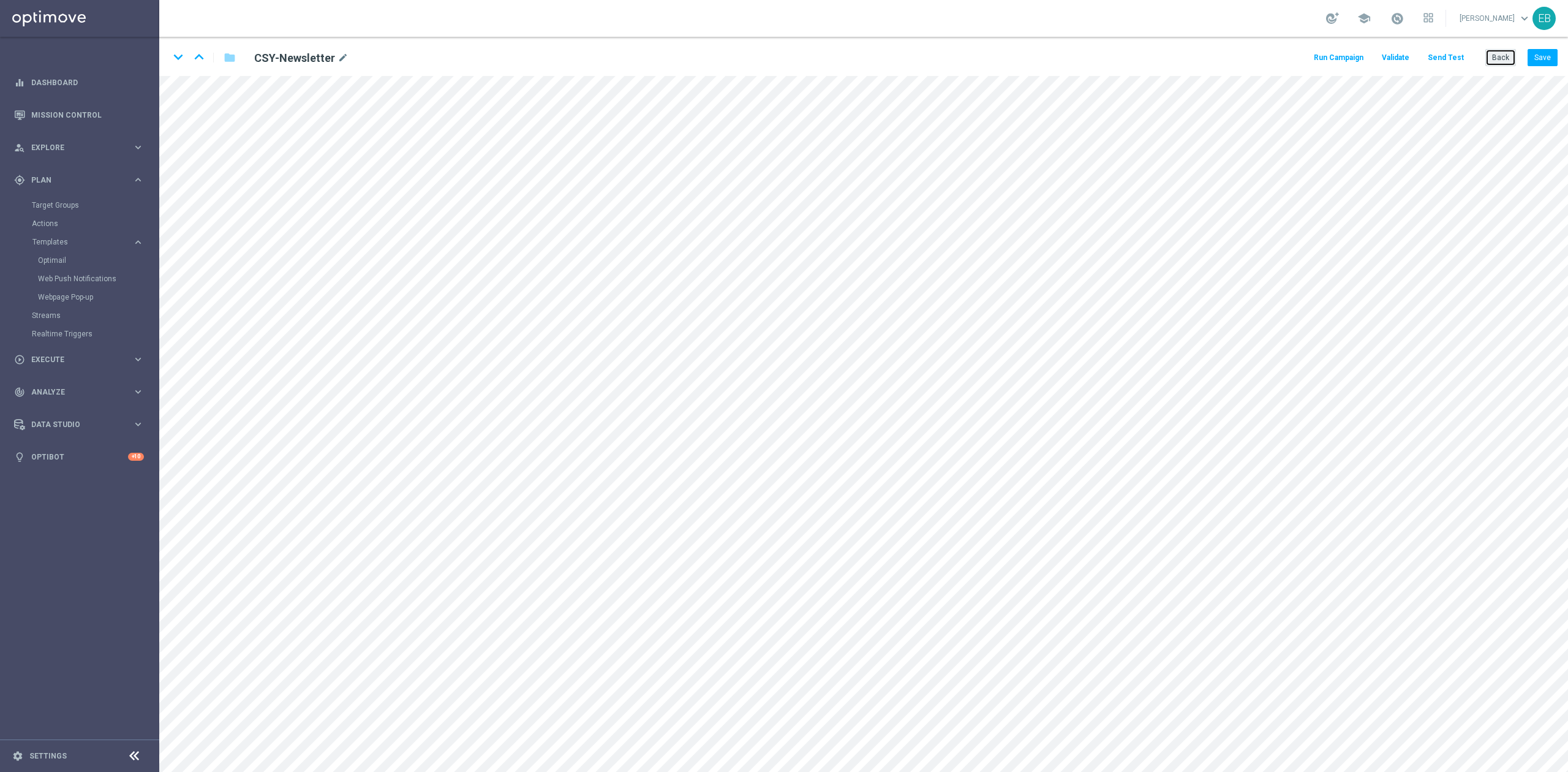
click at [1175, 56] on button "Back" at bounding box center [1501, 57] width 30 height 17
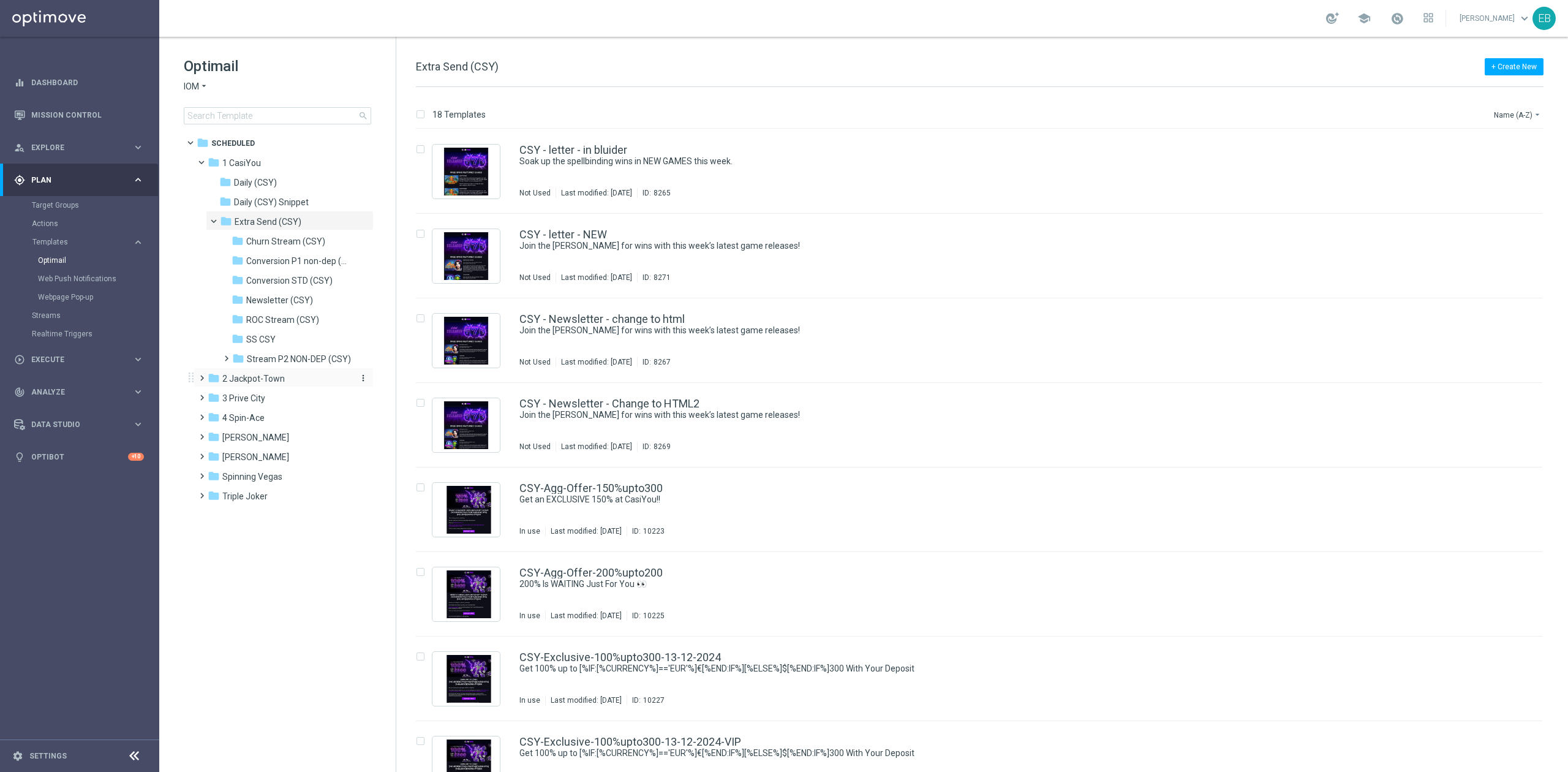
click at [275, 374] on span "2 Jackpot-Town" at bounding box center [253, 378] width 62 height 11
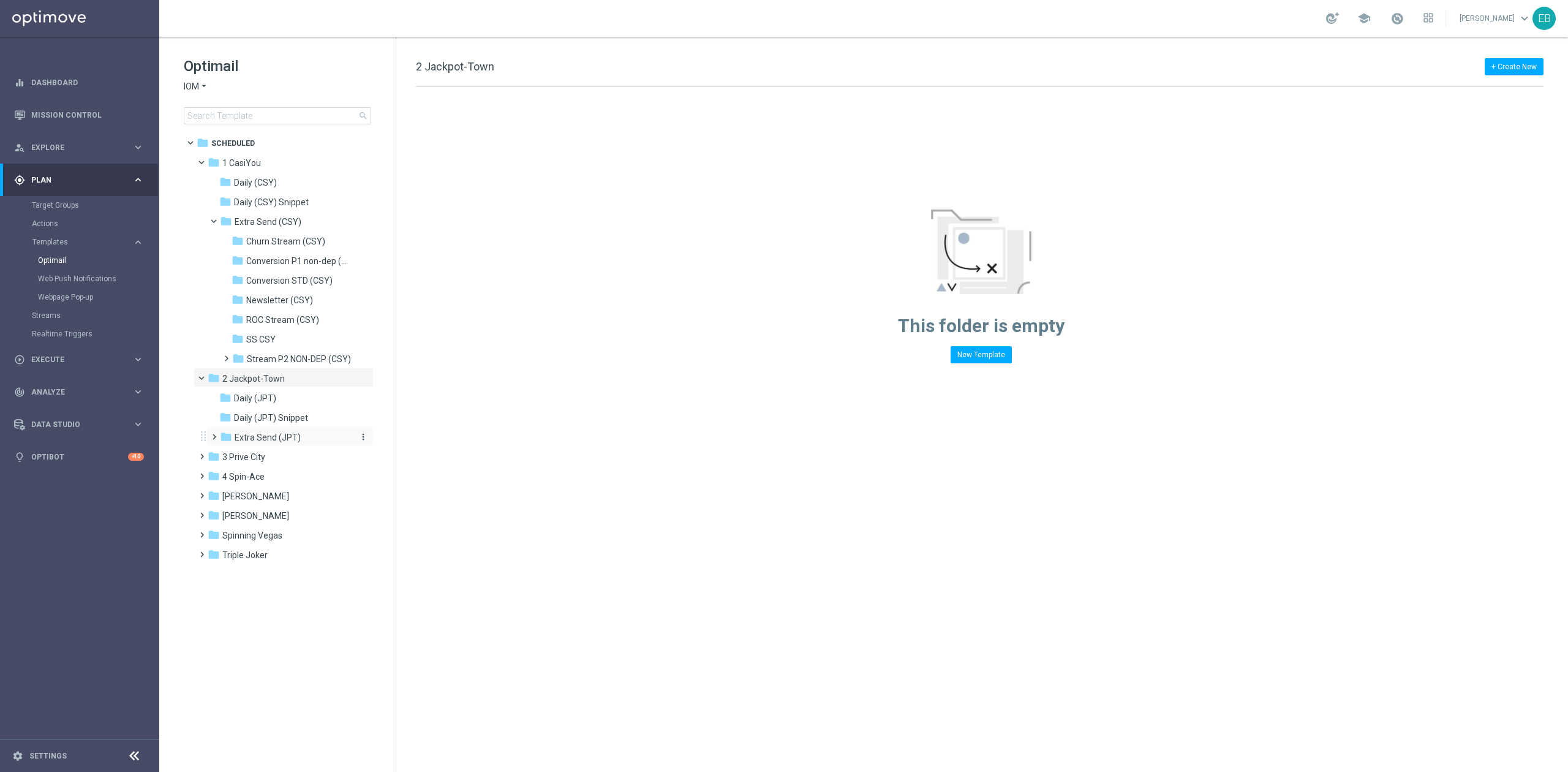
click at [289, 431] on div "folder Extra Send (JPT)" at bounding box center [284, 438] width 131 height 14
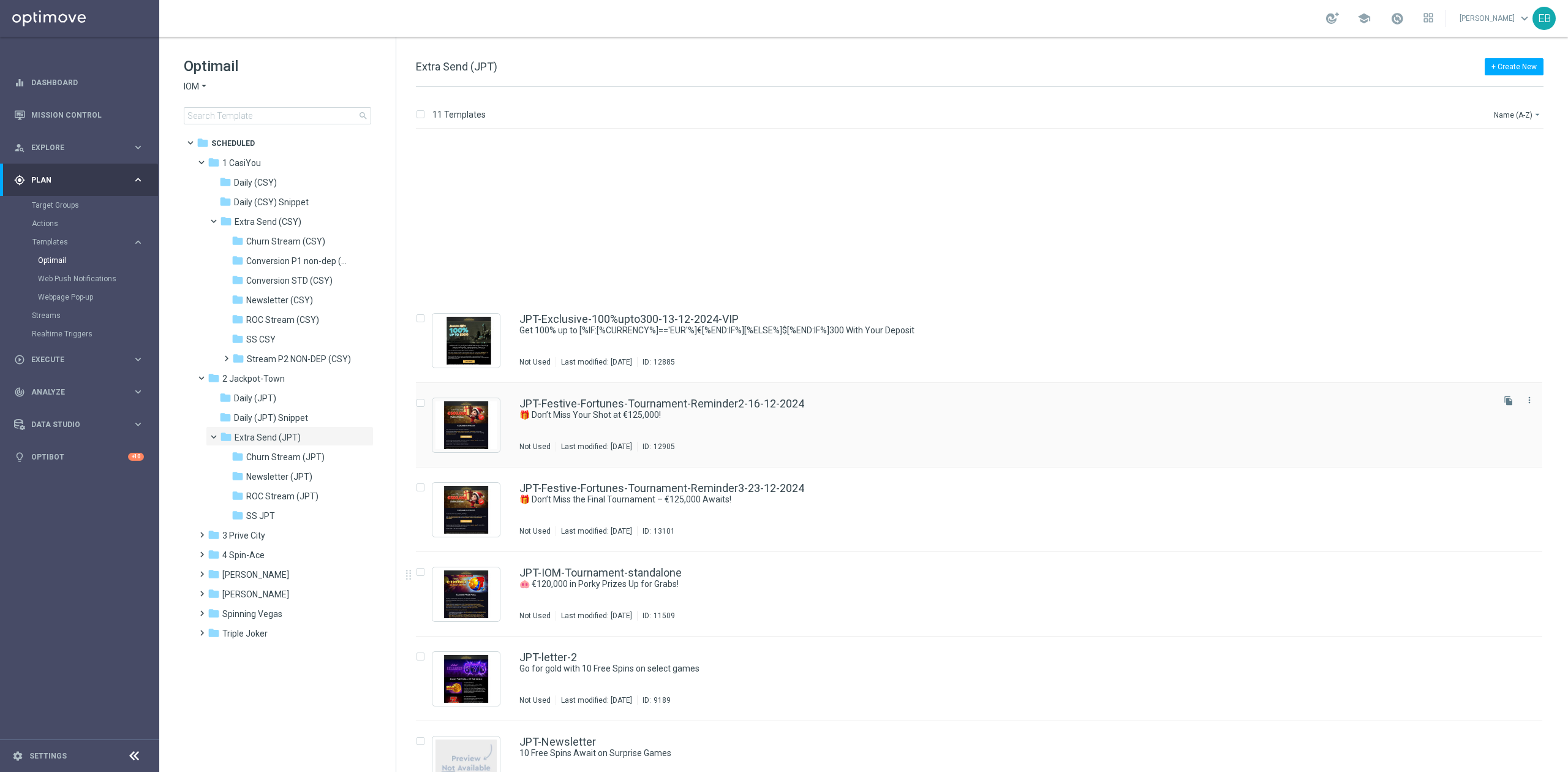
scroll to position [245, 0]
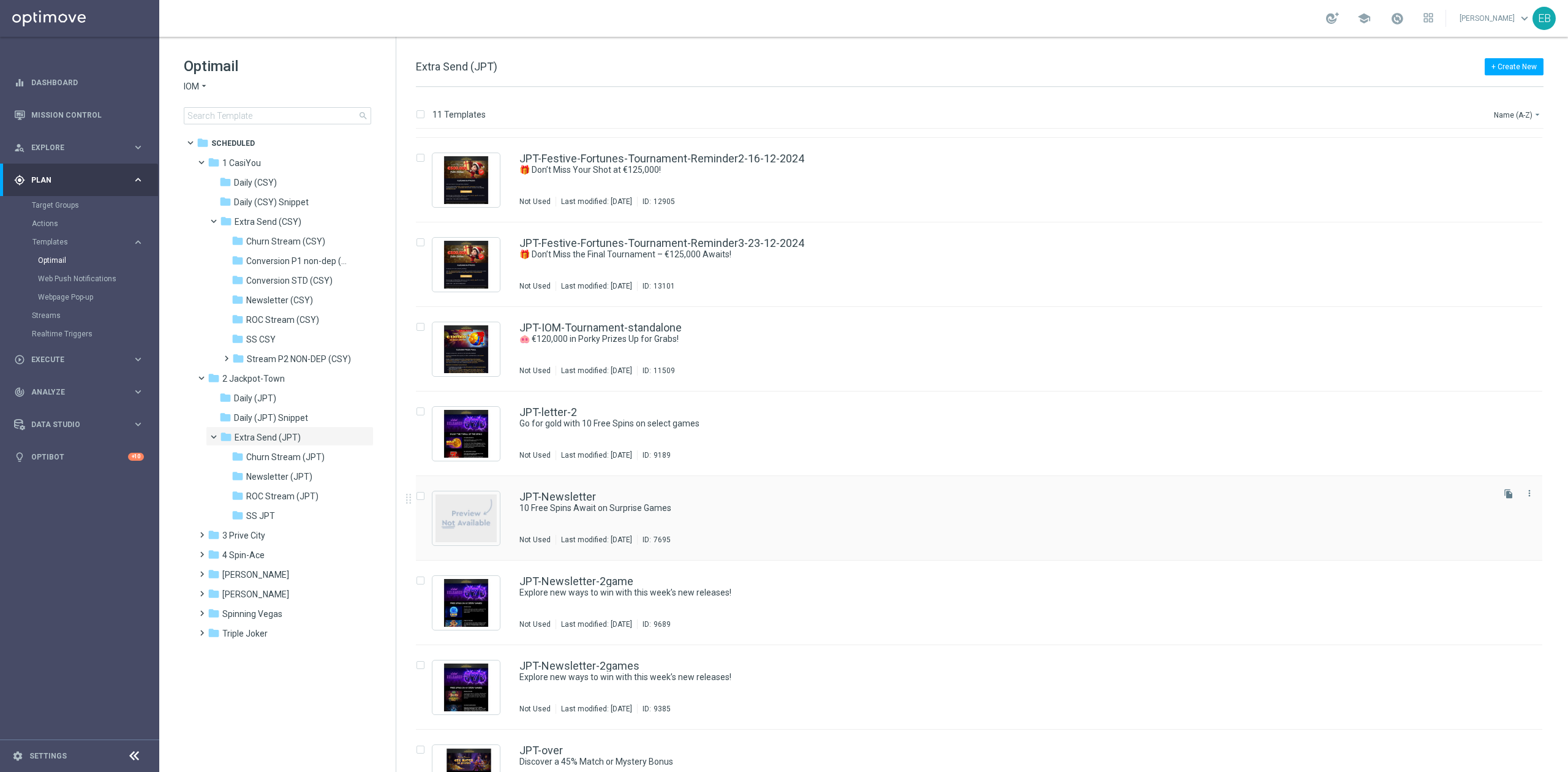
click at [973, 535] on div "Not Used Last modified: [DATE] ID: 7695" at bounding box center [1005, 540] width 971 height 10
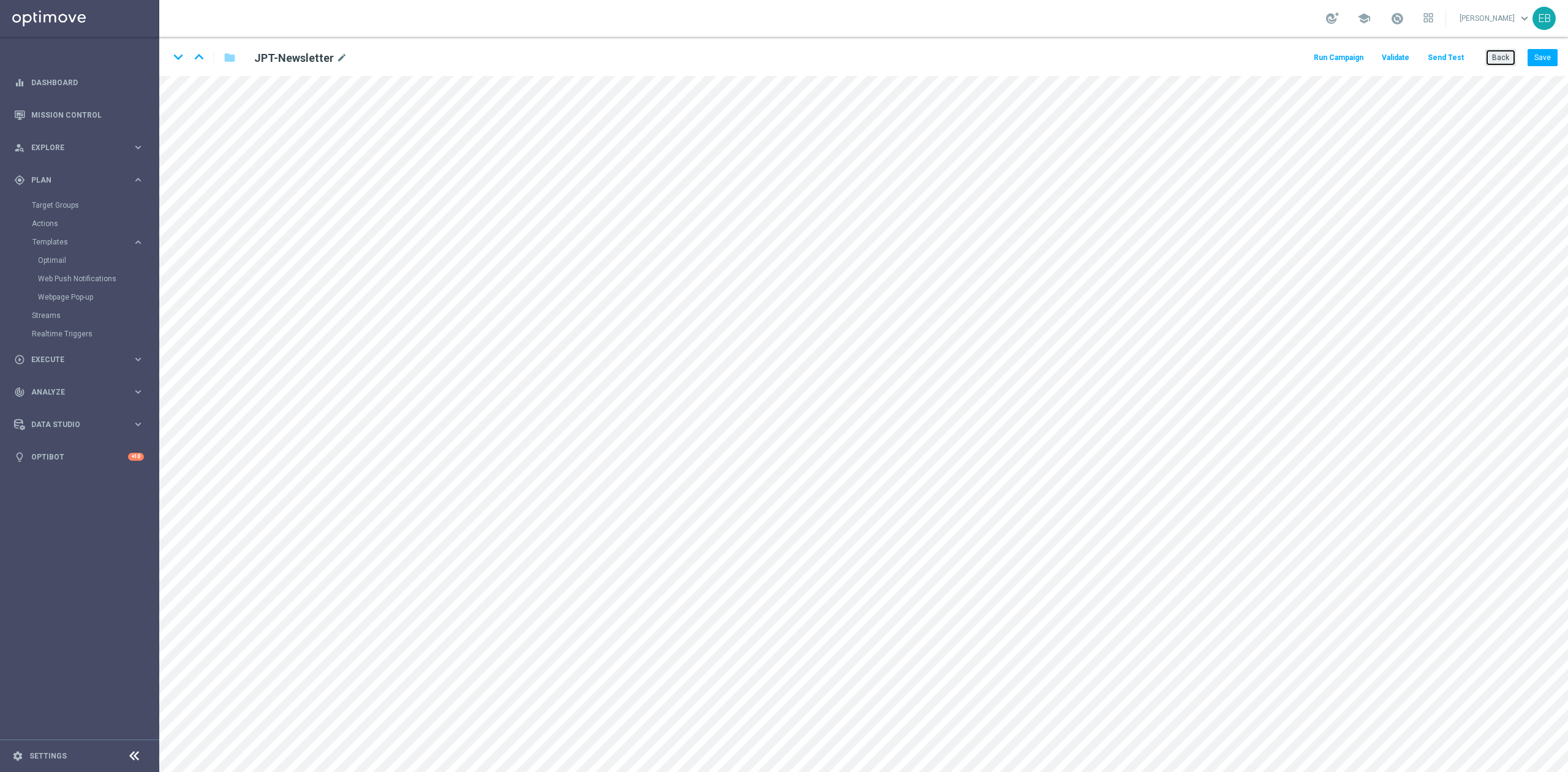
click at [1175, 56] on button "Back" at bounding box center [1501, 57] width 30 height 17
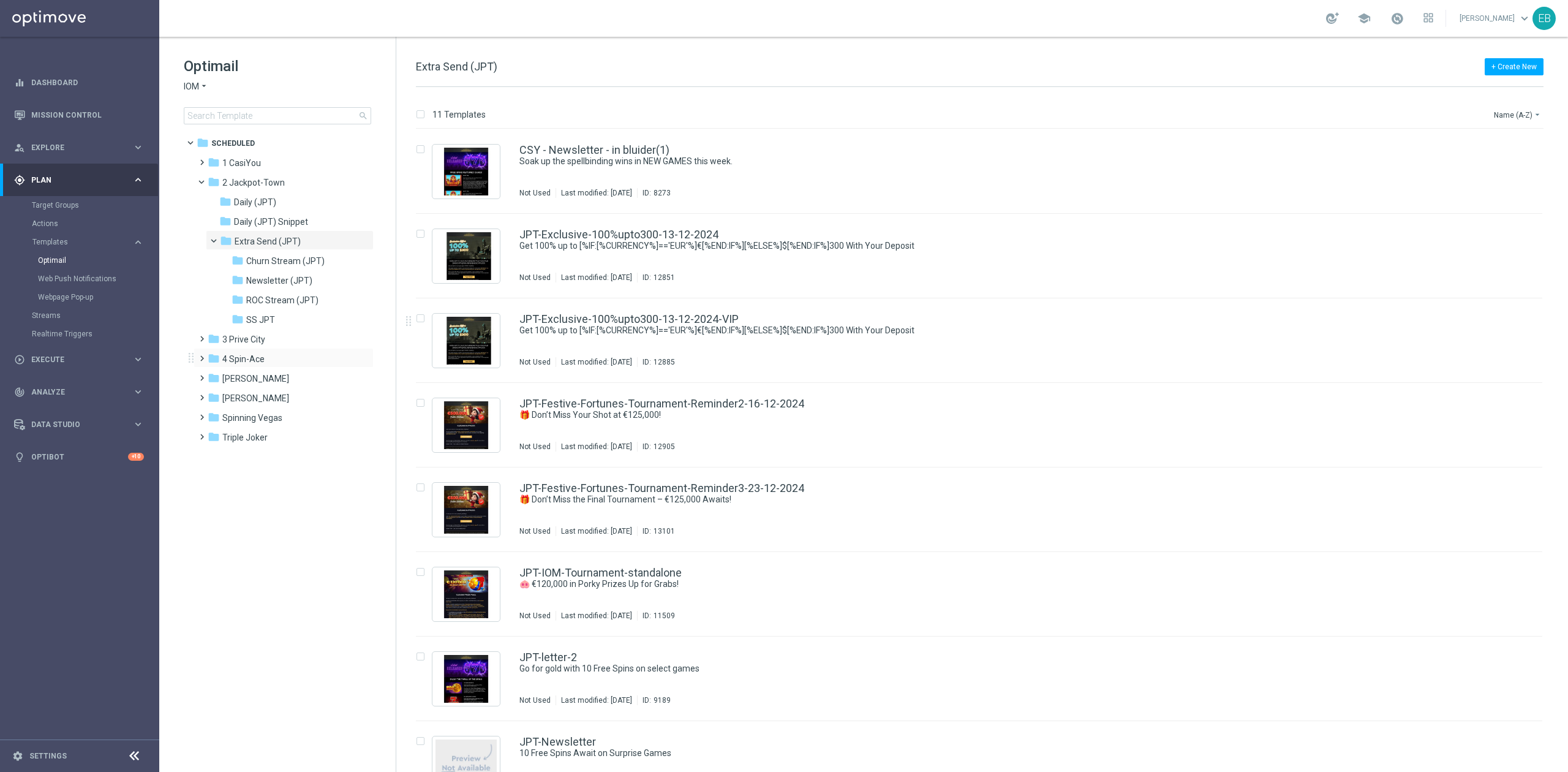
click at [292, 350] on div "folder 4 Spin-Ace more_vert" at bounding box center [284, 358] width 180 height 19
click at [287, 354] on div "folder 4 Spin-Ace" at bounding box center [278, 359] width 141 height 14
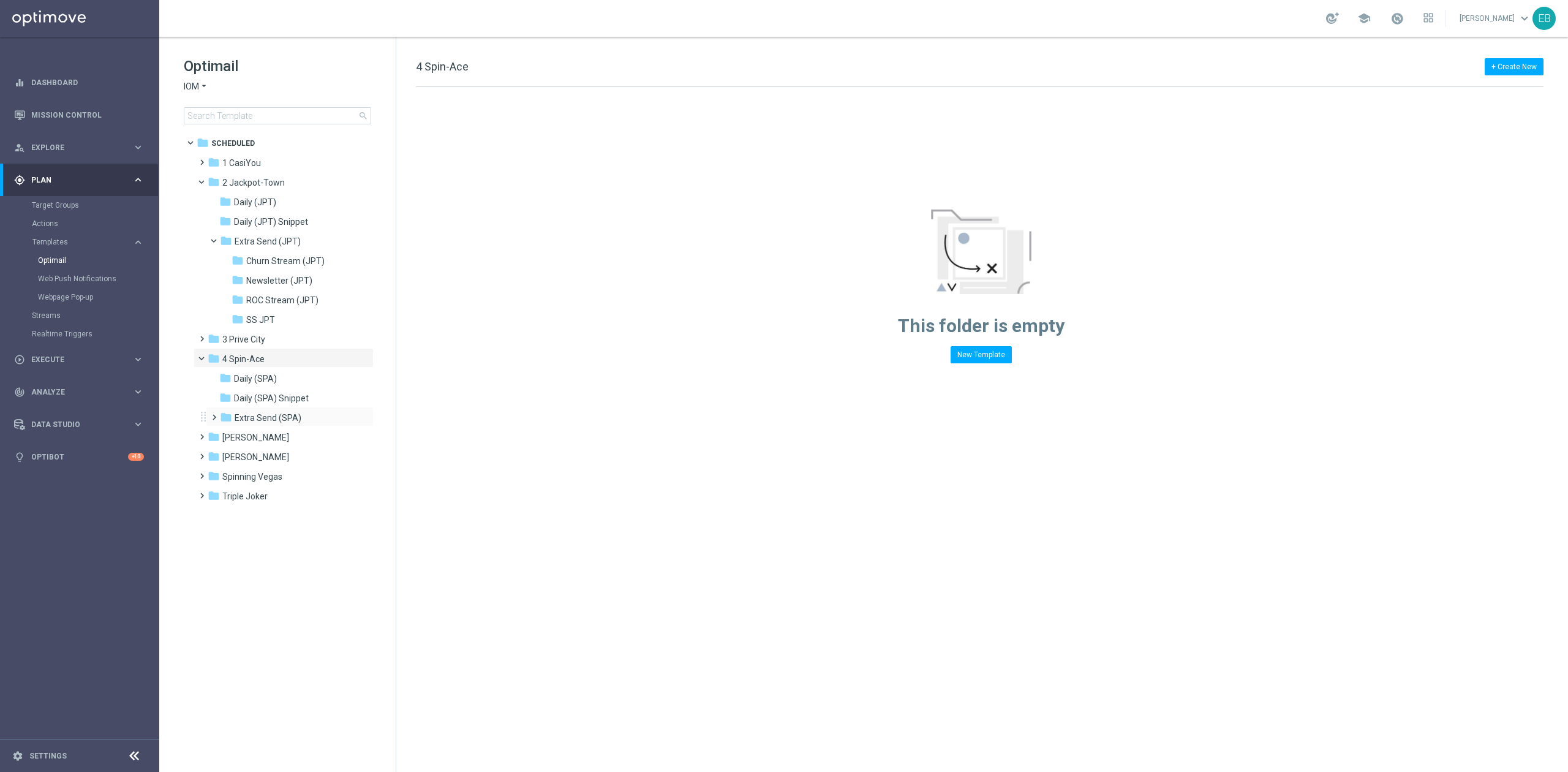
click at [316, 410] on div "folder Extra Send (SPA) more_vert" at bounding box center [289, 417] width 167 height 19
click at [314, 412] on div "folder Extra Send (SPA)" at bounding box center [284, 418] width 131 height 14
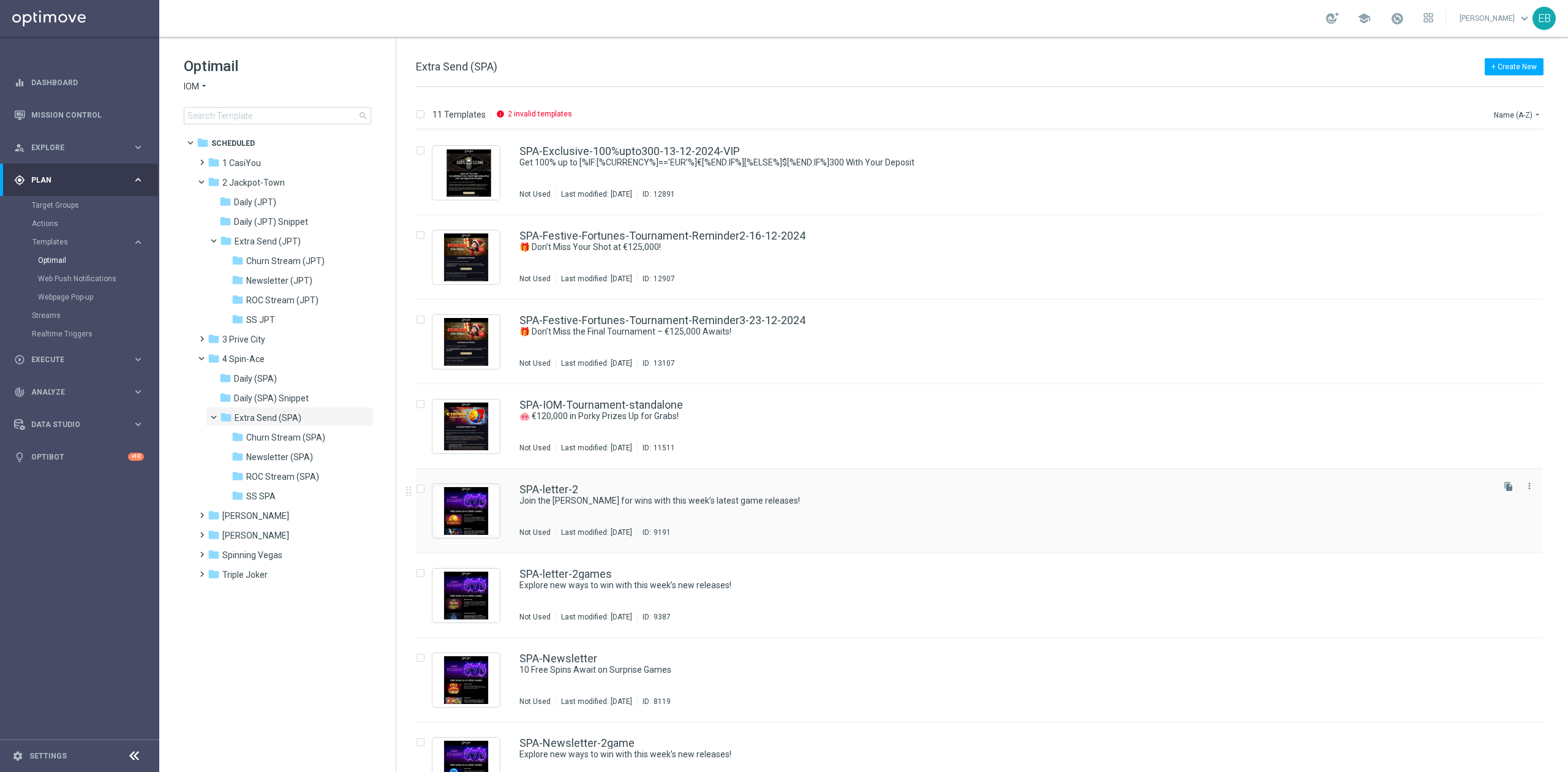
scroll to position [287, 0]
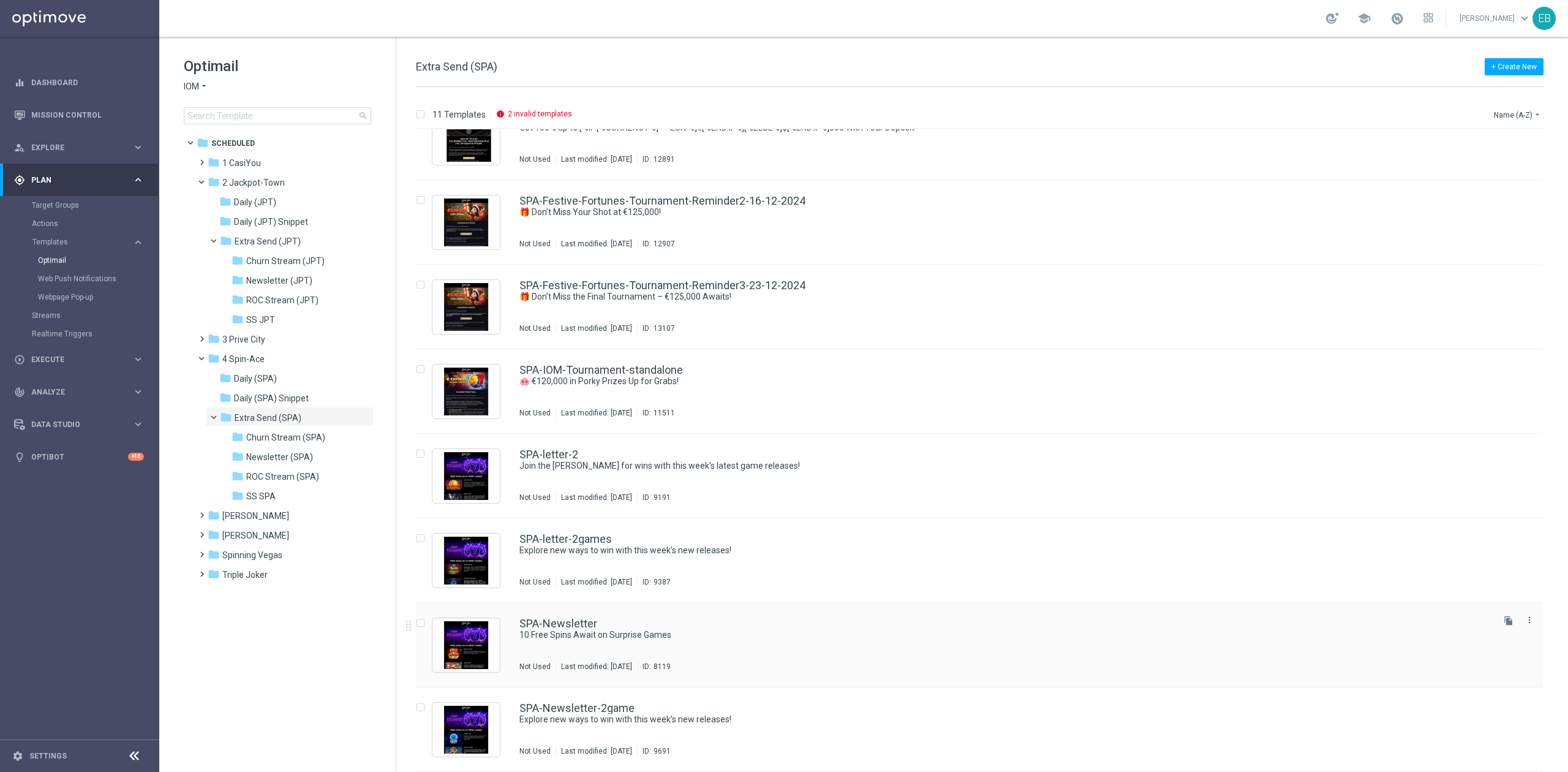
click at [893, 579] on div "SPA-Newsletter" at bounding box center [1005, 624] width 971 height 11
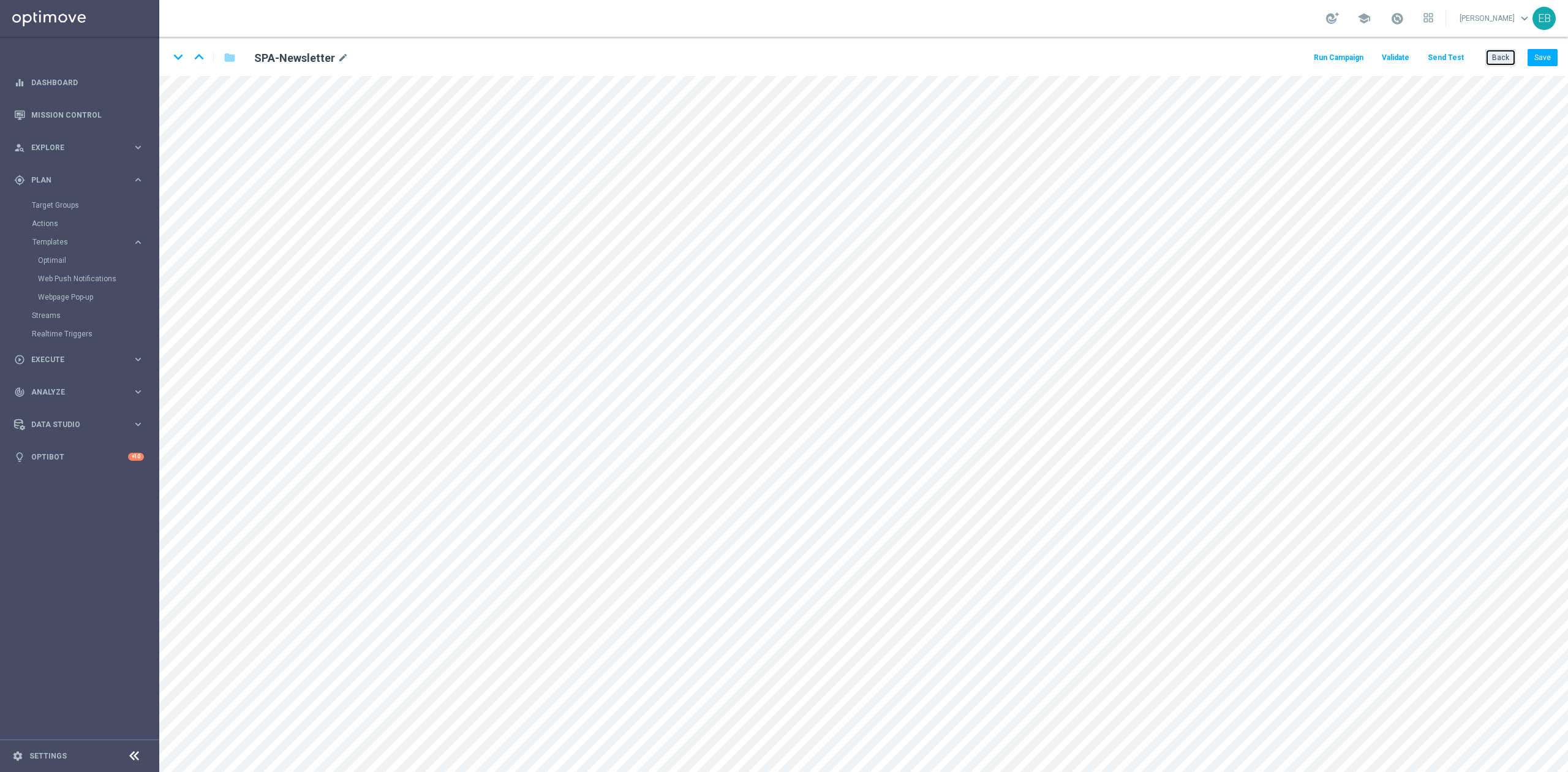
click at [1175, 63] on button "Back" at bounding box center [1501, 57] width 30 height 17
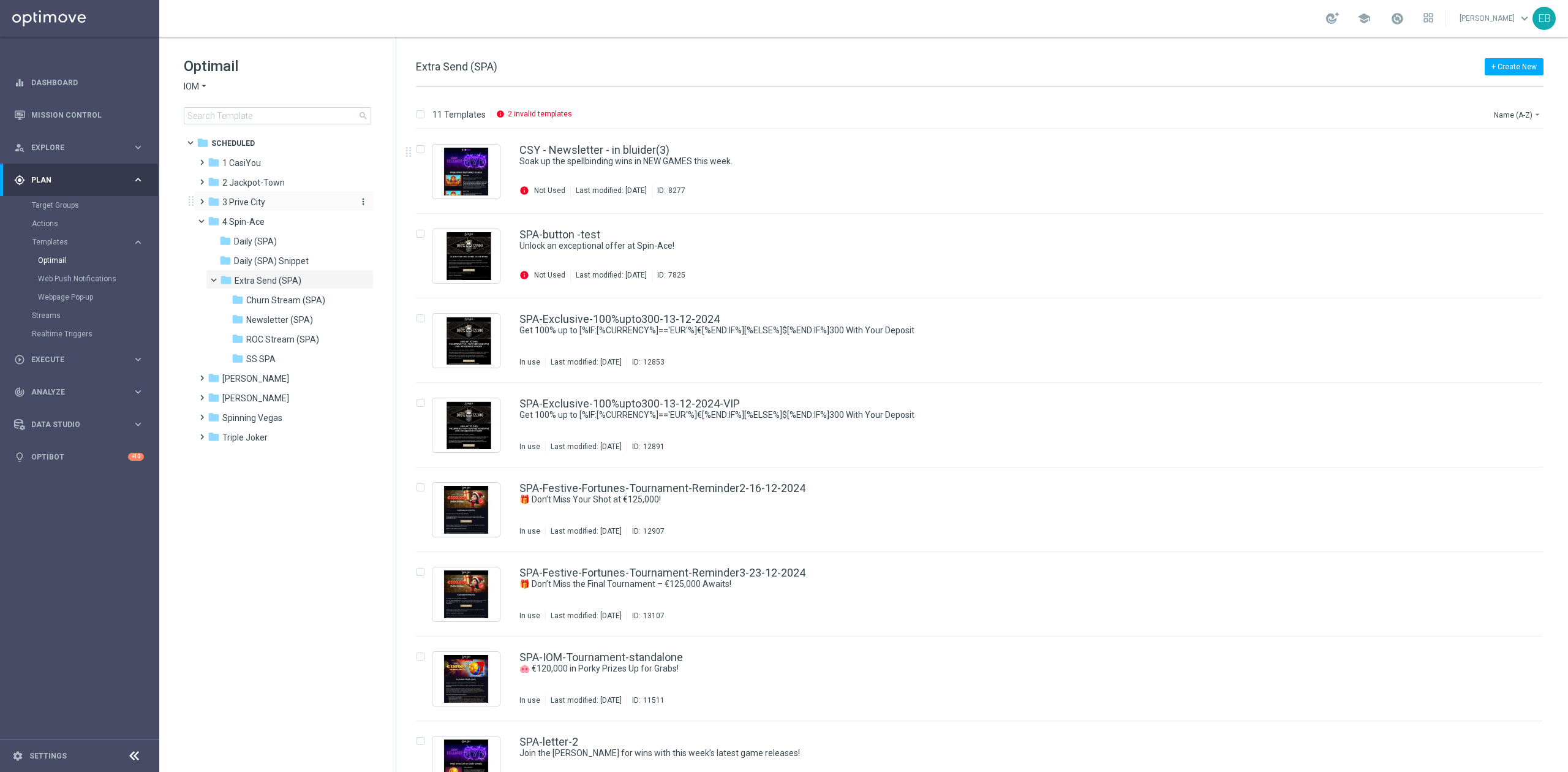
click at [302, 204] on div "folder 3 [GEOGRAPHIC_DATA]" at bounding box center [278, 203] width 141 height 14
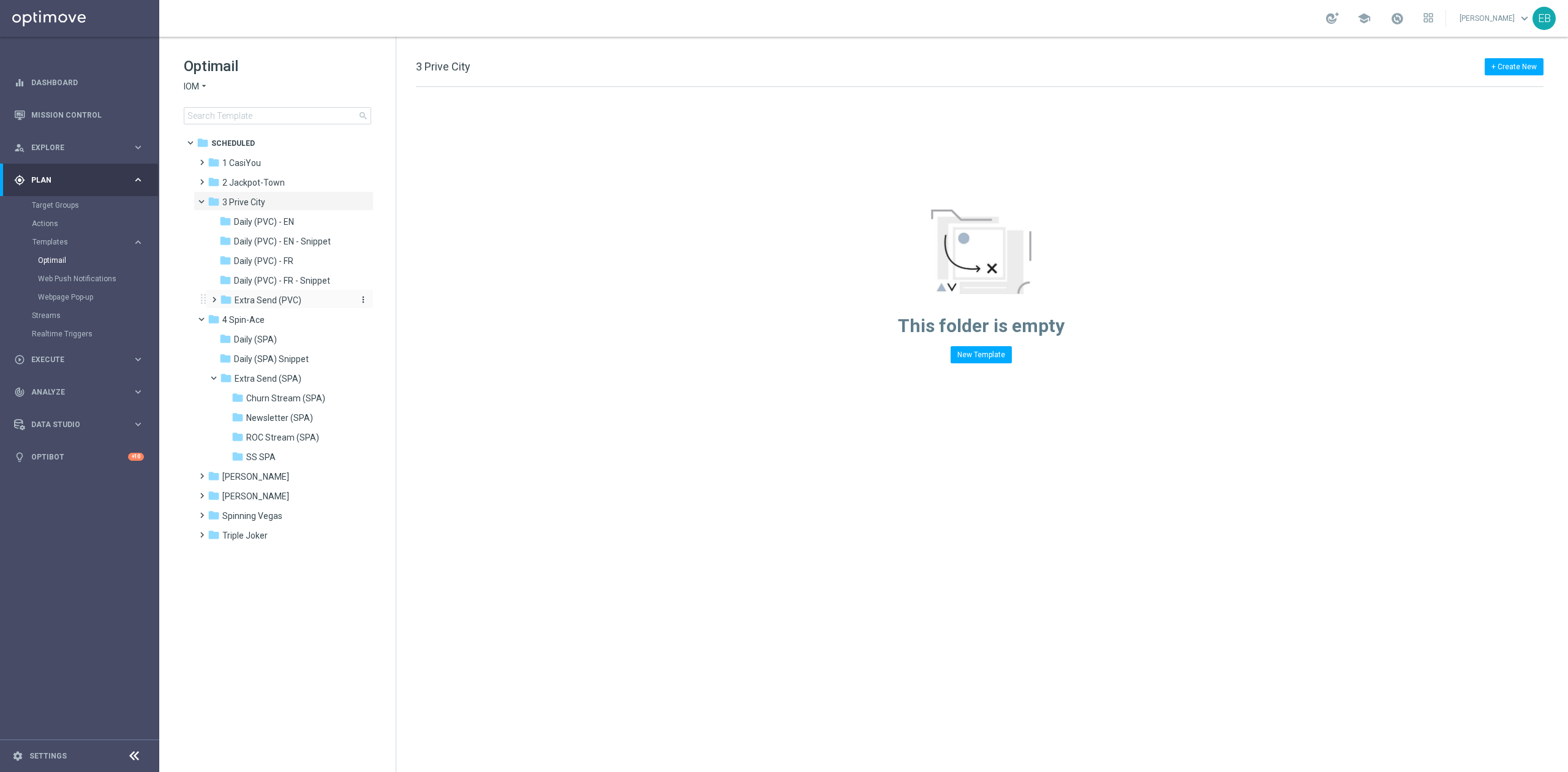
click at [297, 301] on span "Extra Send (PVC)" at bounding box center [268, 301] width 67 height 11
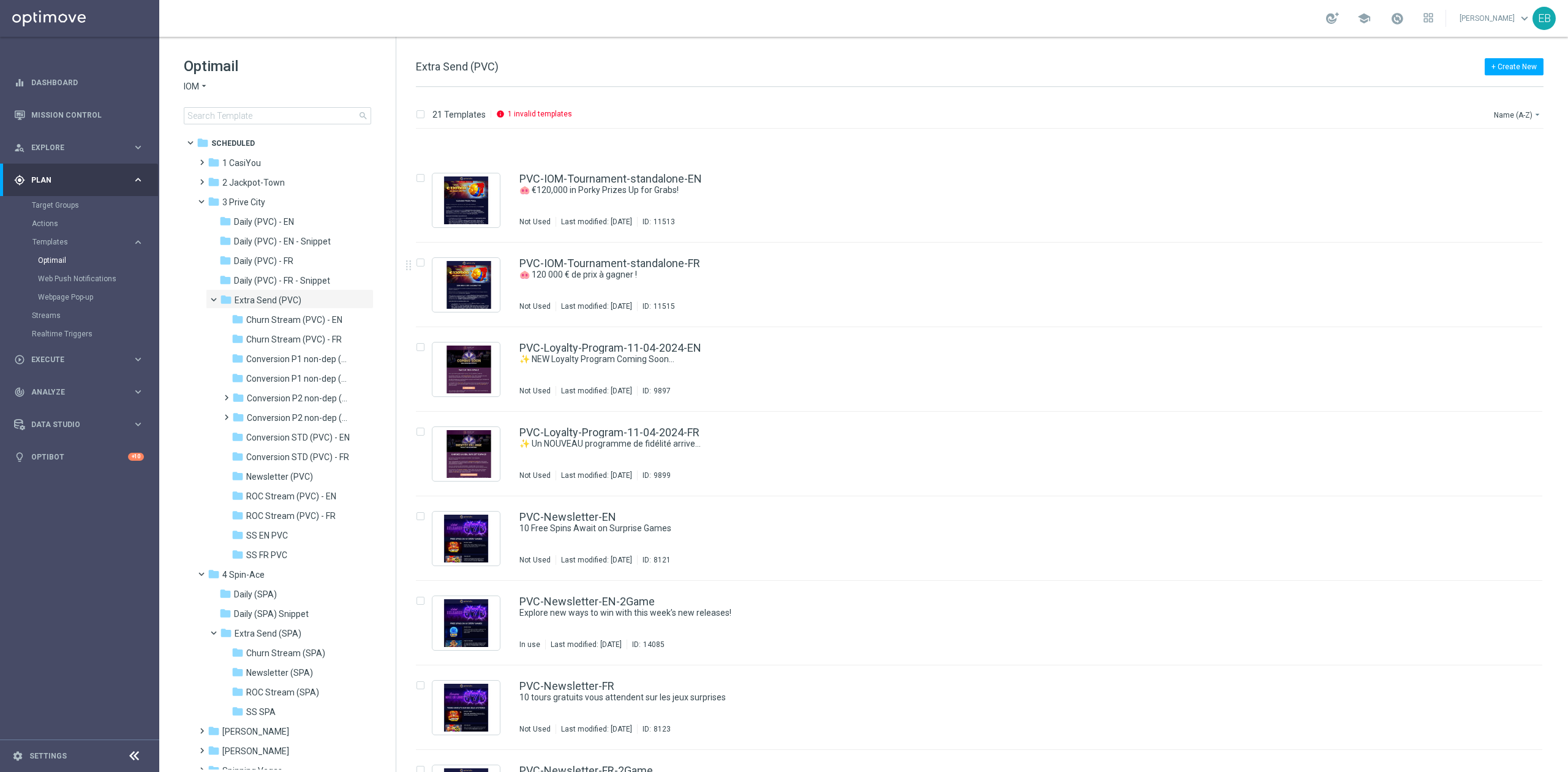
scroll to position [980, 0]
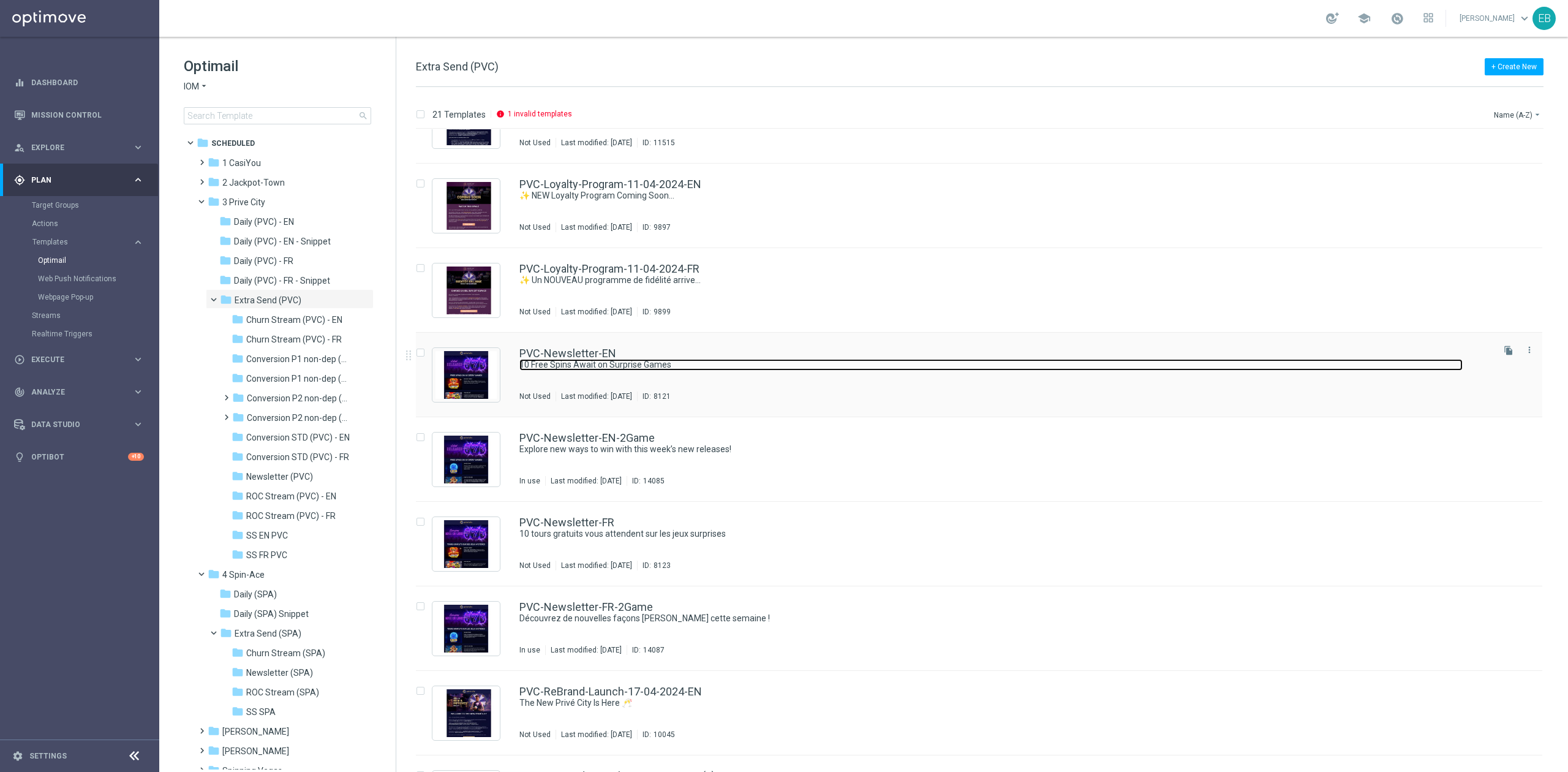
click at [973, 358] on div "PVC-Newsletter-EN 10 Free Spins Await on Surprise Games Not Used Last modified:…" at bounding box center [1005, 374] width 971 height 53
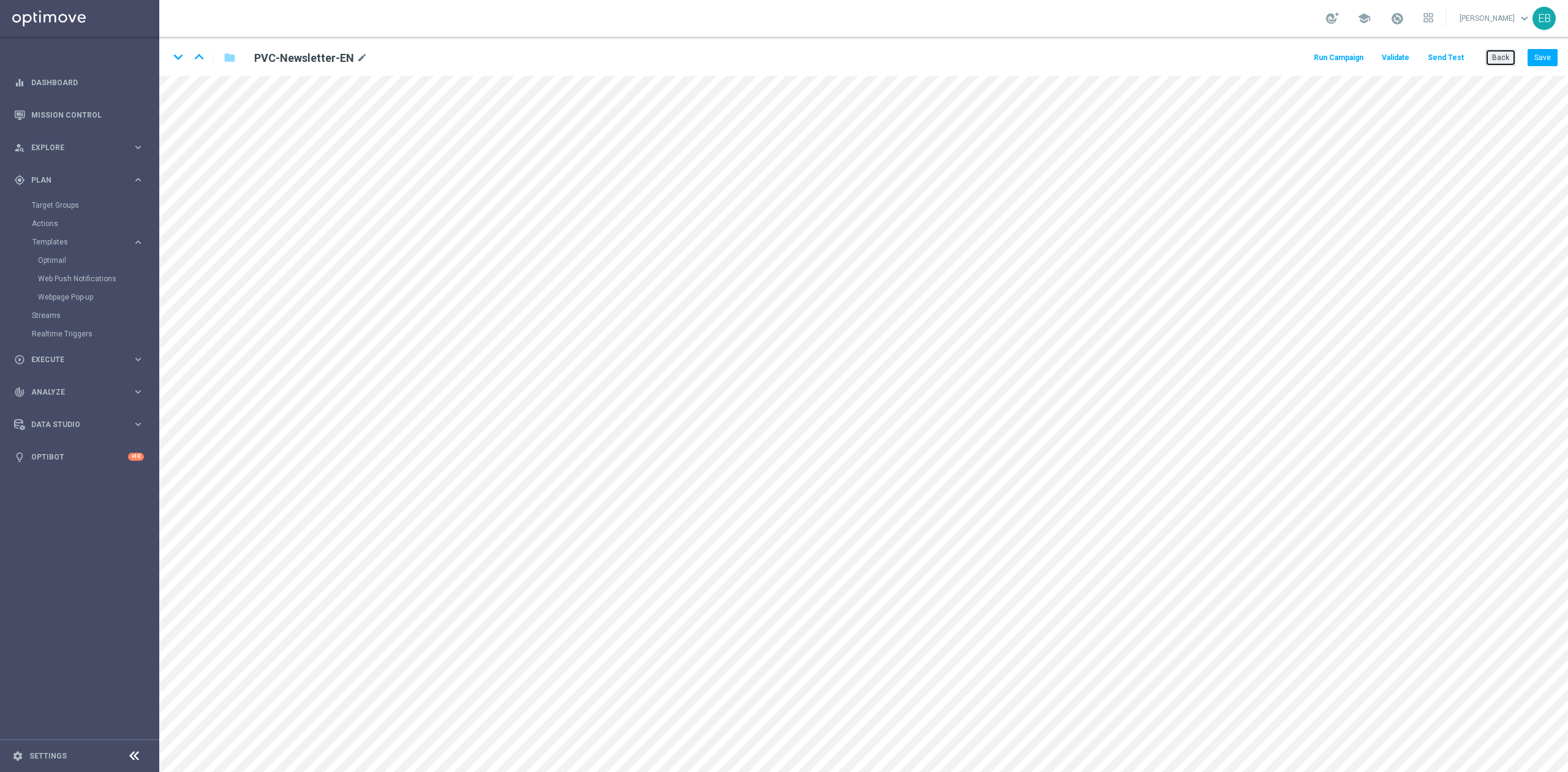
click at [1175, 51] on button "Back" at bounding box center [1501, 57] width 30 height 17
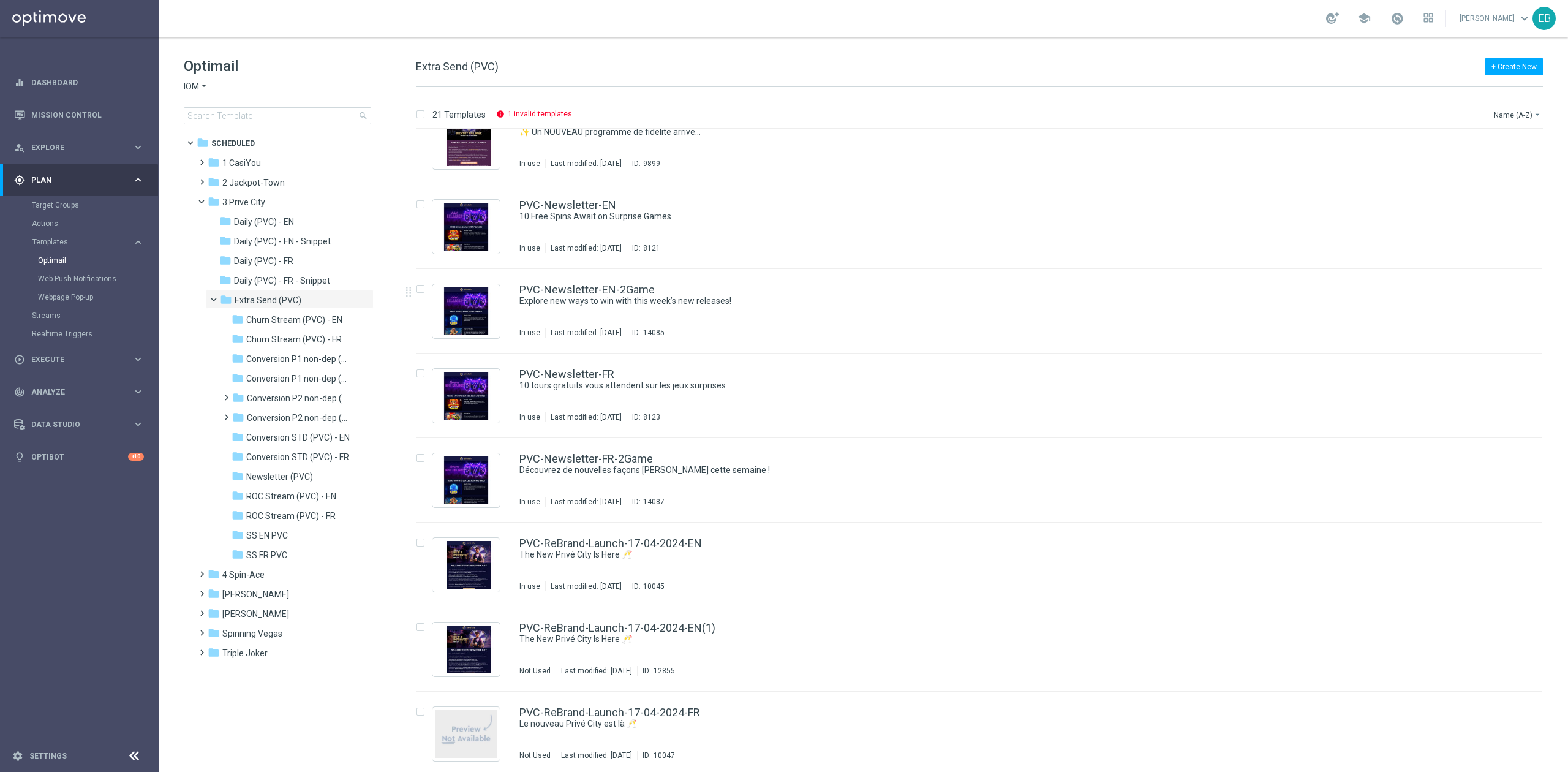
scroll to position [1133, 0]
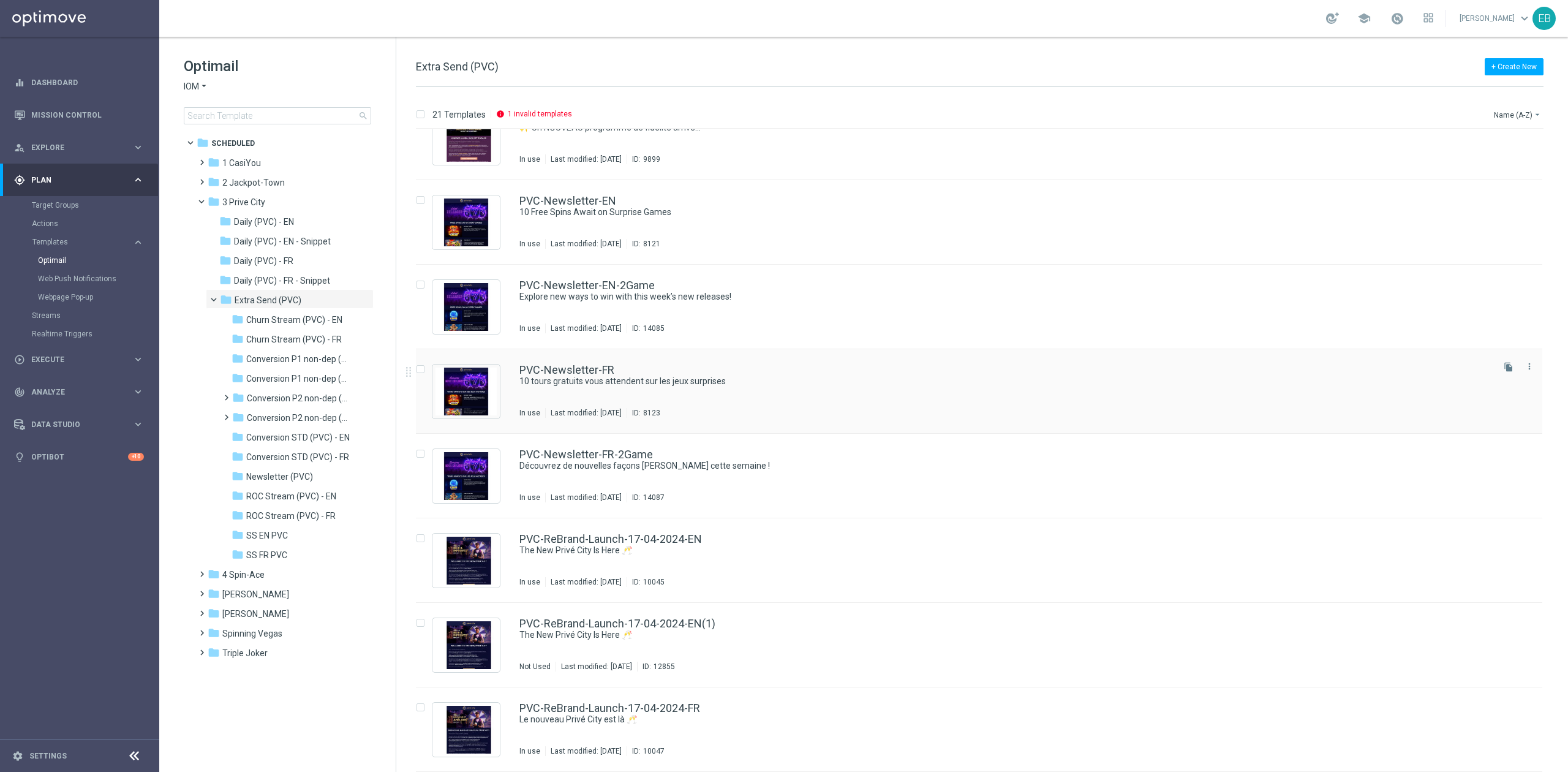
click at [845, 402] on div "PVC-Newsletter-FR 10 tours gratuits vous attendent sur les jeux surprises In us…" at bounding box center [1005, 391] width 971 height 53
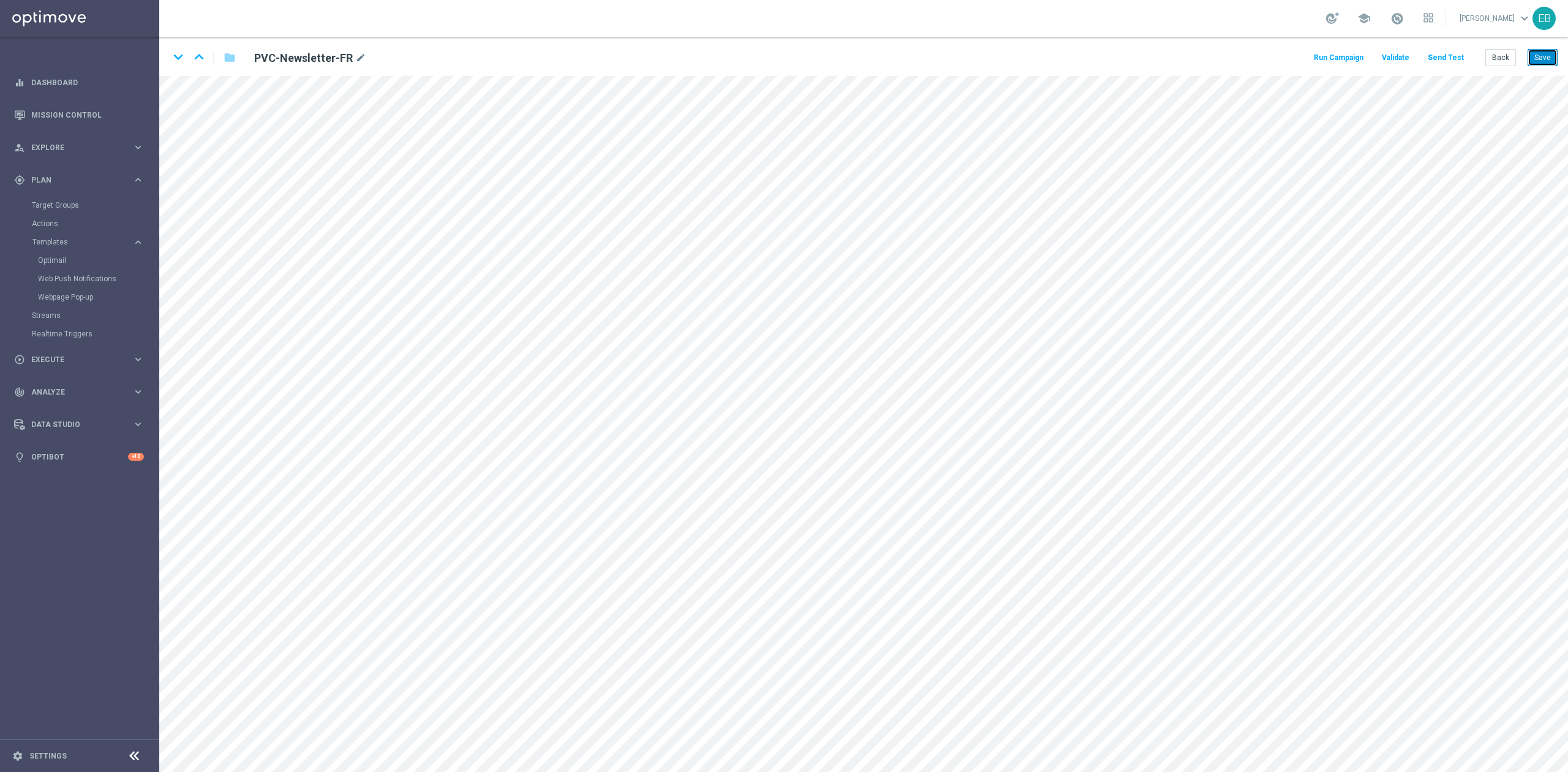
drag, startPoint x: 1537, startPoint y: 58, endPoint x: 1522, endPoint y: 59, distance: 15.0
click at [1175, 58] on button "Save" at bounding box center [1542, 57] width 30 height 17
